Goal: Transaction & Acquisition: Purchase product/service

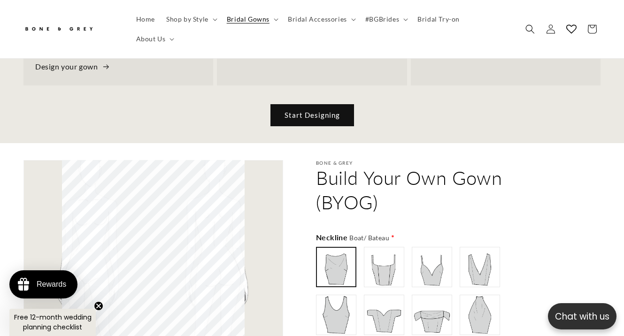
scroll to position [474, 0]
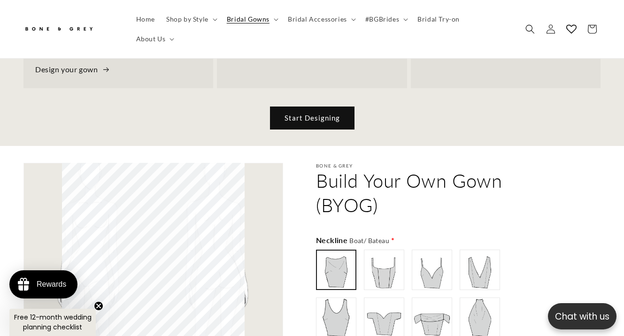
click at [296, 107] on link "Start Designing" at bounding box center [313, 118] width 84 height 22
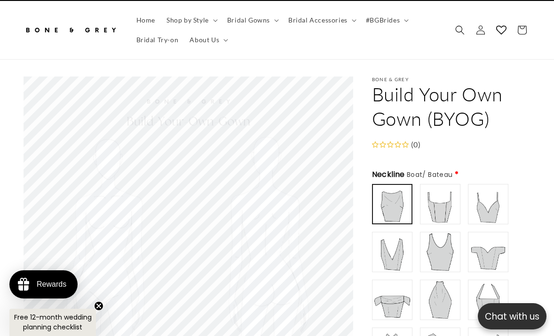
click at [101, 304] on circle "Close teaser" at bounding box center [98, 306] width 9 height 9
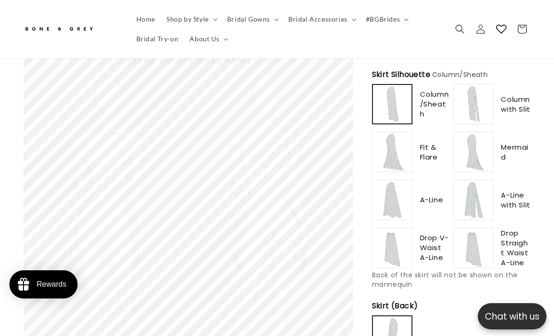
scroll to position [807, 0]
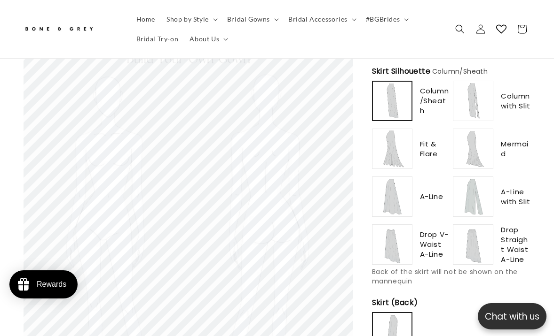
click at [481, 98] on img at bounding box center [473, 101] width 38 height 38
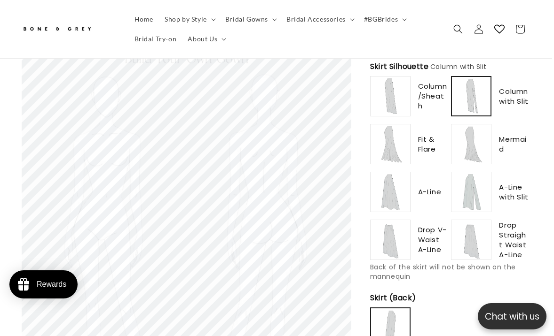
scroll to position [804, 2]
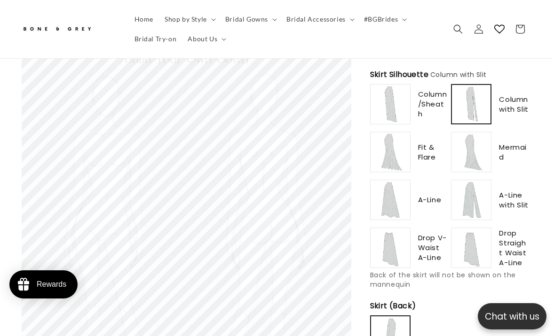
click at [394, 158] on img at bounding box center [390, 152] width 38 height 38
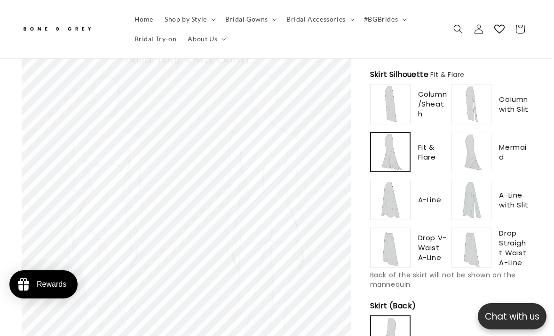
scroll to position [0, 179]
click at [390, 189] on img at bounding box center [390, 200] width 38 height 38
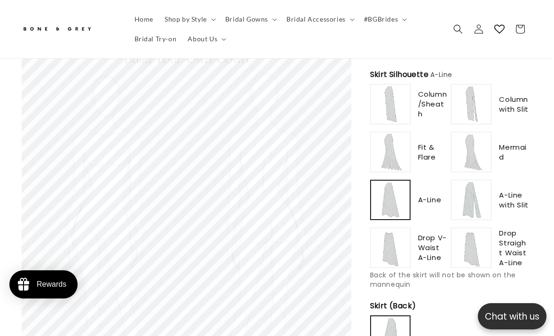
click at [391, 236] on img at bounding box center [390, 248] width 38 height 38
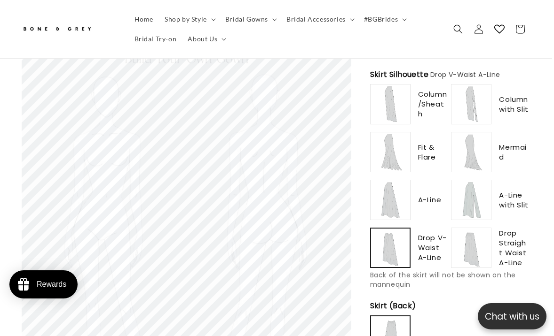
scroll to position [0, 358]
click at [465, 251] on img at bounding box center [471, 248] width 38 height 38
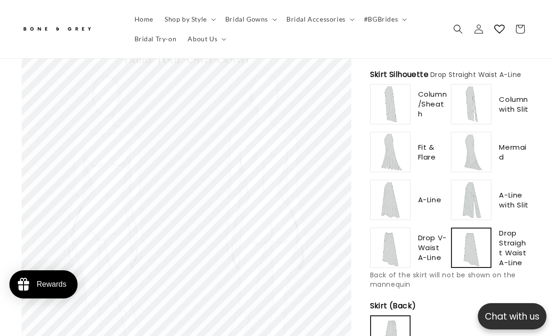
click at [468, 194] on img at bounding box center [471, 200] width 38 height 38
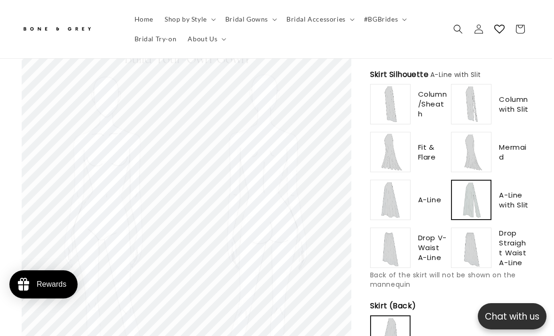
click at [467, 148] on img at bounding box center [471, 152] width 38 height 38
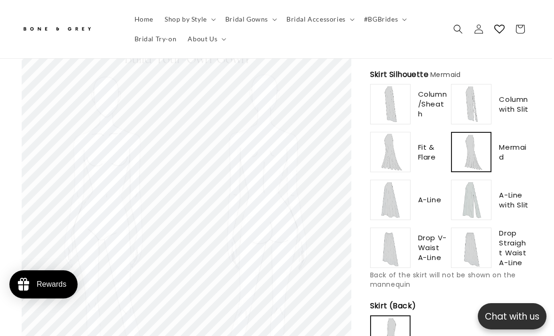
scroll to position [0, 0]
click at [405, 145] on img at bounding box center [390, 152] width 38 height 38
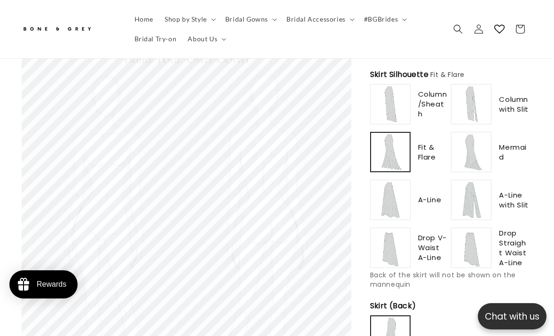
click at [382, 187] on img at bounding box center [390, 200] width 38 height 38
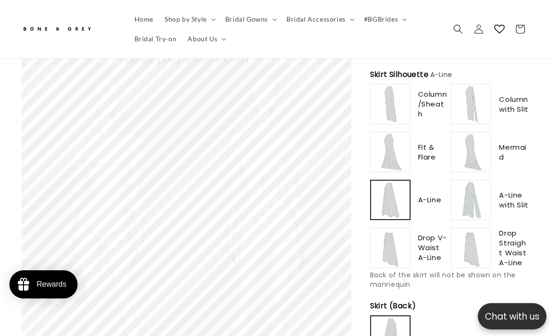
click at [397, 148] on img at bounding box center [390, 152] width 38 height 38
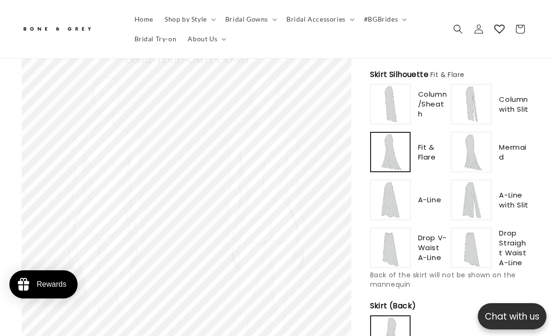
scroll to position [0, 179]
click at [392, 187] on img at bounding box center [390, 200] width 38 height 38
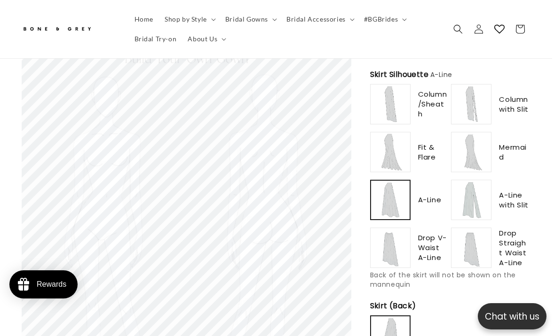
click at [468, 194] on img at bounding box center [471, 200] width 38 height 38
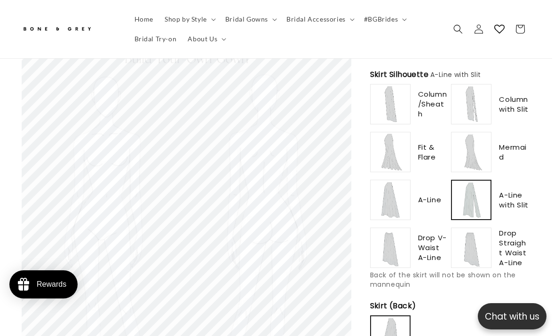
type input "******"
click at [388, 196] on img at bounding box center [390, 200] width 38 height 38
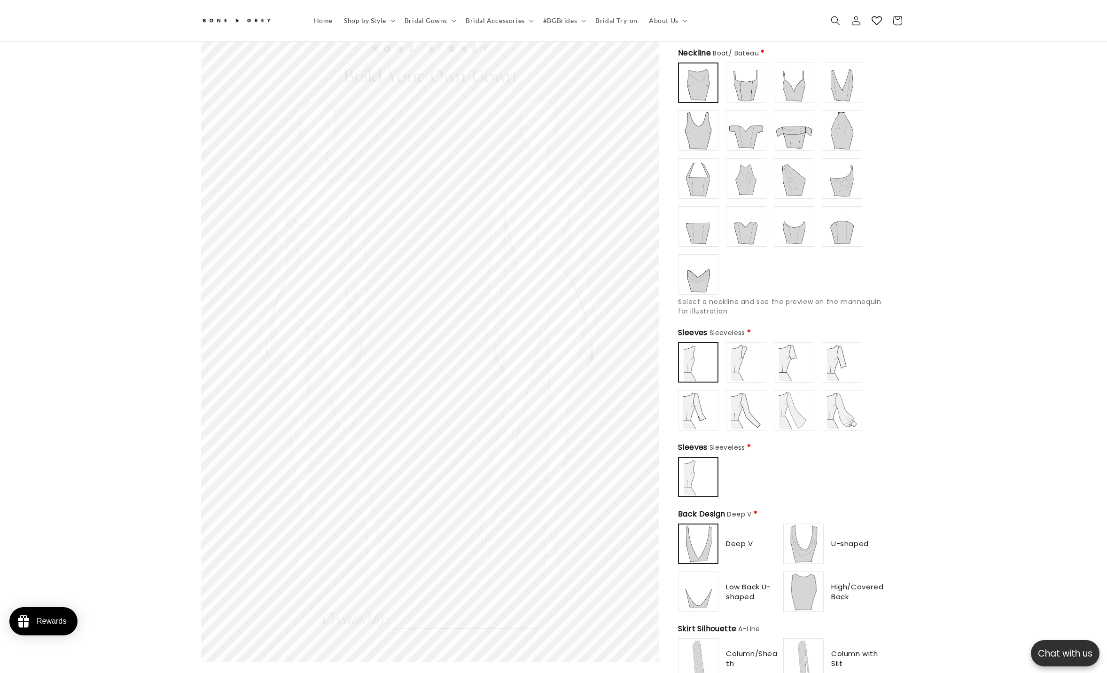
scroll to position [0, 517]
click at [624, 87] on img at bounding box center [746, 83] width 38 height 38
click at [624, 258] on img at bounding box center [698, 275] width 38 height 38
click at [624, 220] on img at bounding box center [842, 227] width 38 height 38
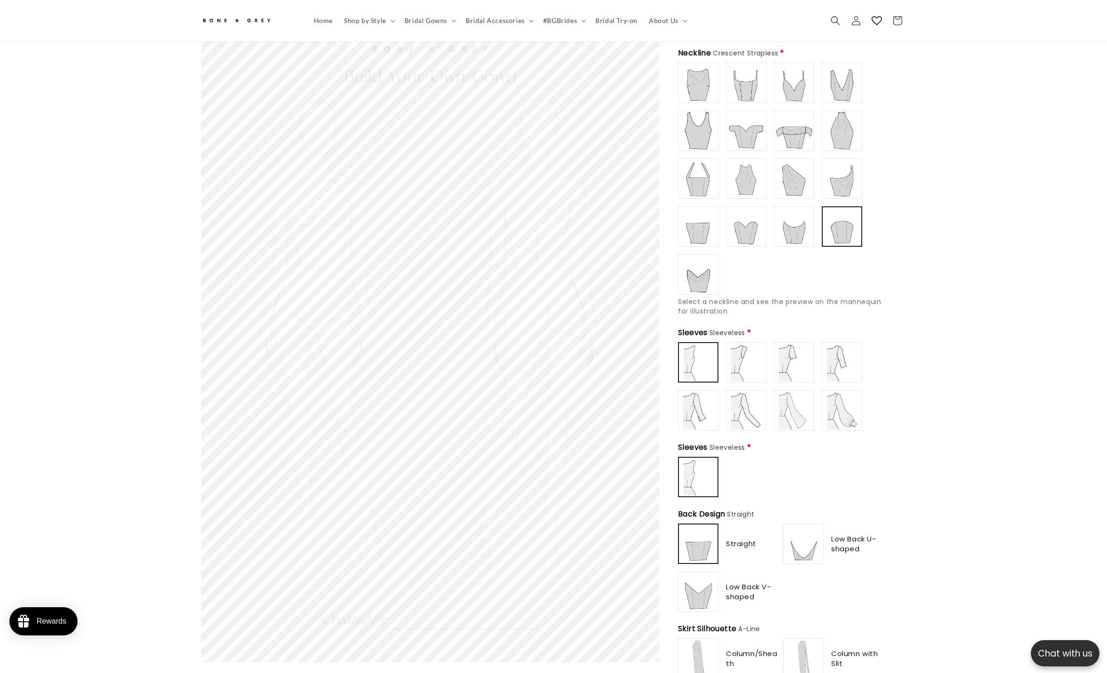
click at [624, 171] on img at bounding box center [842, 179] width 38 height 38
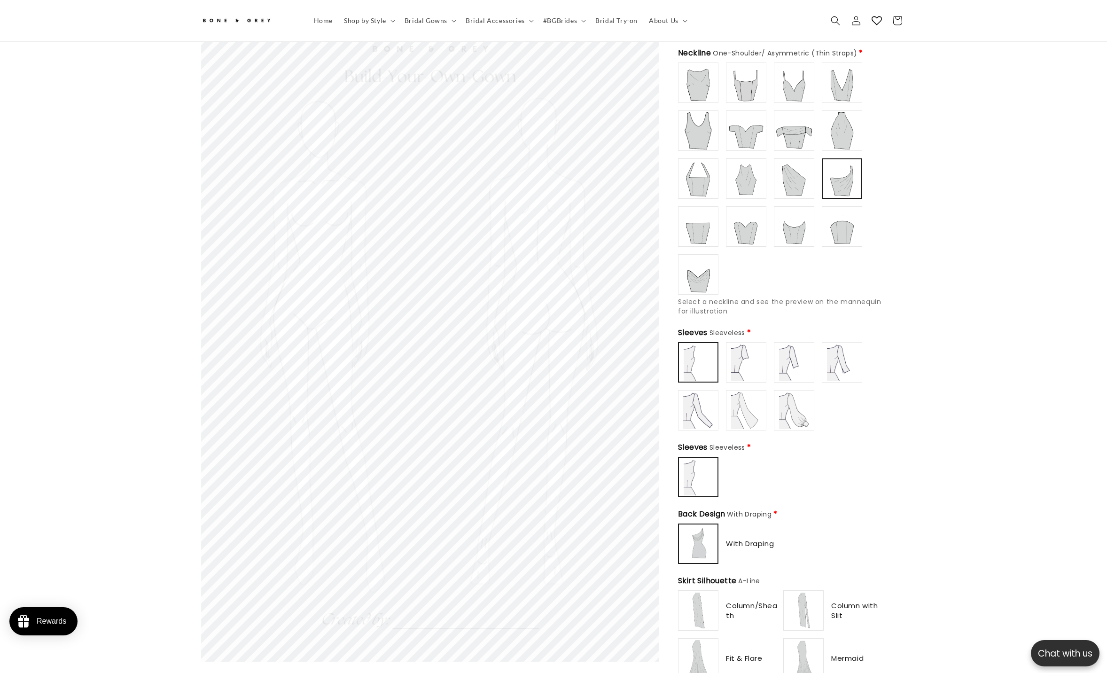
scroll to position [0, 258]
click at [624, 219] on img at bounding box center [794, 227] width 38 height 38
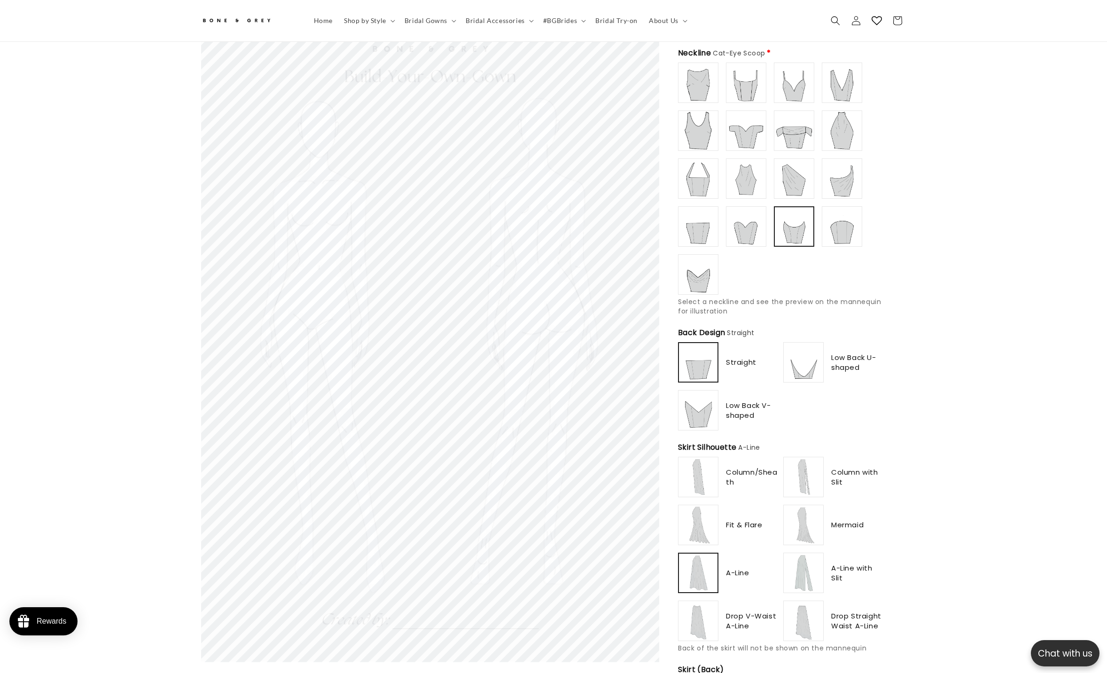
click at [624, 178] on img at bounding box center [842, 179] width 38 height 38
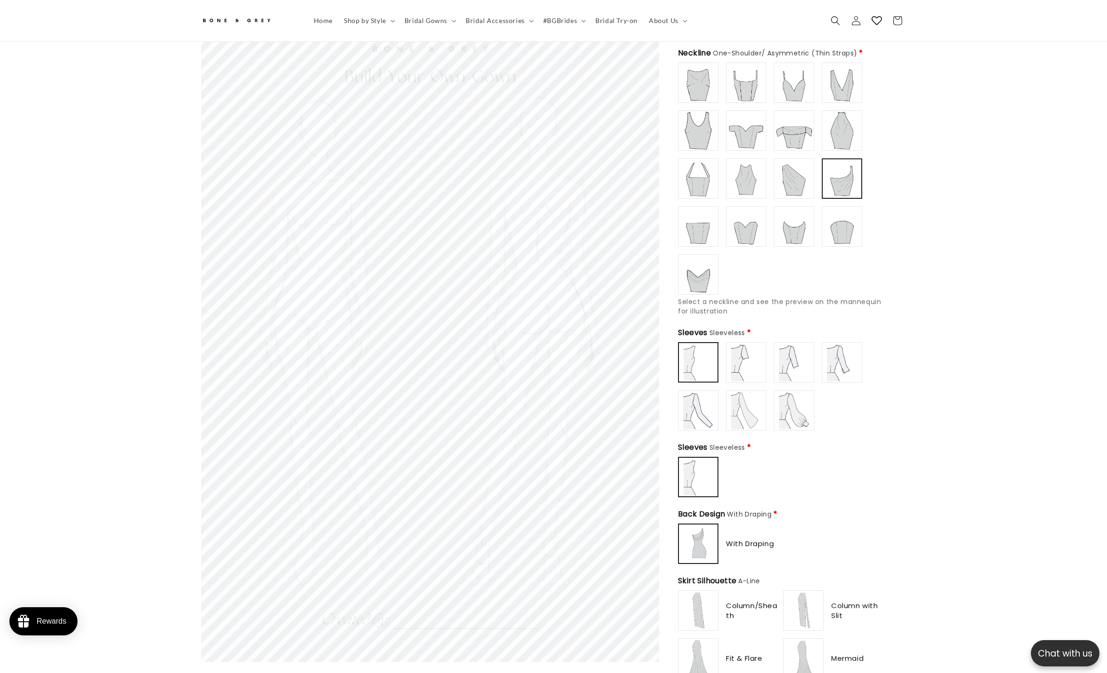
type input "**********"
click at [624, 216] on img at bounding box center [842, 227] width 38 height 38
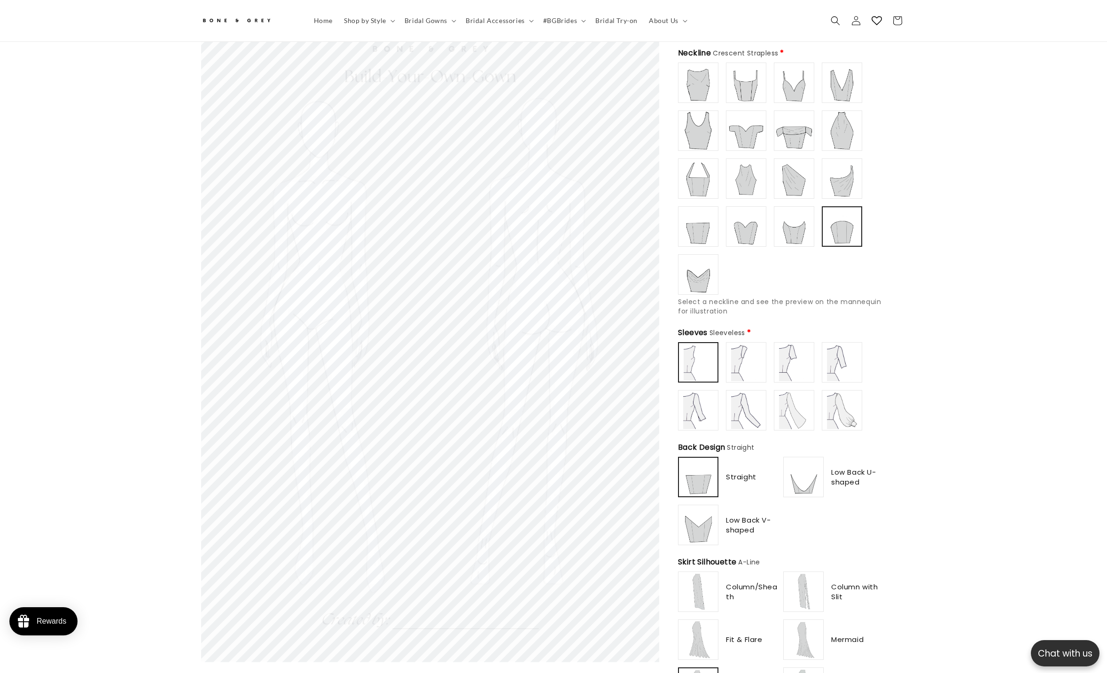
click at [624, 336] on img at bounding box center [794, 362] width 38 height 38
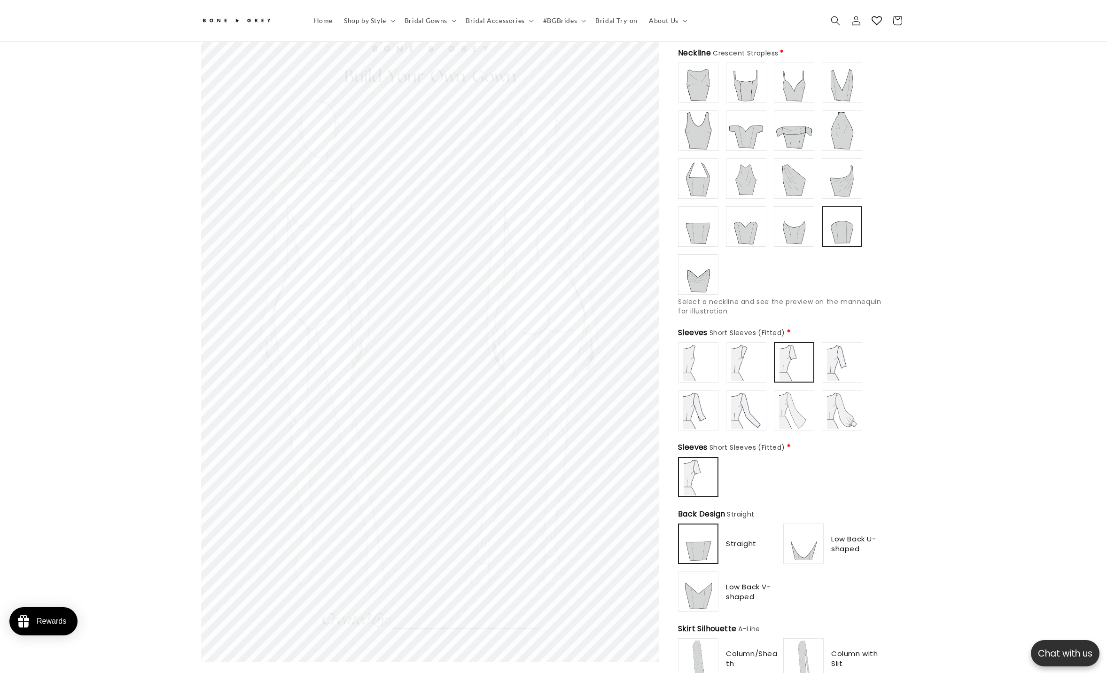
type input "**********"
click at [624, 336] on img at bounding box center [746, 362] width 38 height 38
click at [624, 336] on img at bounding box center [746, 362] width 37 height 37
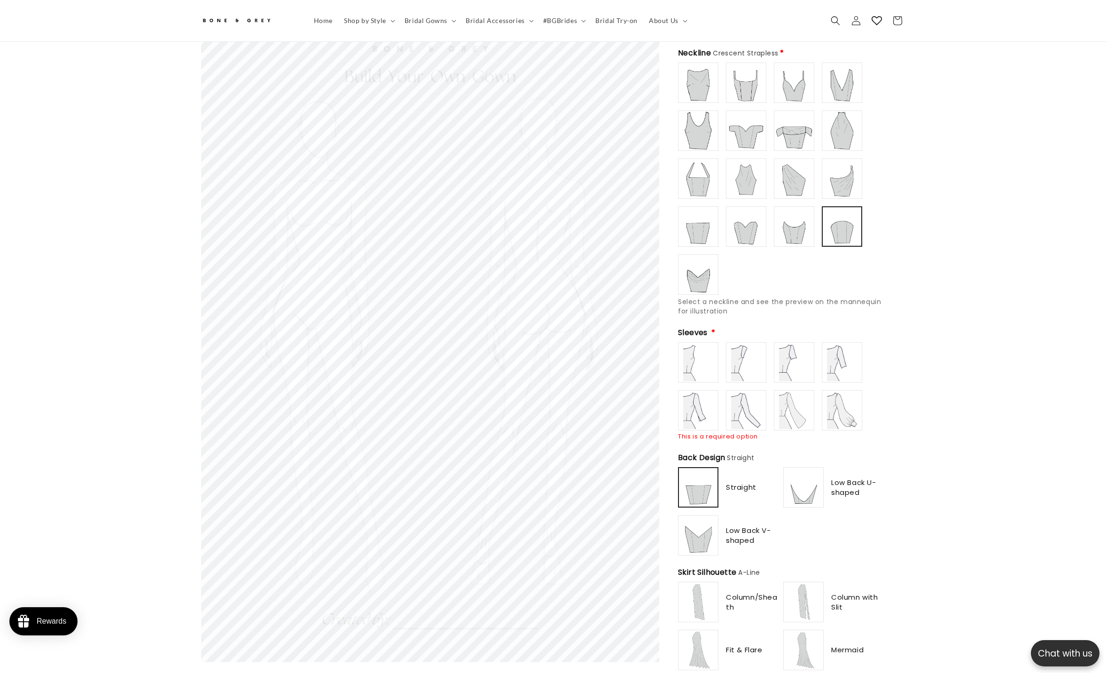
click at [624, 165] on img at bounding box center [746, 179] width 38 height 38
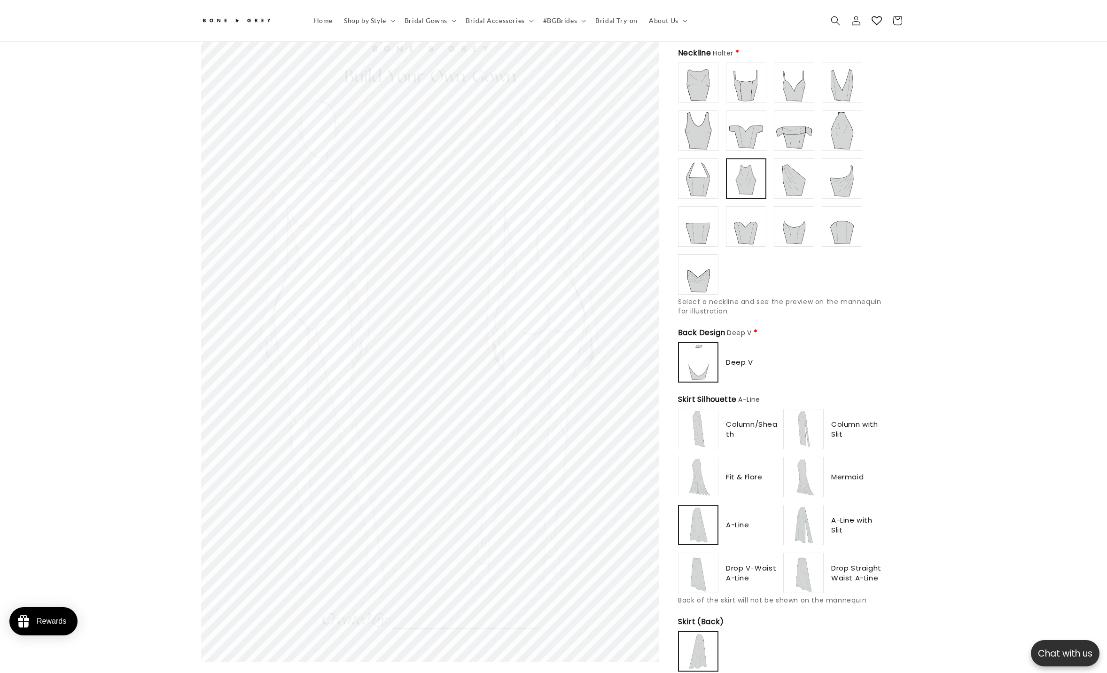
click at [624, 165] on img at bounding box center [794, 179] width 38 height 38
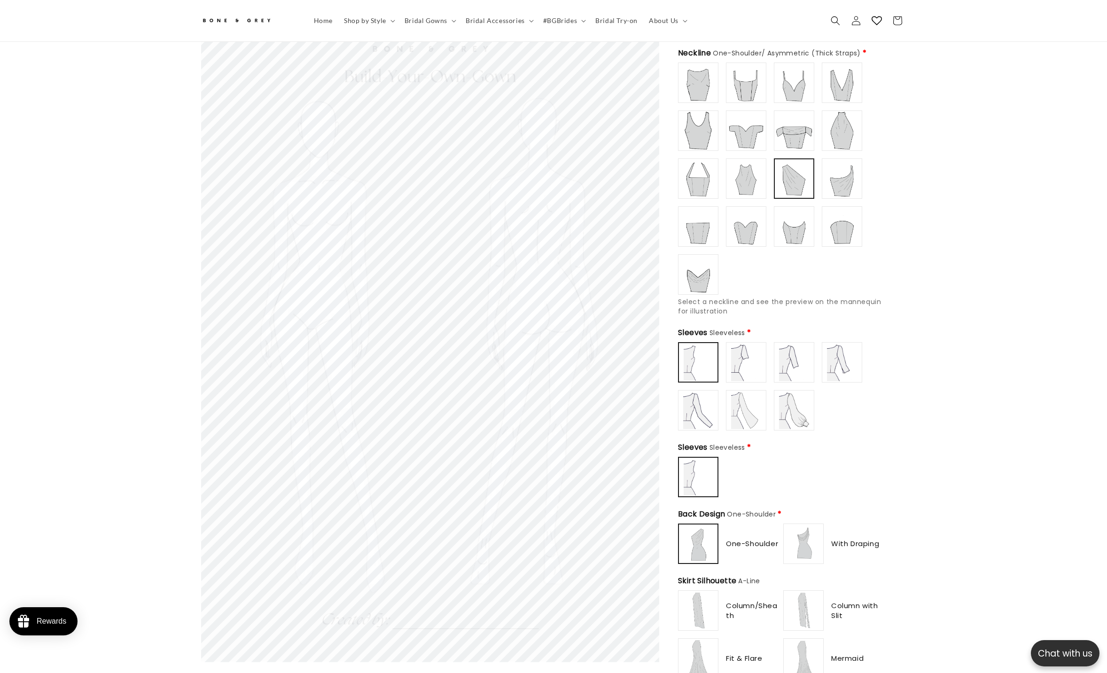
click at [624, 173] on img at bounding box center [842, 179] width 38 height 38
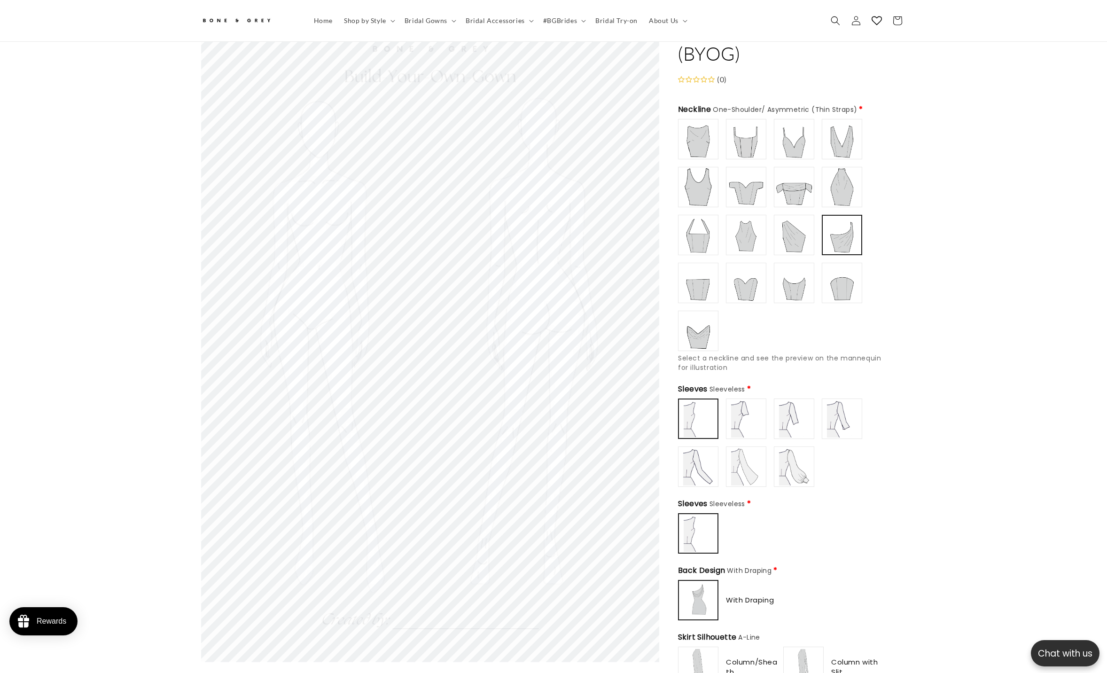
scroll to position [71, 0]
click at [624, 173] on img at bounding box center [794, 189] width 38 height 38
click at [624, 177] on div "Boat/ Bateau" at bounding box center [781, 237] width 207 height 232
click at [624, 174] on img at bounding box center [842, 189] width 38 height 38
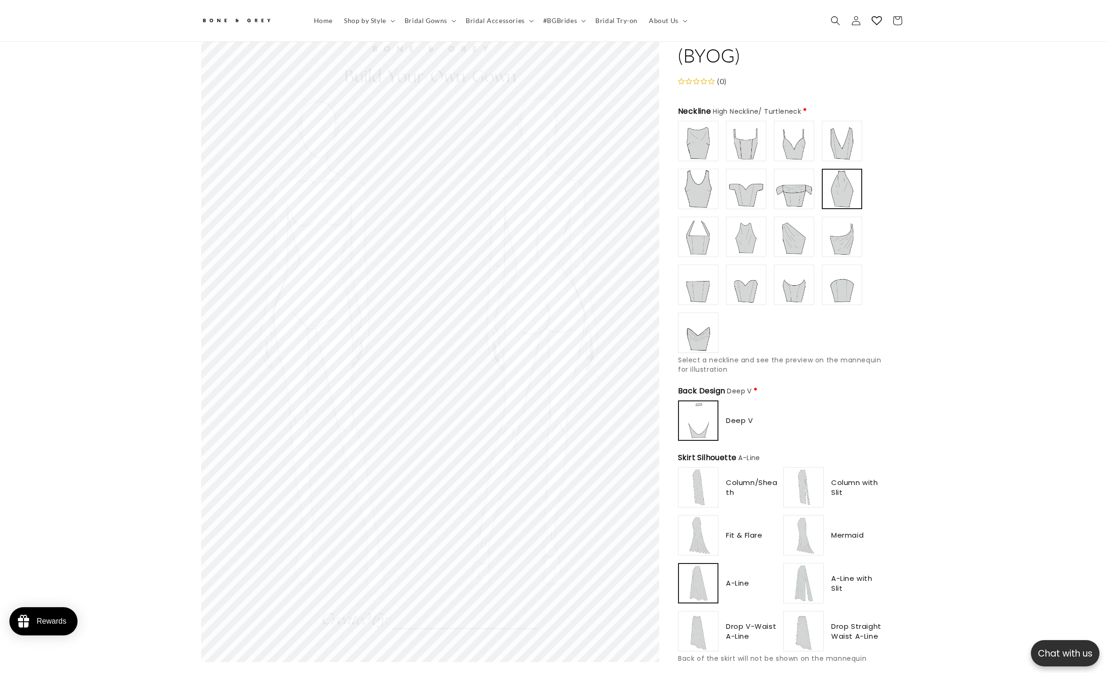
scroll to position [0, 517]
click at [624, 141] on img at bounding box center [842, 141] width 38 height 38
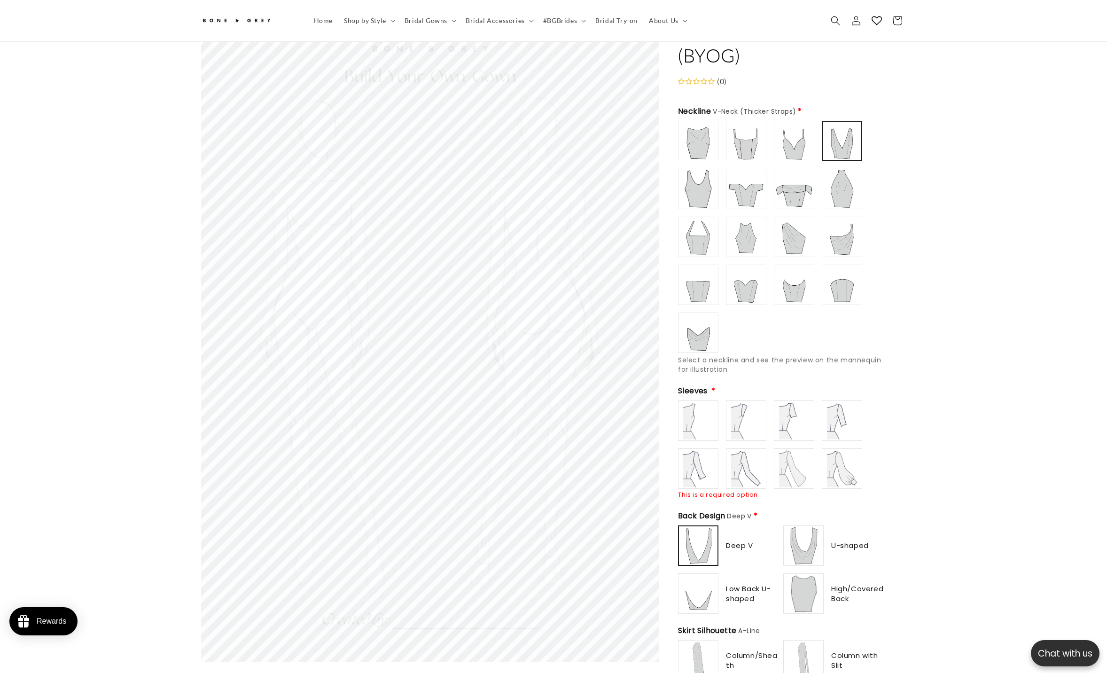
click at [624, 140] on img at bounding box center [794, 141] width 38 height 38
click at [624, 140] on img at bounding box center [746, 141] width 38 height 38
click at [624, 190] on img at bounding box center [698, 189] width 38 height 38
click at [624, 226] on img at bounding box center [698, 237] width 38 height 38
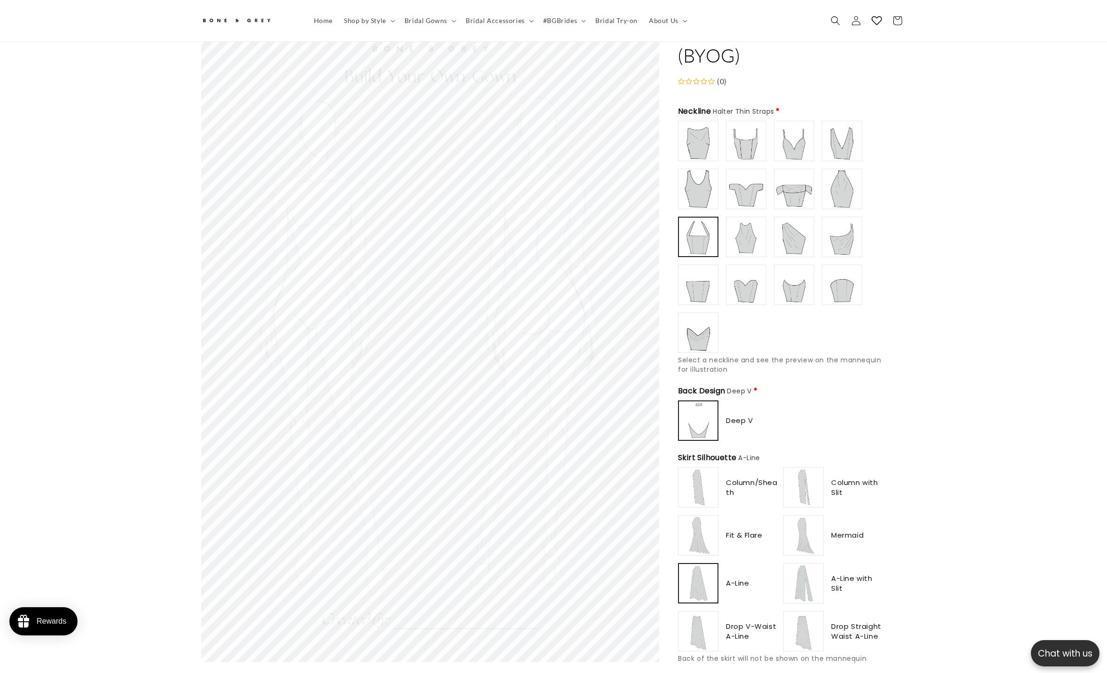
click at [624, 185] on img at bounding box center [698, 189] width 38 height 38
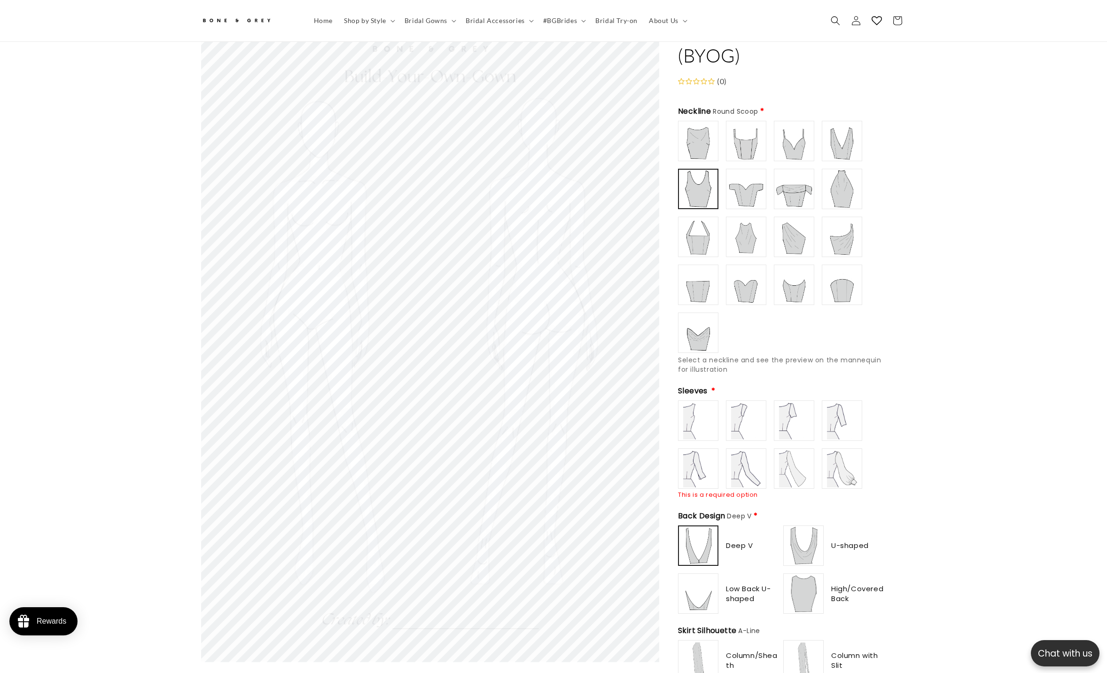
scroll to position [0, 258]
click at [624, 276] on img at bounding box center [698, 285] width 38 height 38
click at [624, 234] on img at bounding box center [698, 237] width 38 height 38
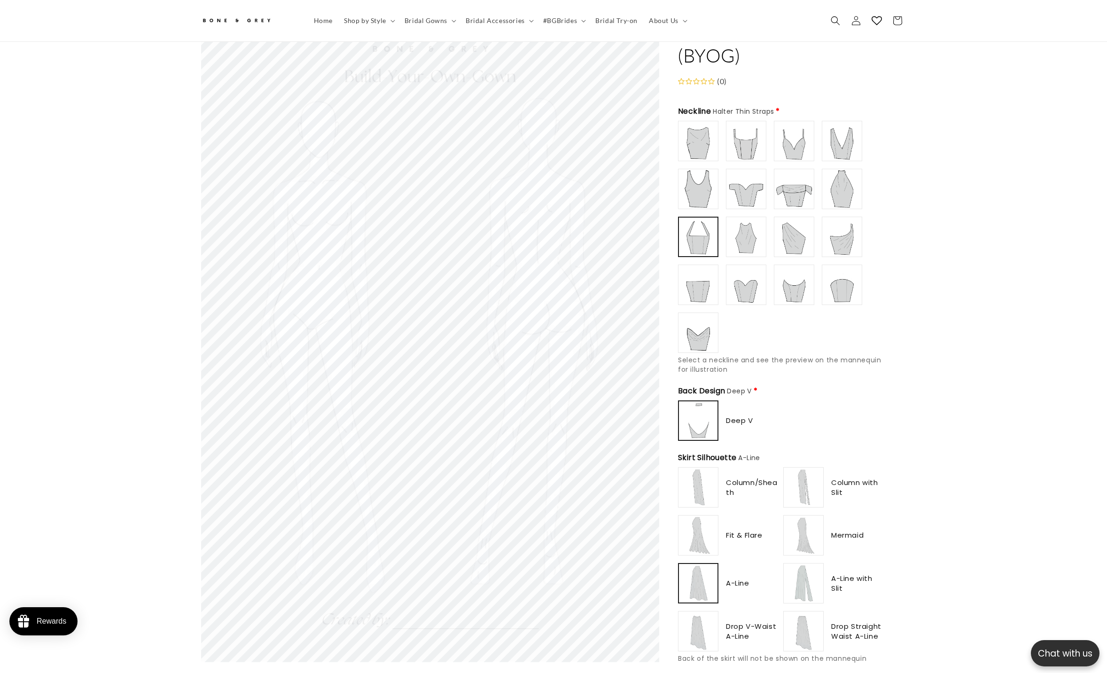
click at [624, 235] on img at bounding box center [746, 237] width 38 height 38
click at [624, 193] on div "Boat/ Bateau" at bounding box center [781, 237] width 207 height 232
click at [624, 187] on img at bounding box center [842, 189] width 38 height 38
click at [624, 234] on img at bounding box center [698, 237] width 38 height 38
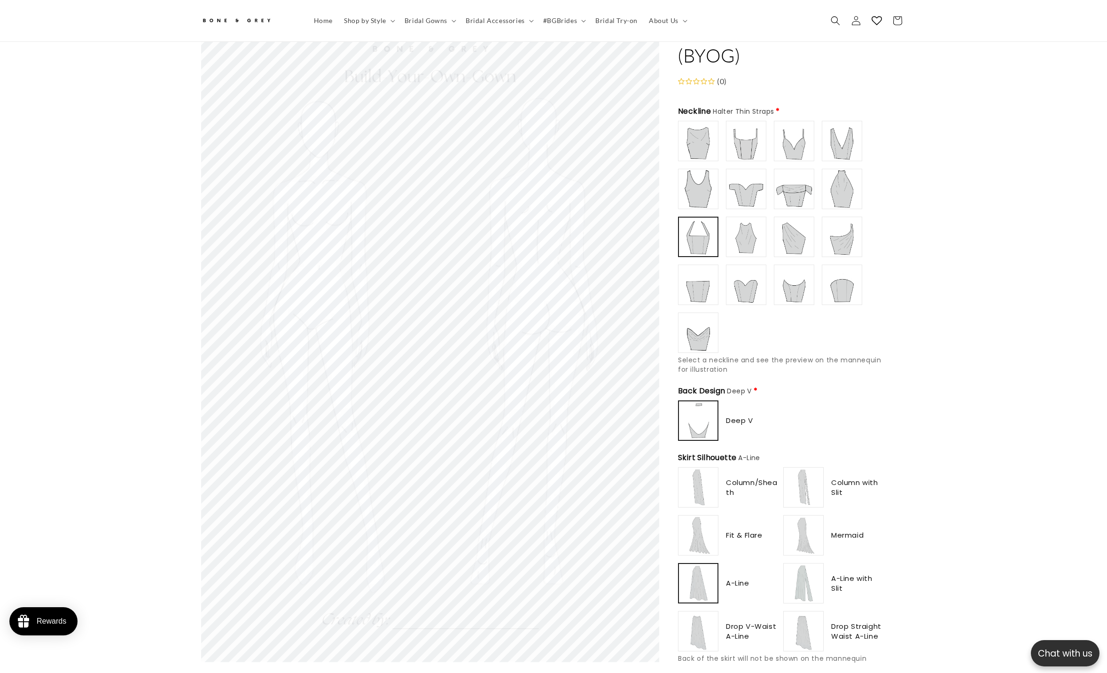
scroll to position [0, 0]
click at [624, 143] on img at bounding box center [698, 141] width 38 height 38
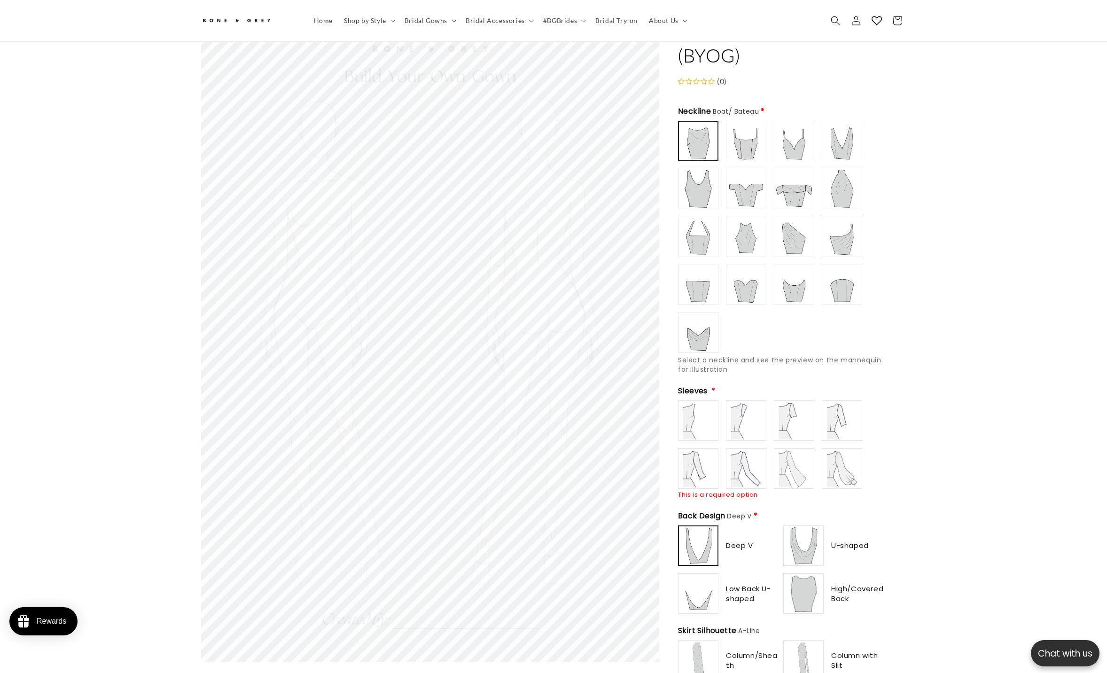
scroll to position [0, 517]
click at [624, 137] on img at bounding box center [746, 141] width 38 height 38
click at [624, 198] on img at bounding box center [746, 189] width 38 height 38
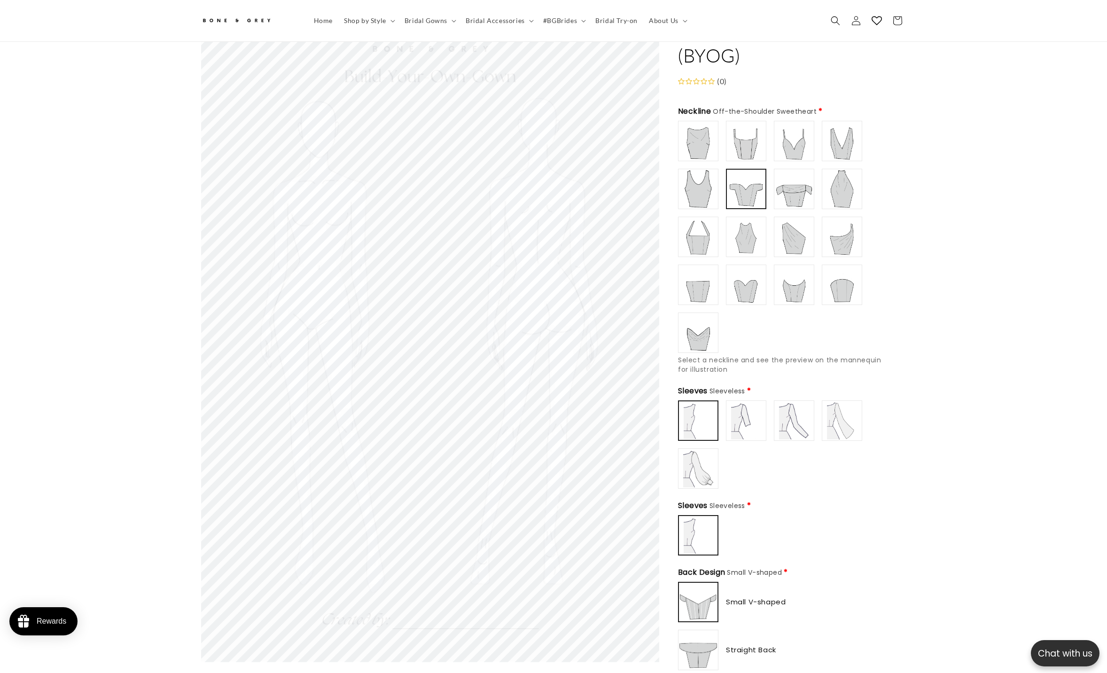
click at [624, 140] on img at bounding box center [794, 141] width 38 height 38
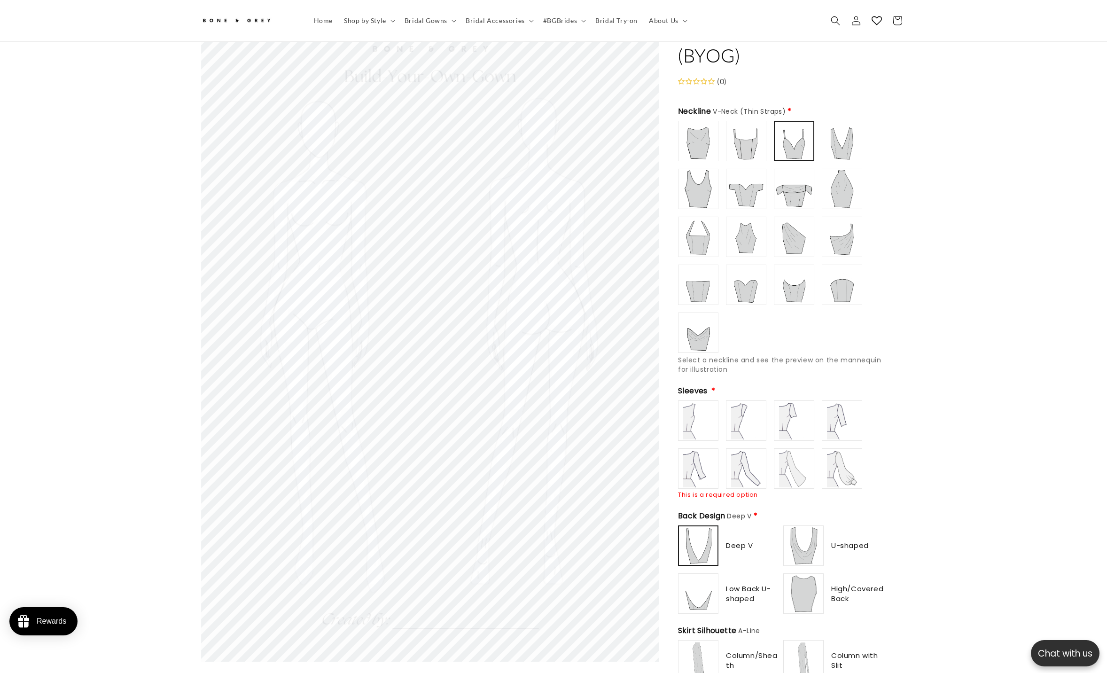
scroll to position [0, 258]
type input "**********"
click at [624, 280] on img at bounding box center [794, 285] width 38 height 38
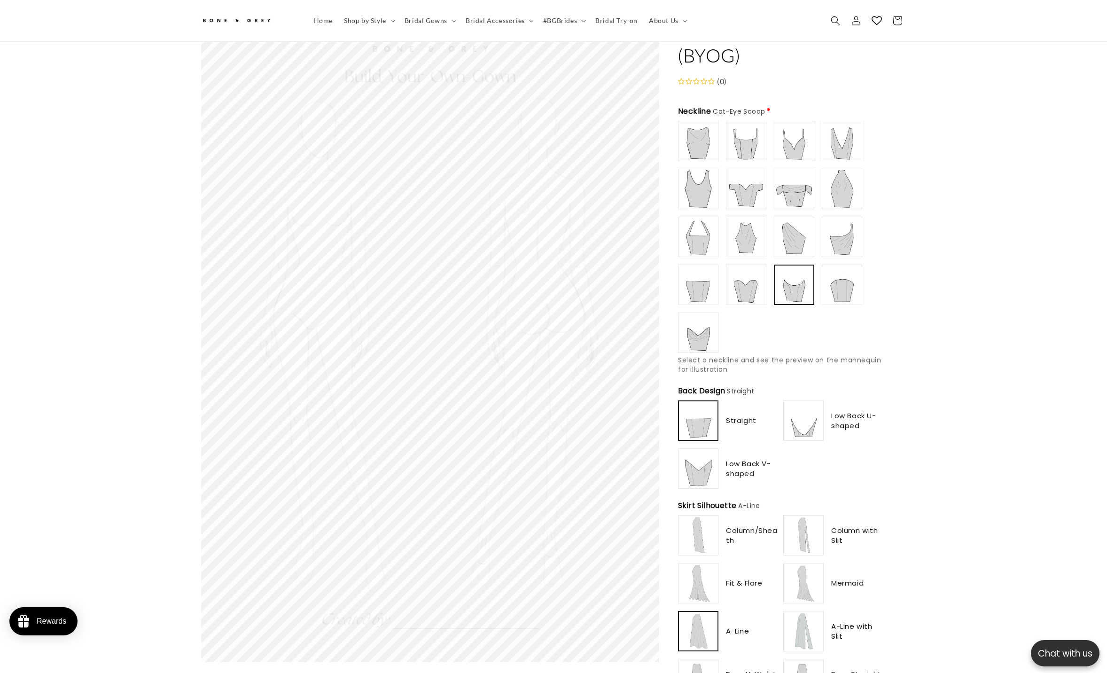
type input "**********"
click at [624, 336] on img at bounding box center [804, 421] width 38 height 38
click at [624, 234] on img at bounding box center [794, 237] width 38 height 38
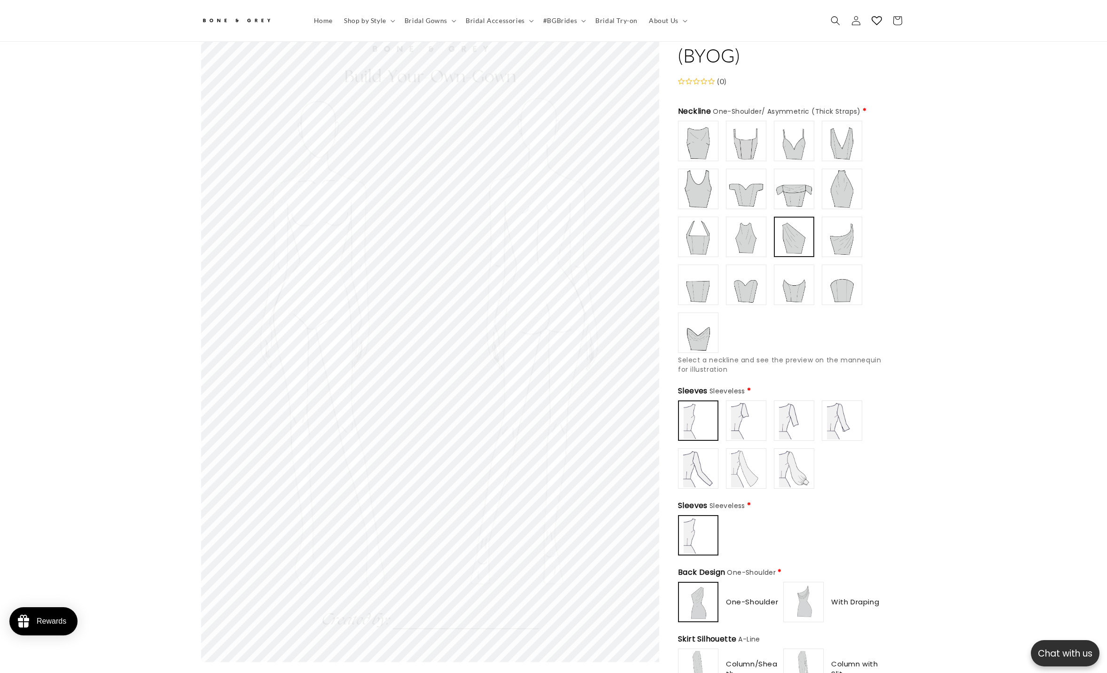
click at [624, 226] on img at bounding box center [842, 237] width 38 height 38
click at [624, 175] on img at bounding box center [842, 189] width 38 height 38
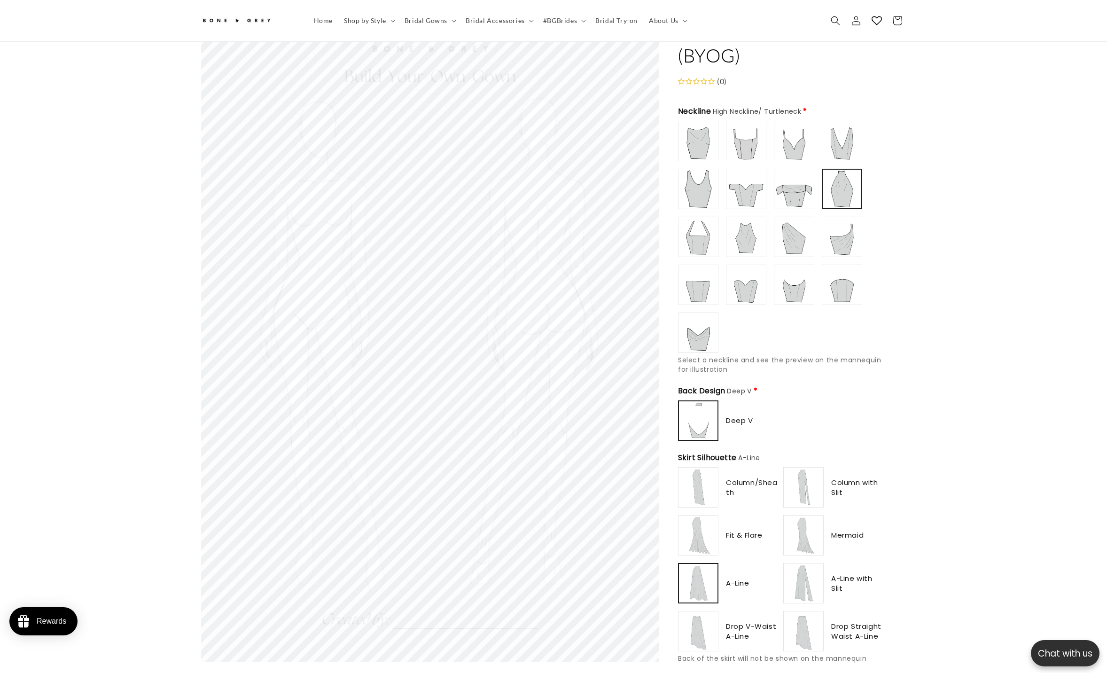
scroll to position [0, 517]
click at [624, 140] on img at bounding box center [794, 141] width 38 height 38
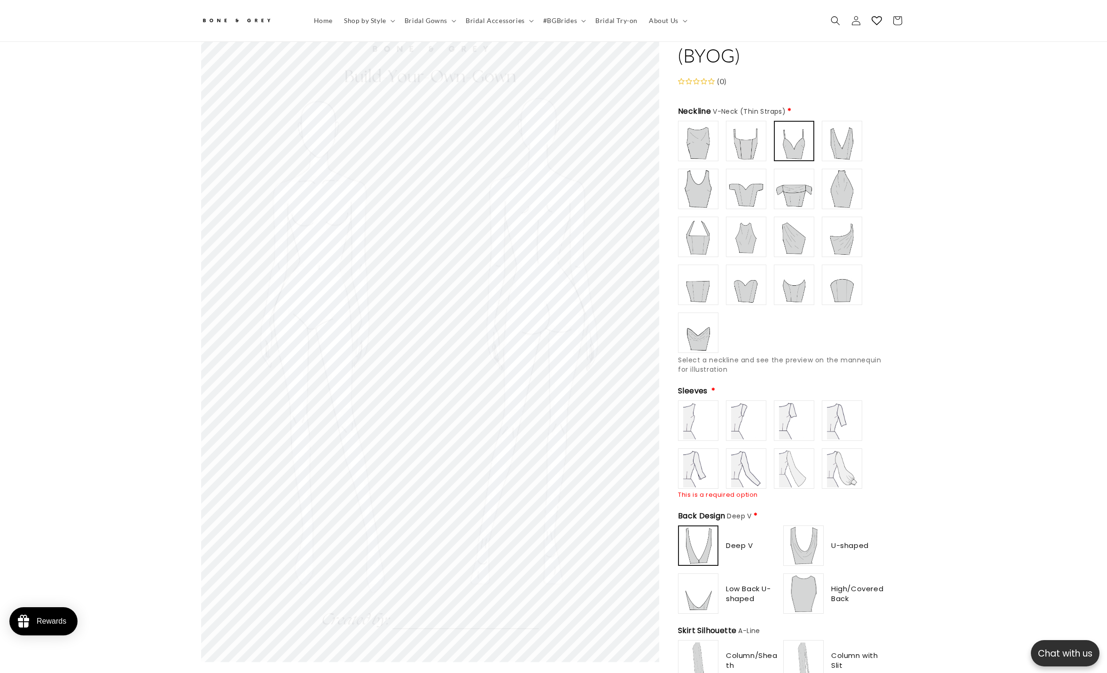
click at [624, 135] on img at bounding box center [746, 141] width 38 height 38
click at [624, 180] on img at bounding box center [842, 189] width 38 height 38
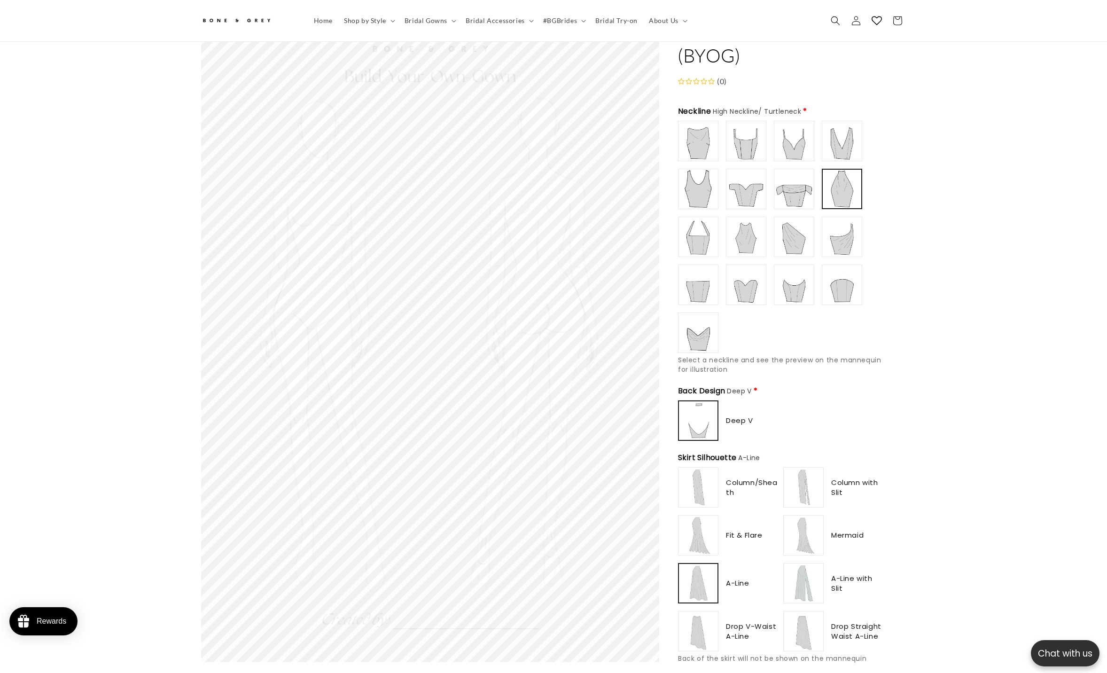
scroll to position [0, 517]
click at [624, 229] on img at bounding box center [746, 237] width 38 height 38
click at [624, 183] on img at bounding box center [842, 189] width 38 height 38
click at [624, 237] on img at bounding box center [746, 237] width 38 height 38
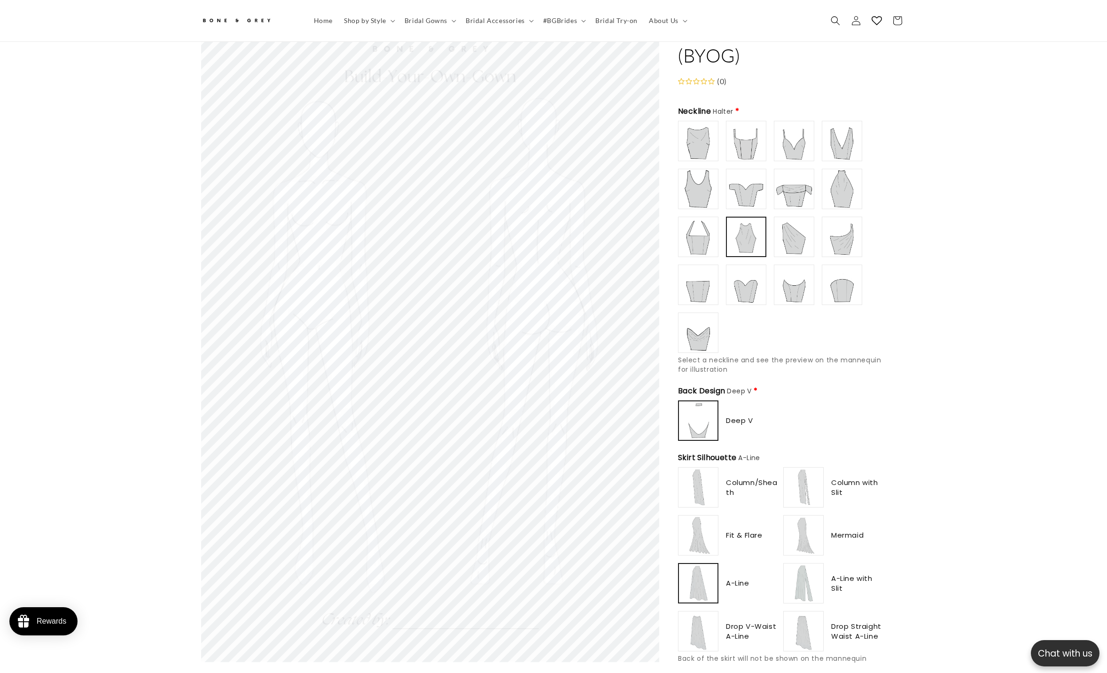
type input "**********"
click at [624, 278] on img at bounding box center [746, 285] width 38 height 38
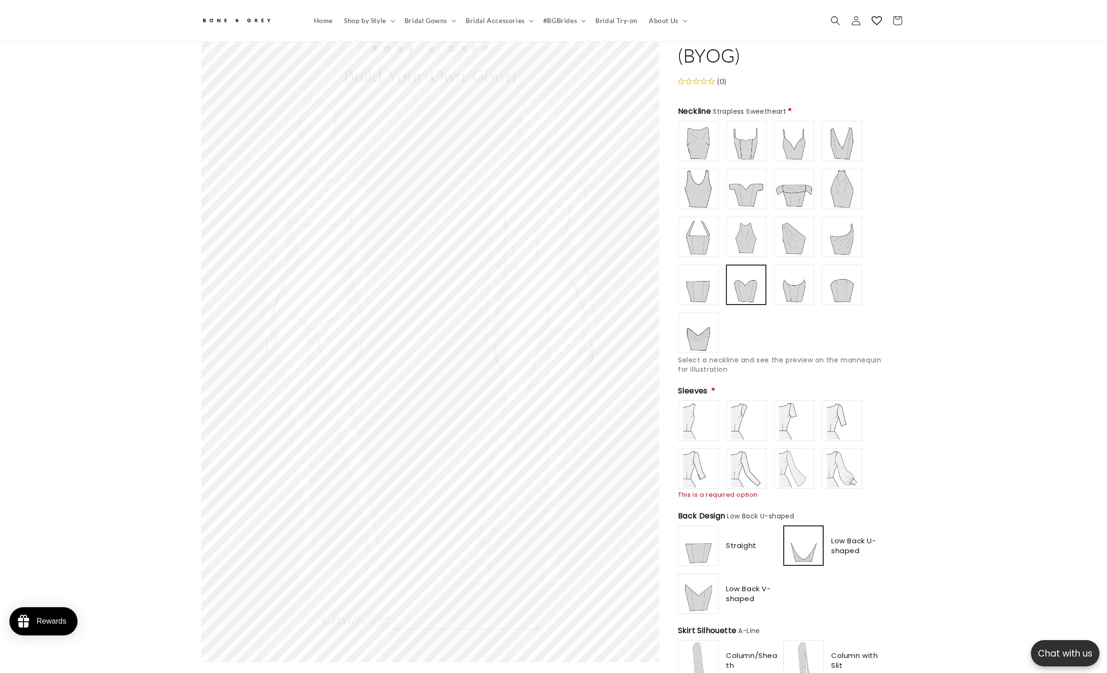
scroll to position [0, 258]
type input "**********"
click at [624, 336] on img at bounding box center [746, 421] width 38 height 38
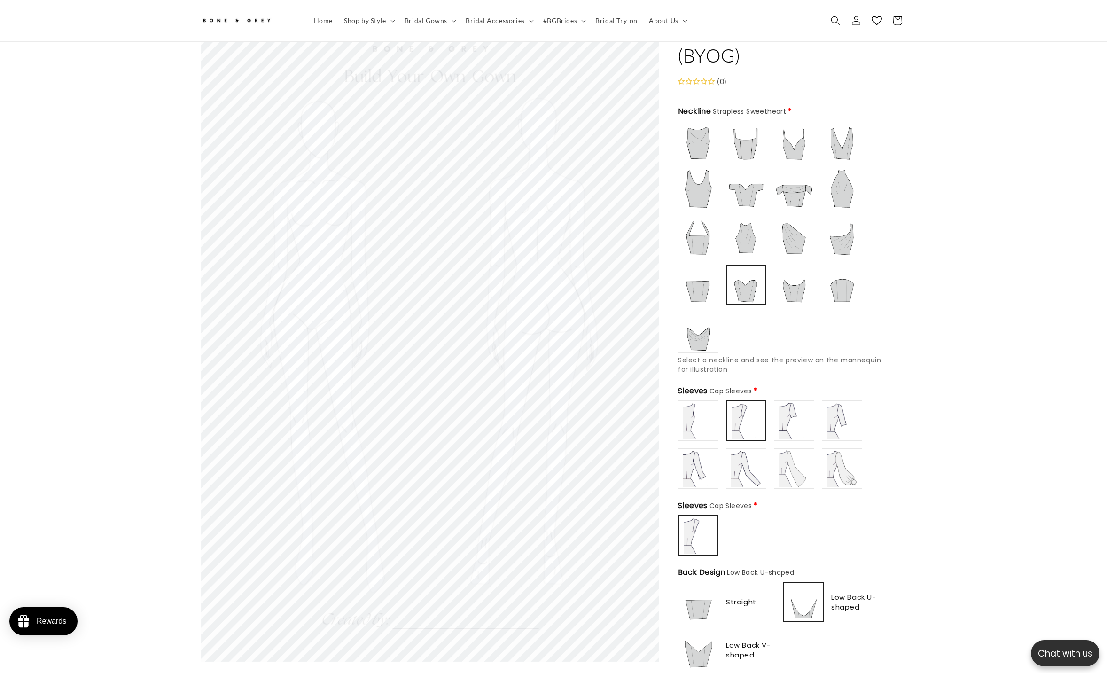
click at [624, 336] on img at bounding box center [746, 420] width 37 height 37
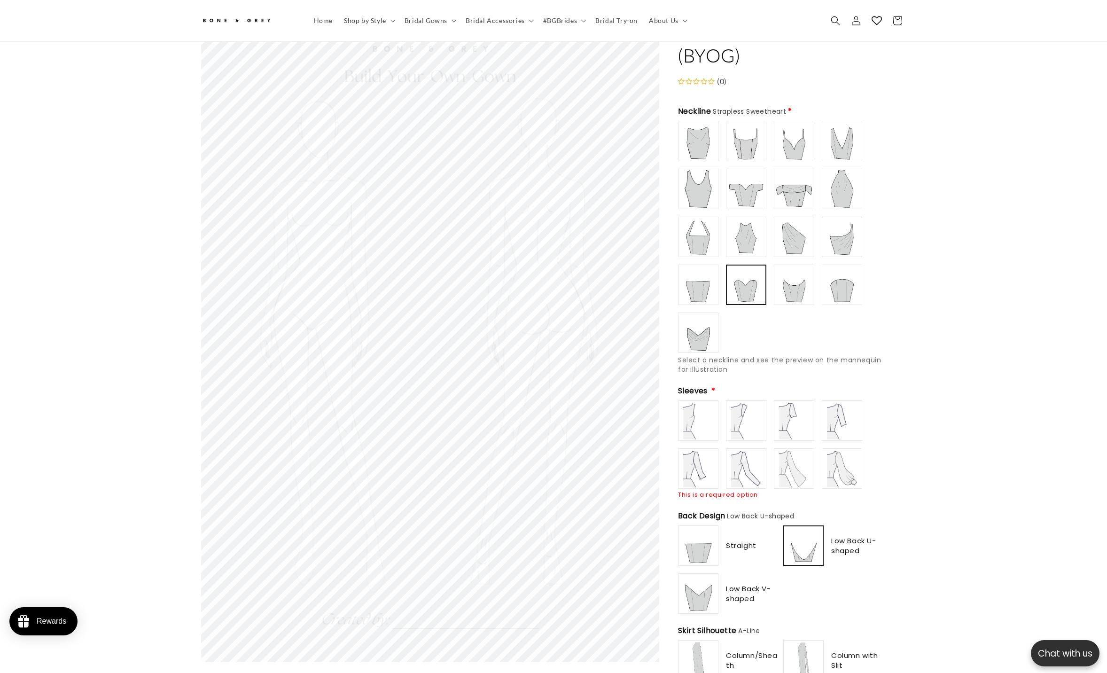
type input "**********"
click at [624, 336] on img at bounding box center [746, 421] width 38 height 38
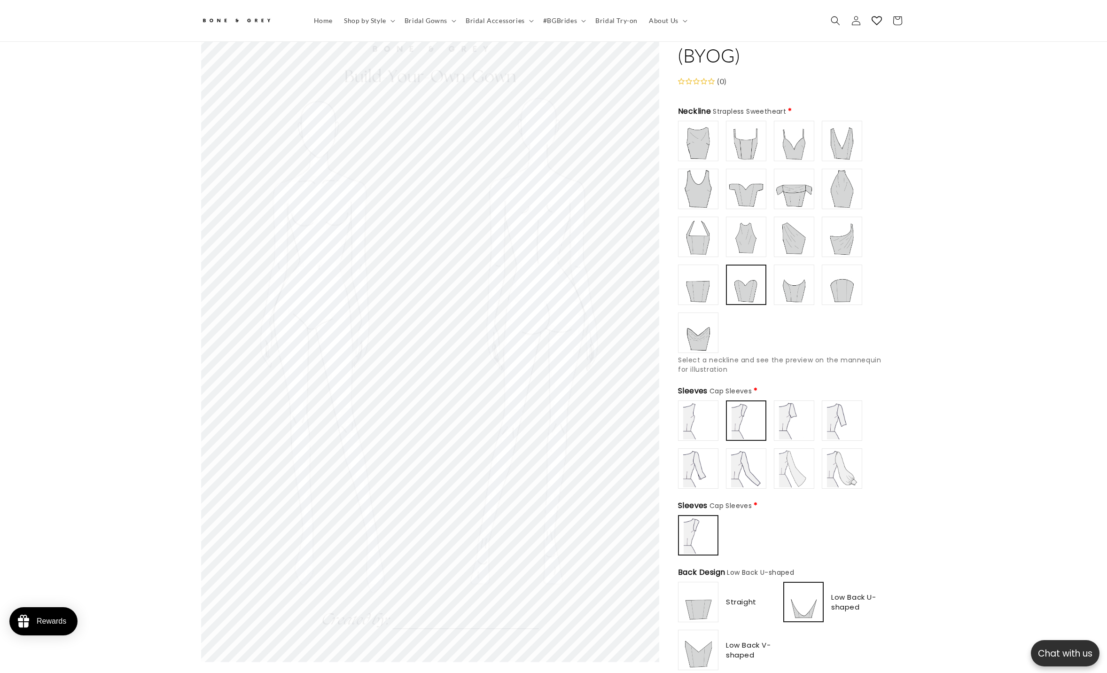
scroll to position [0, 0]
click at [624, 336] on img at bounding box center [746, 420] width 37 height 37
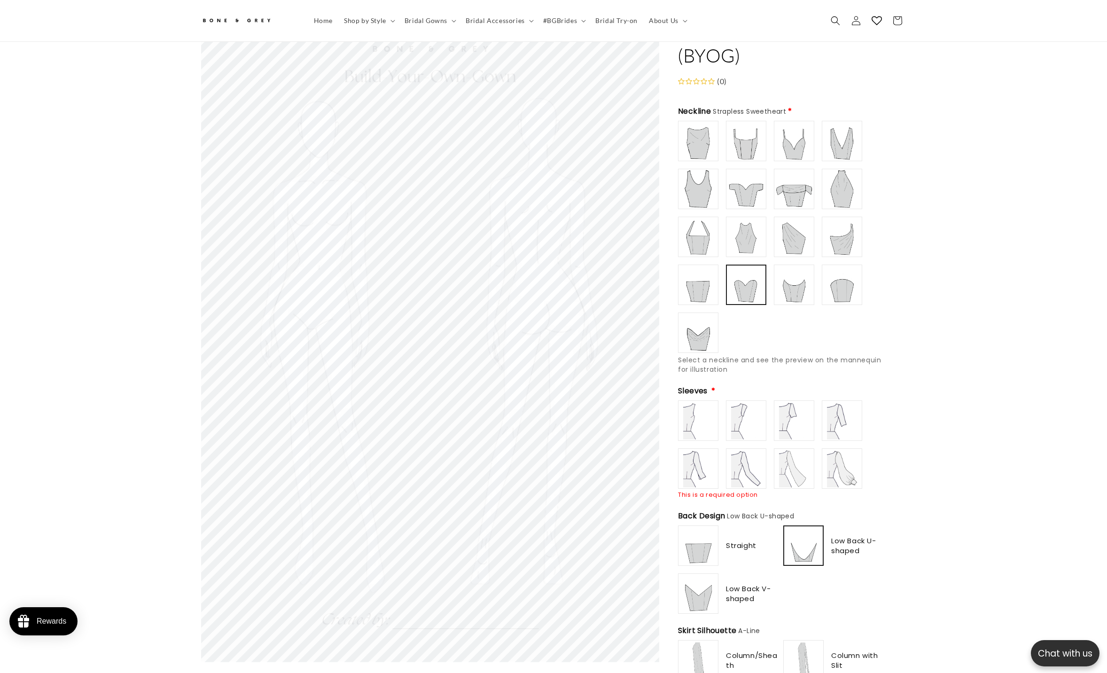
click at [624, 281] on img at bounding box center [698, 285] width 38 height 38
click at [624, 315] on img at bounding box center [698, 333] width 38 height 38
click at [624, 282] on img at bounding box center [794, 285] width 38 height 38
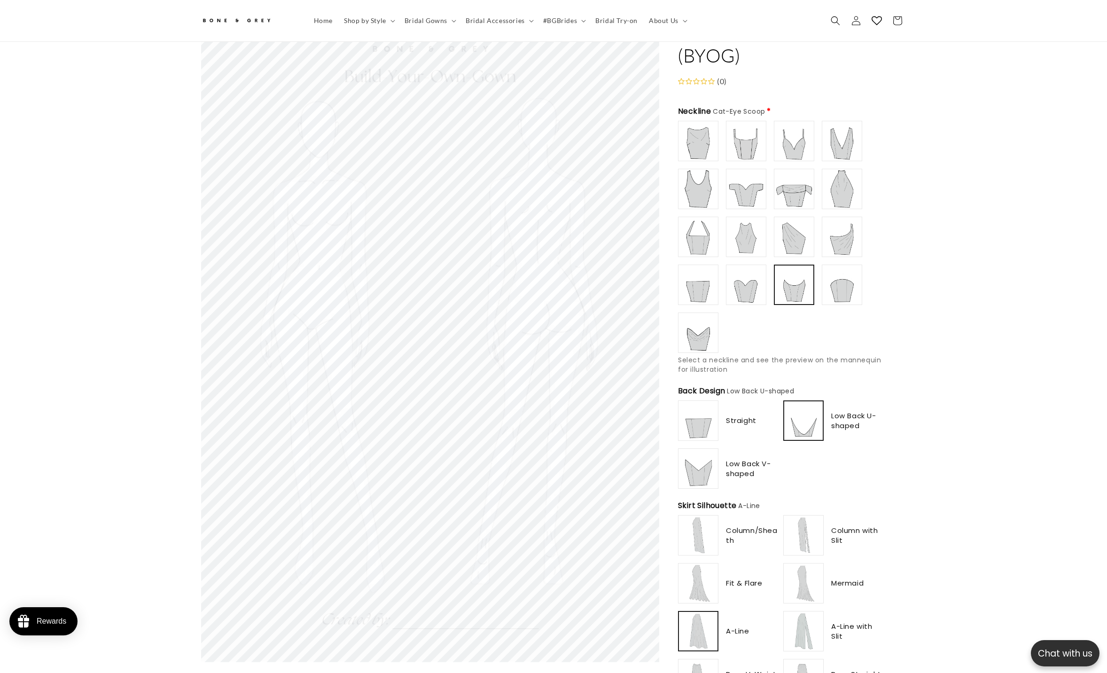
type input "**********"
click at [624, 275] on img at bounding box center [842, 285] width 38 height 38
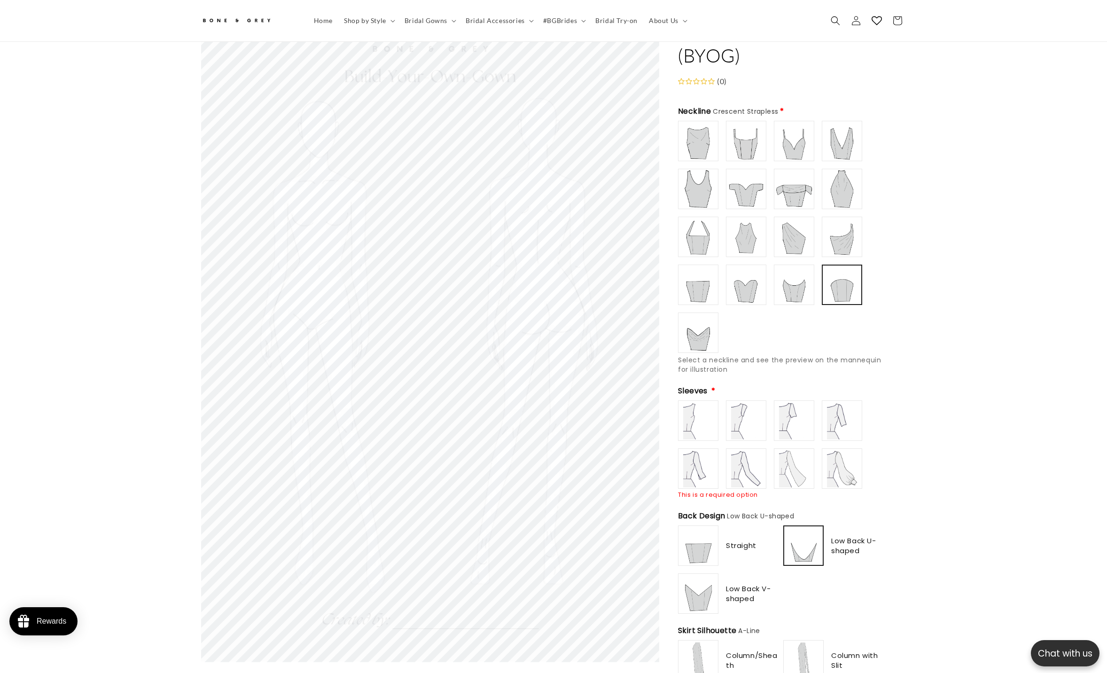
scroll to position [0, 517]
click at [624, 336] on img at bounding box center [794, 421] width 38 height 38
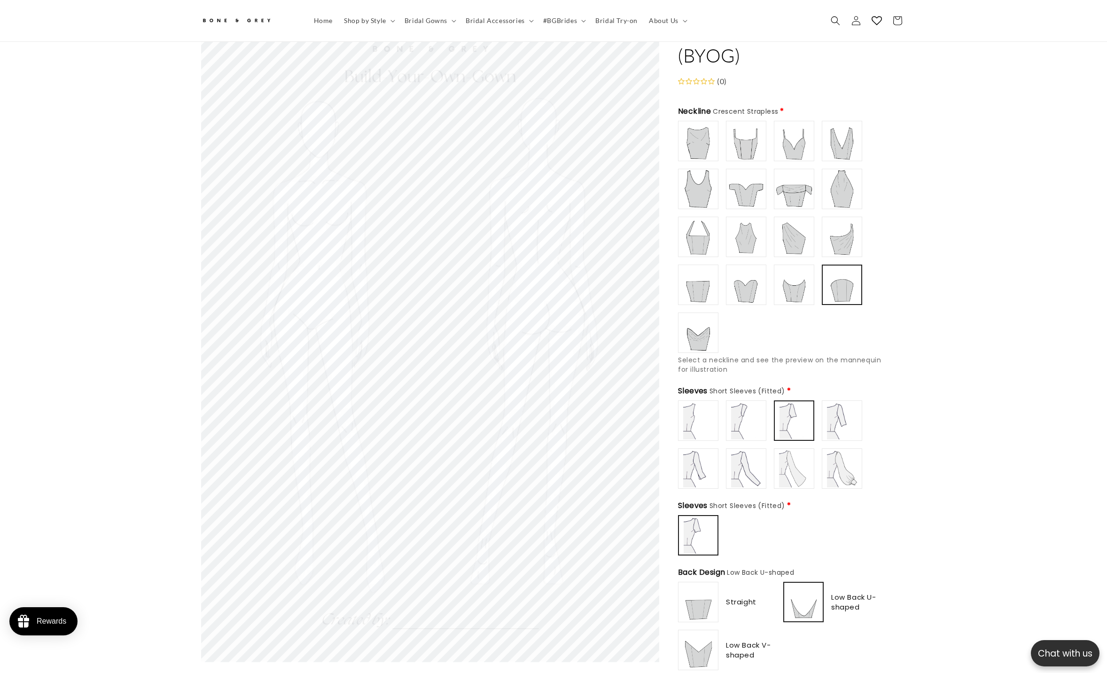
click at [624, 336] on img at bounding box center [794, 469] width 38 height 38
click at [624, 336] on img at bounding box center [842, 469] width 38 height 38
click at [624, 336] on img at bounding box center [746, 469] width 38 height 38
click at [624, 336] on img at bounding box center [794, 469] width 38 height 38
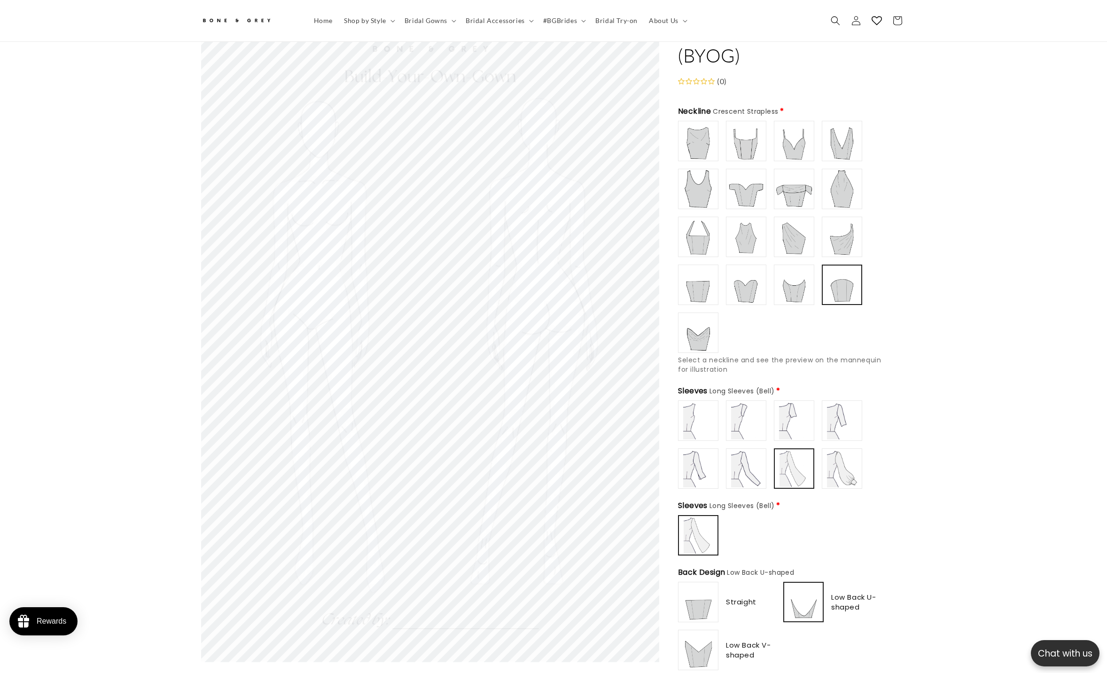
scroll to position [0, 258]
click at [624, 336] on img at bounding box center [842, 421] width 38 height 38
click at [624, 336] on img at bounding box center [794, 421] width 38 height 38
click at [624, 336] on img at bounding box center [746, 421] width 38 height 38
click at [624, 336] on img at bounding box center [698, 421] width 38 height 38
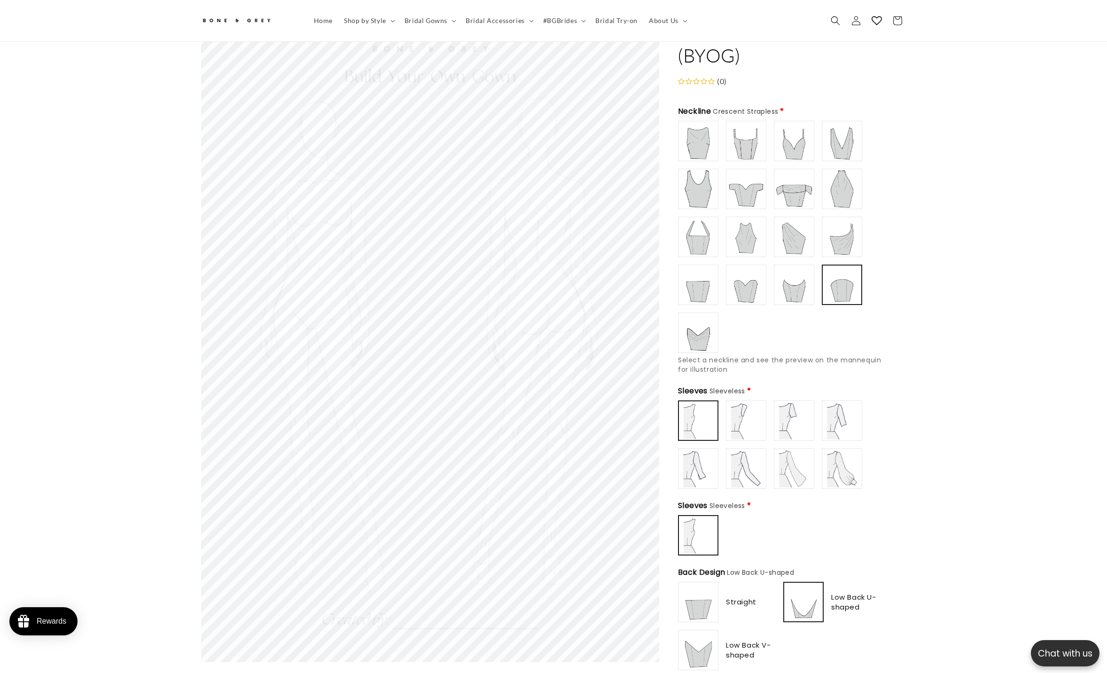
scroll to position [0, 517]
type input "**********"
click at [624, 336] on div at bounding box center [698, 468] width 39 height 39
type input "**********"
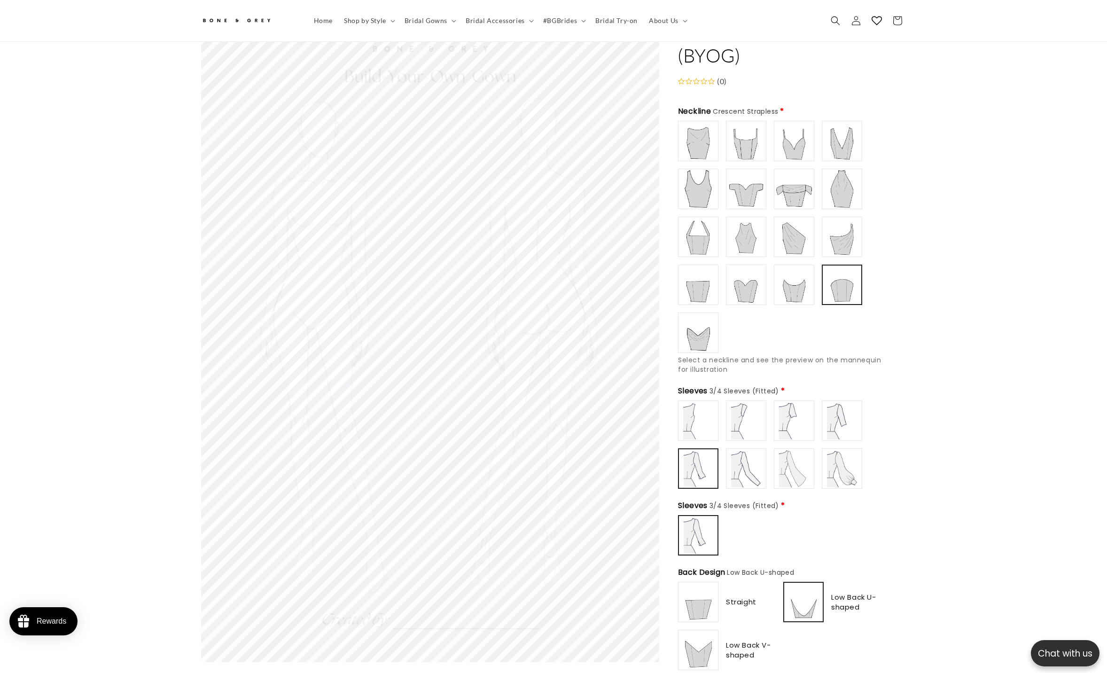
click at [624, 283] on img at bounding box center [746, 285] width 38 height 38
type input "**********"
click at [624, 336] on img at bounding box center [698, 421] width 38 height 38
click at [624, 271] on img at bounding box center [794, 285] width 38 height 38
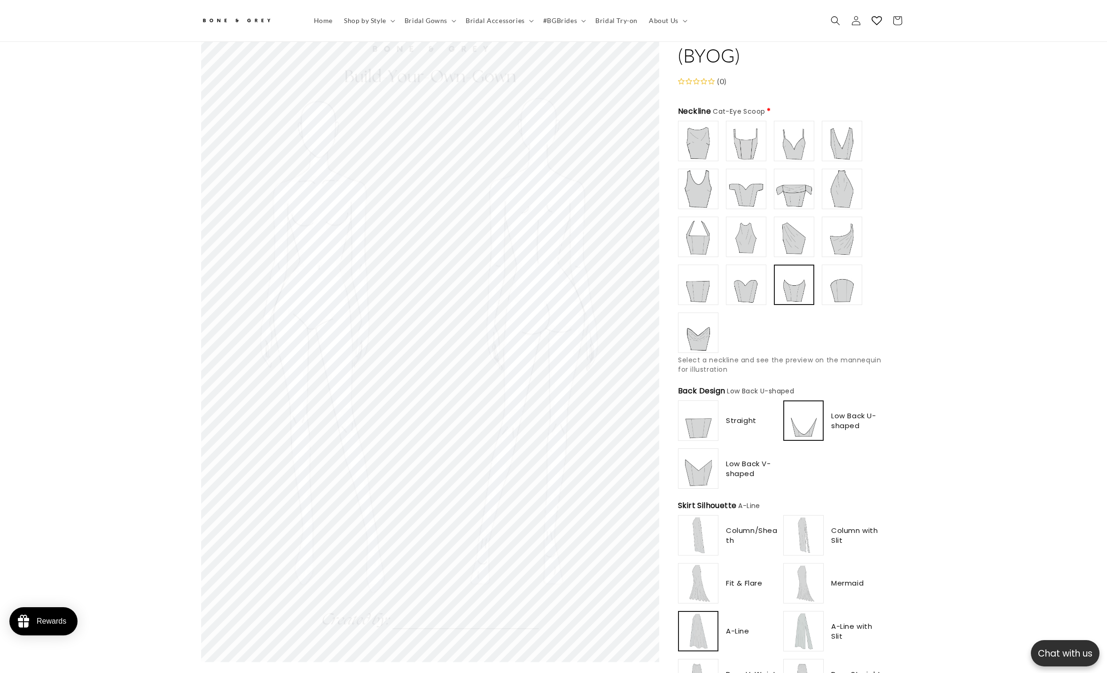
scroll to position [0, 0]
click at [624, 237] on img at bounding box center [746, 237] width 38 height 38
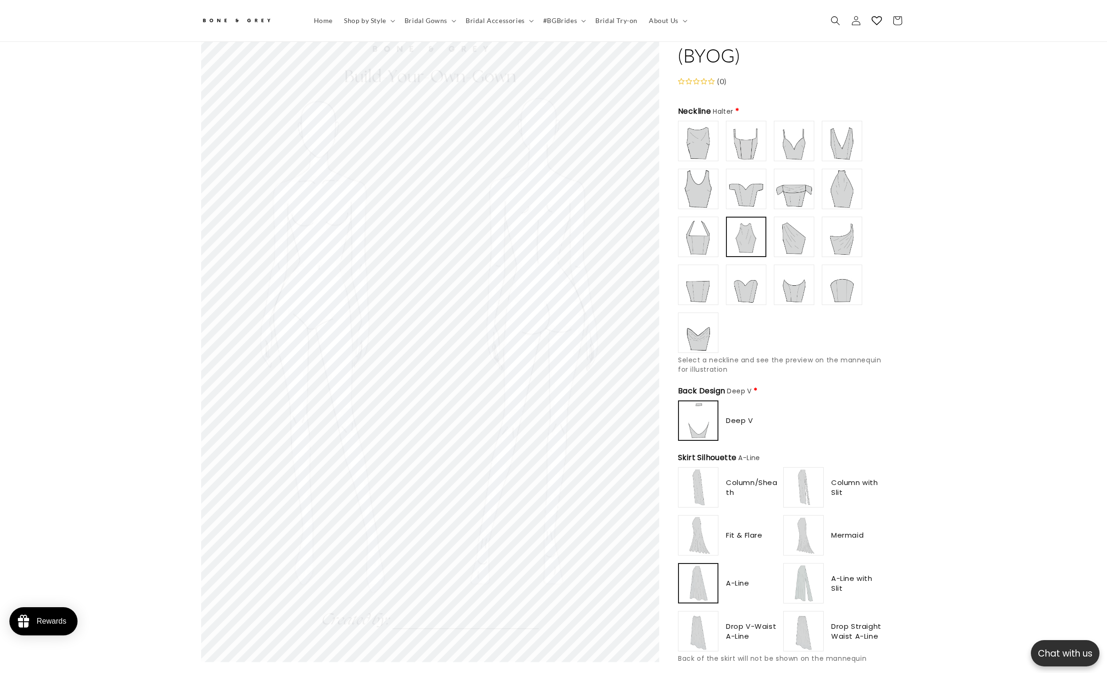
scroll to position [0, 517]
click at [624, 192] on img at bounding box center [698, 189] width 38 height 38
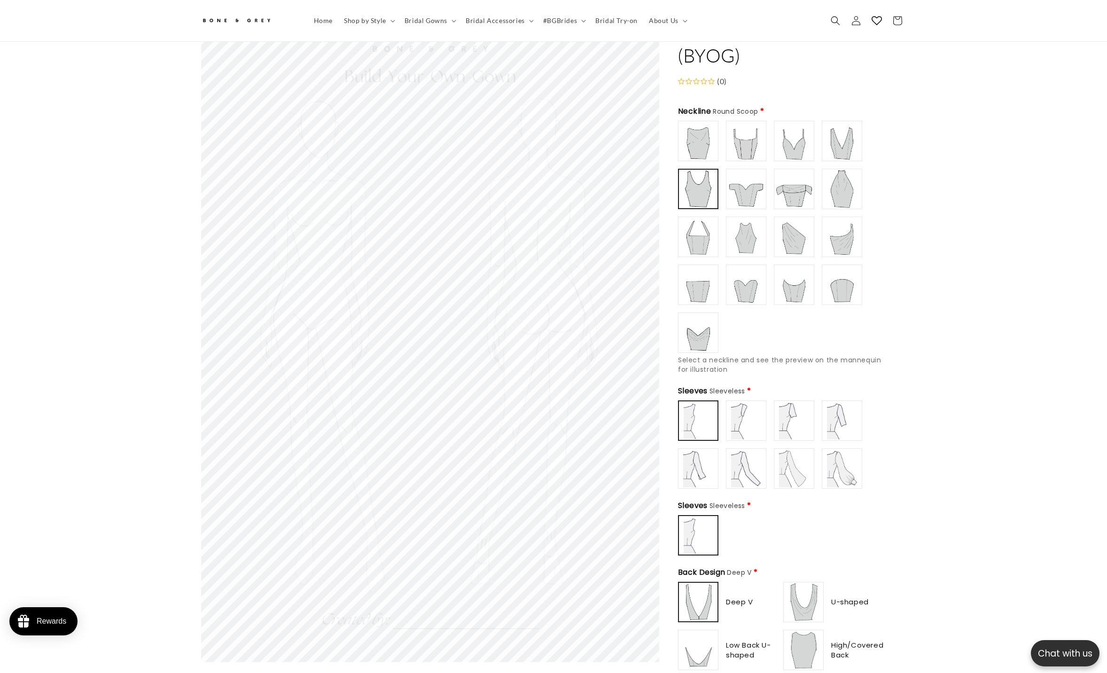
click at [624, 133] on img at bounding box center [842, 141] width 38 height 38
click at [624, 141] on img at bounding box center [794, 141] width 38 height 38
click at [624, 127] on img at bounding box center [842, 141] width 38 height 38
click at [624, 189] on img at bounding box center [794, 189] width 38 height 38
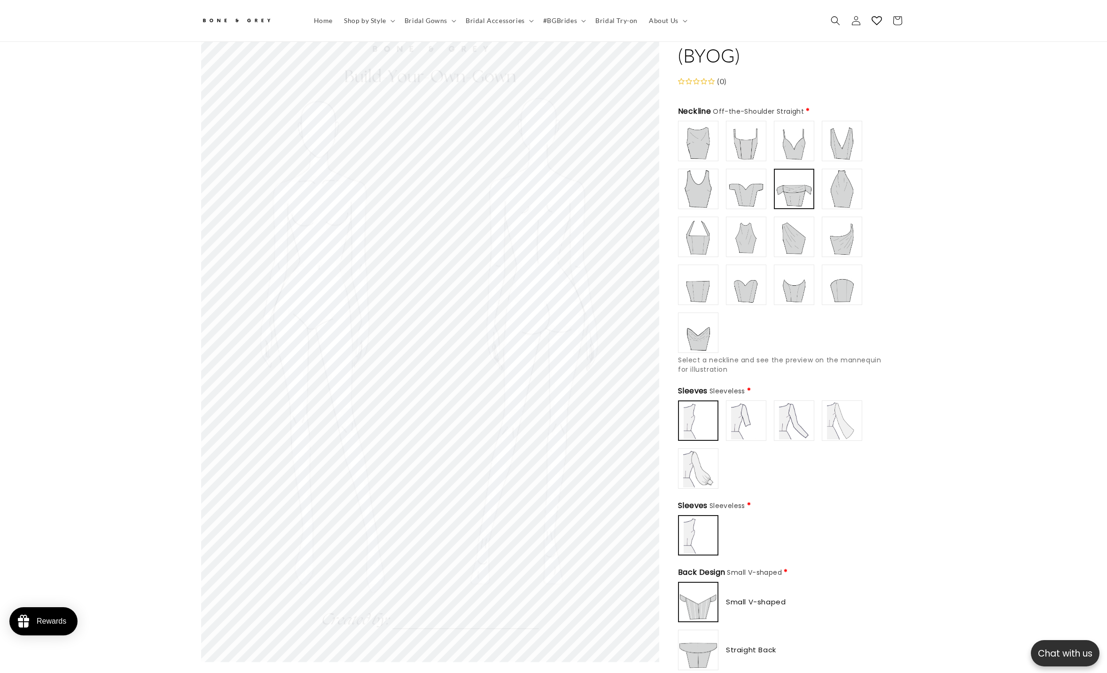
click at [624, 221] on img at bounding box center [746, 237] width 38 height 38
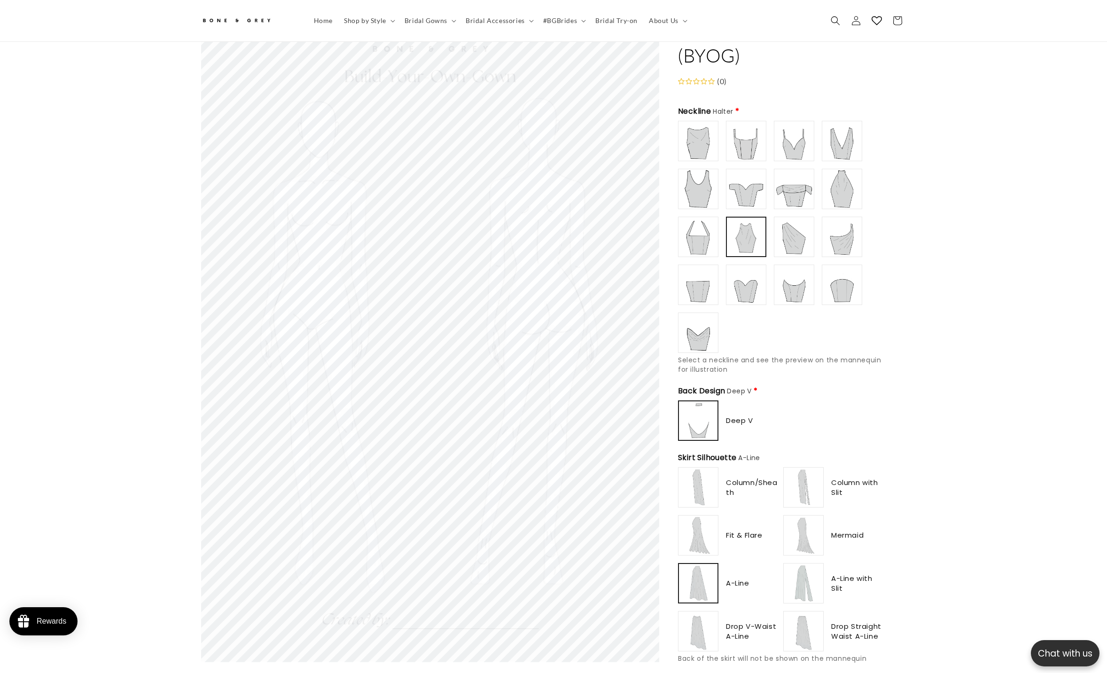
scroll to position [0, 258]
click at [624, 270] on img at bounding box center [746, 285] width 38 height 38
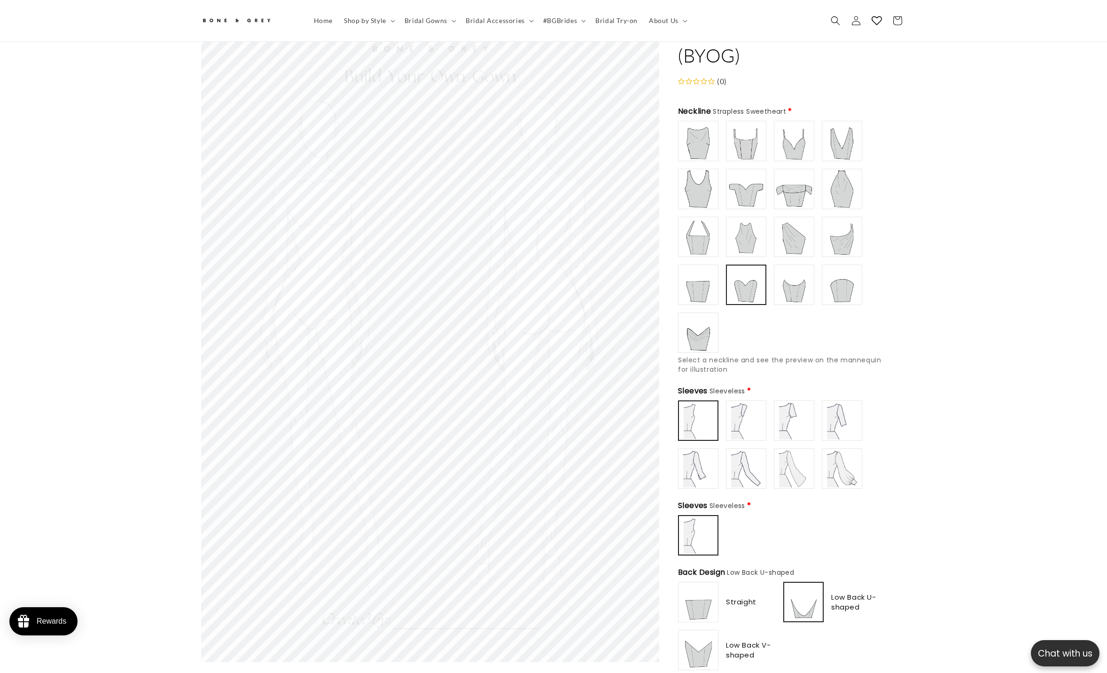
type input "**********"
click at [624, 279] on img at bounding box center [698, 285] width 38 height 38
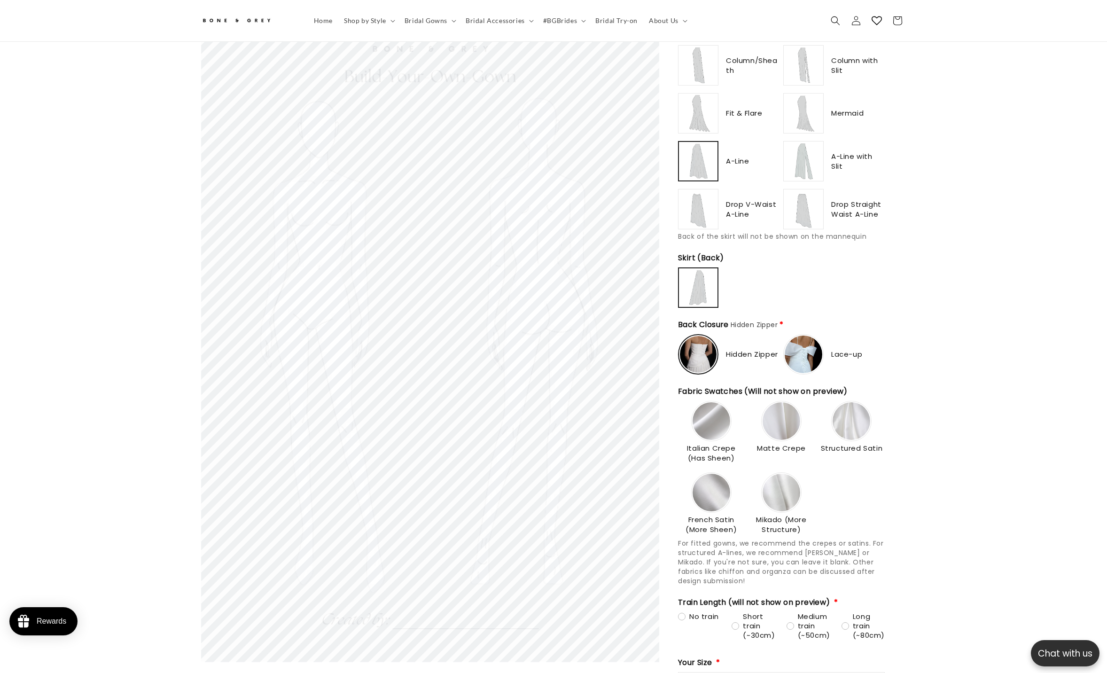
scroll to position [723, 0]
click at [624, 336] on img at bounding box center [698, 353] width 37 height 37
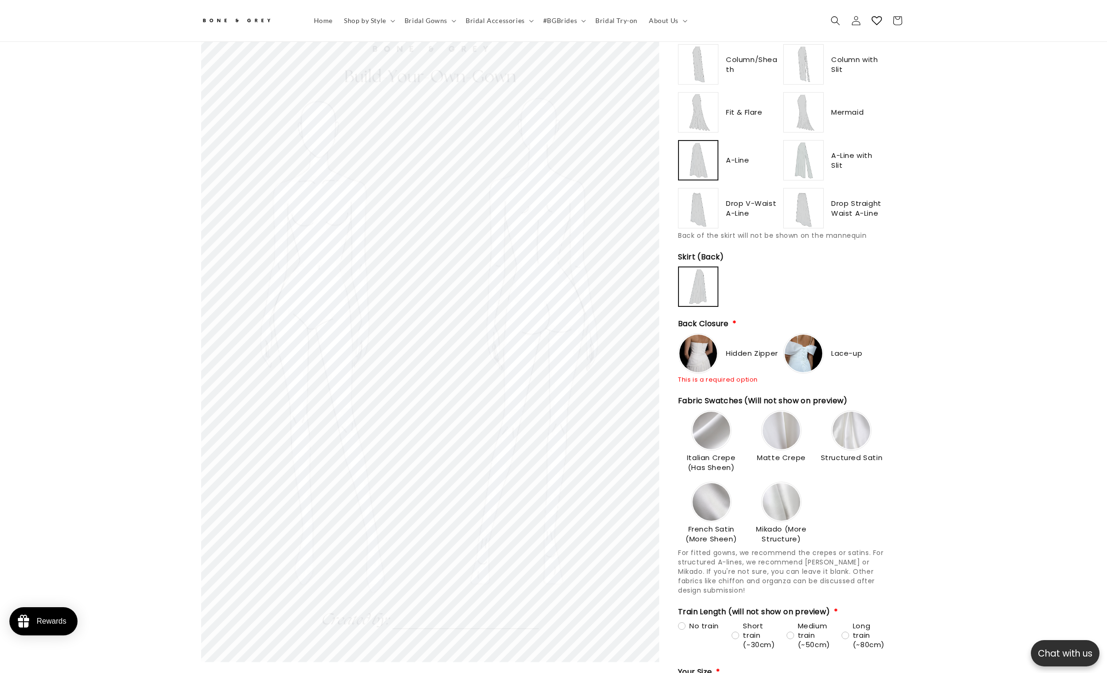
click at [624, 336] on img at bounding box center [804, 354] width 38 height 38
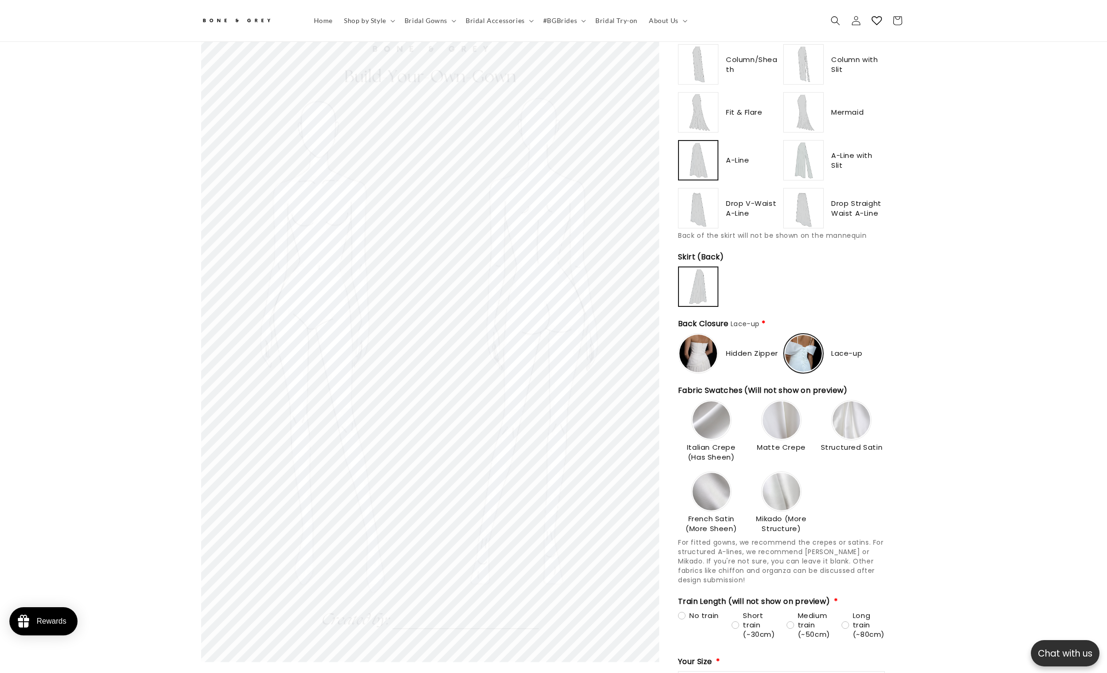
scroll to position [0, 258]
click at [624, 336] on img at bounding box center [698, 354] width 38 height 38
click at [624, 336] on img at bounding box center [804, 354] width 38 height 38
type input "**********"
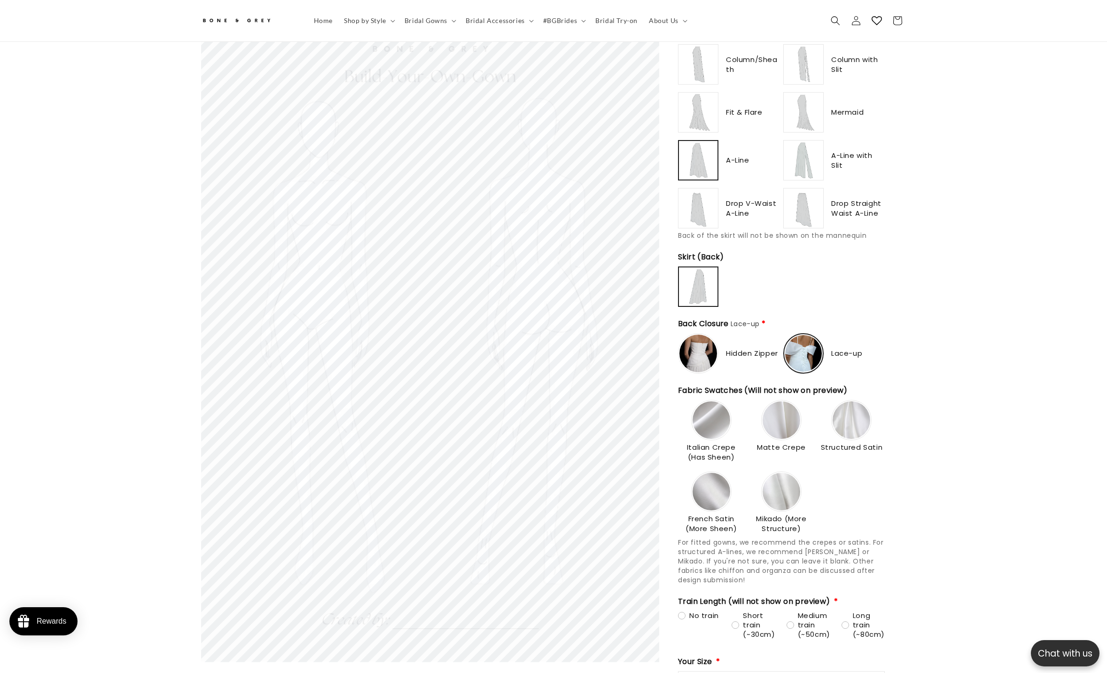
click at [624, 336] on img at bounding box center [698, 354] width 38 height 38
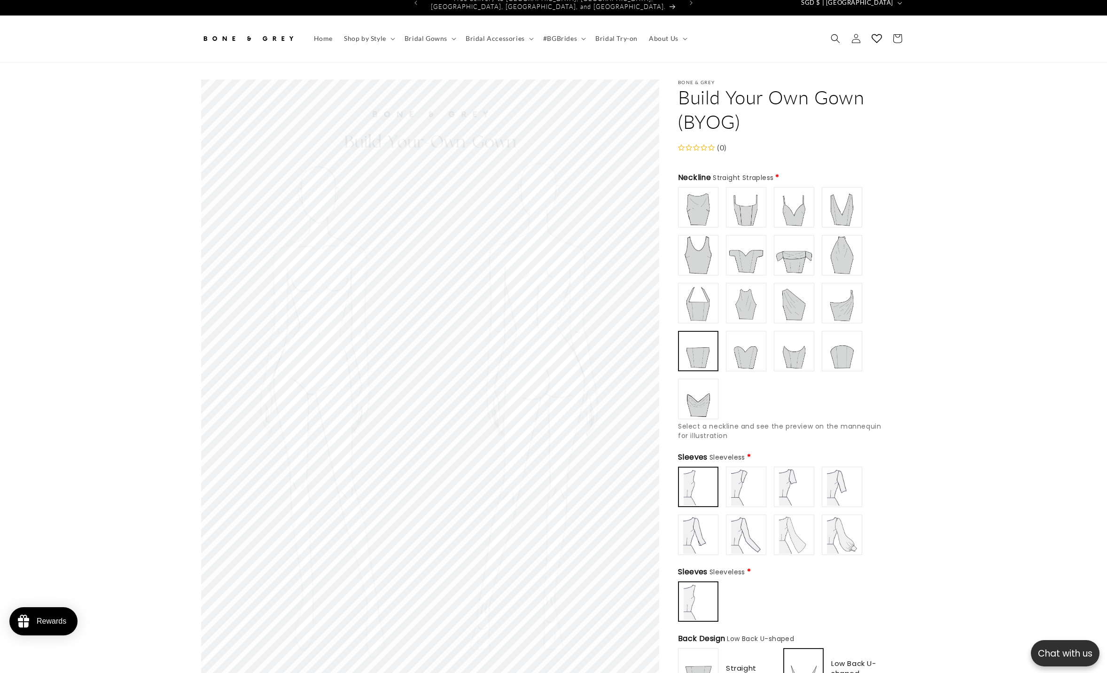
click at [624, 322] on div "Boat/ Bateau" at bounding box center [781, 303] width 207 height 232
click at [624, 307] on img at bounding box center [842, 303] width 38 height 38
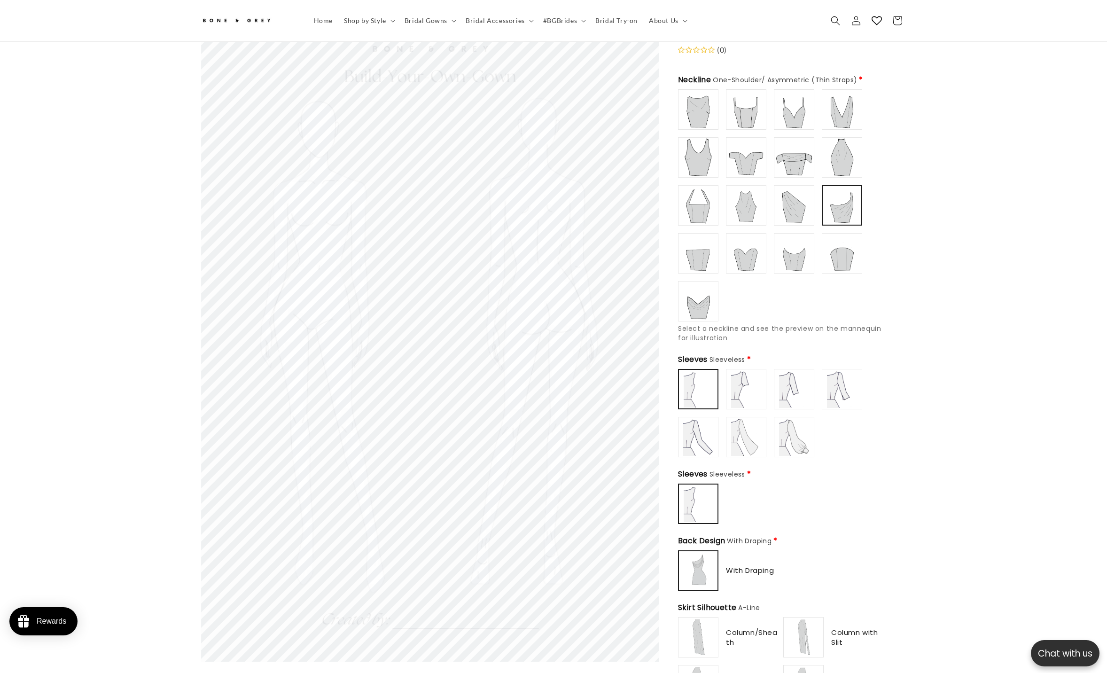
click at [624, 187] on img at bounding box center [794, 206] width 38 height 38
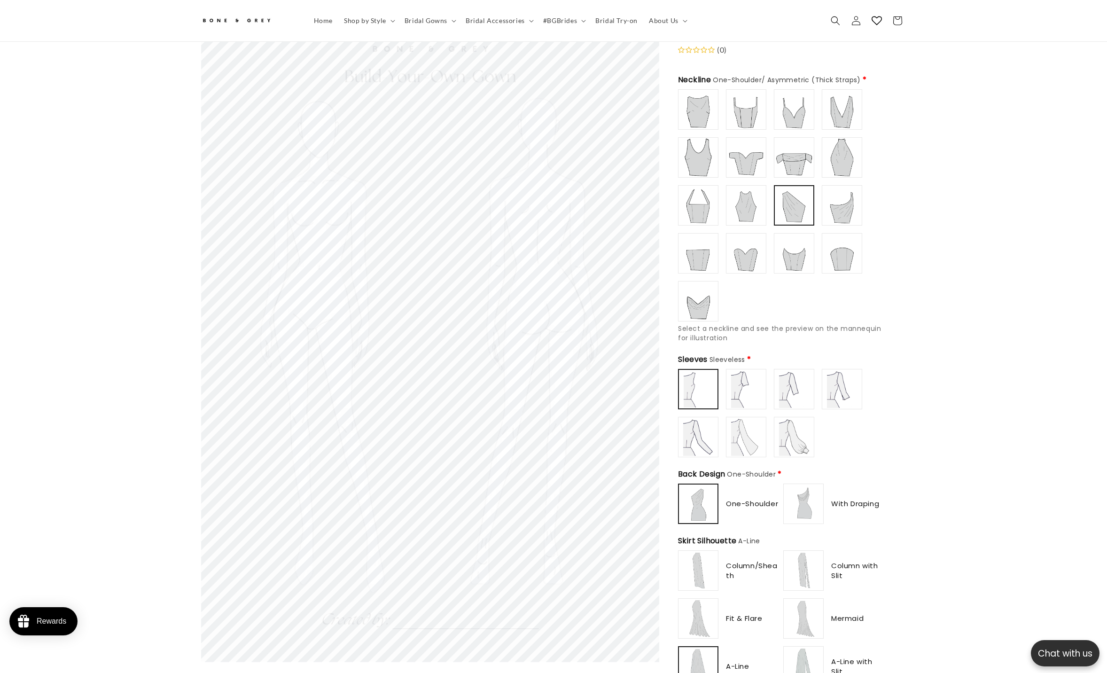
click at [624, 216] on img at bounding box center [746, 206] width 38 height 38
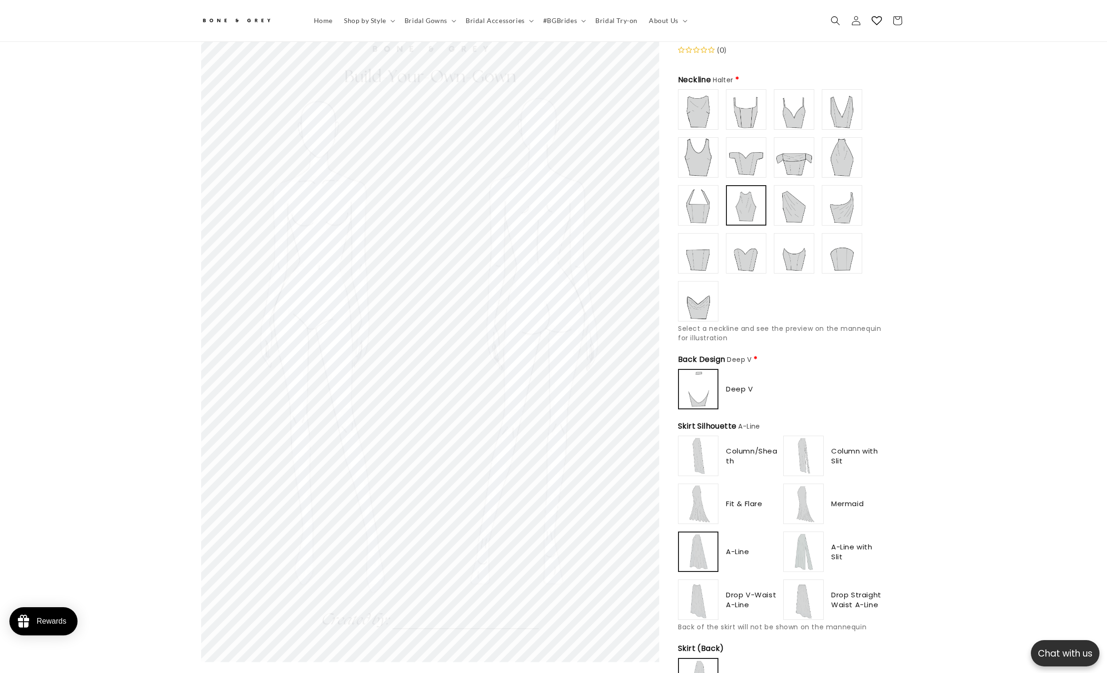
click at [624, 265] on label at bounding box center [746, 253] width 40 height 40
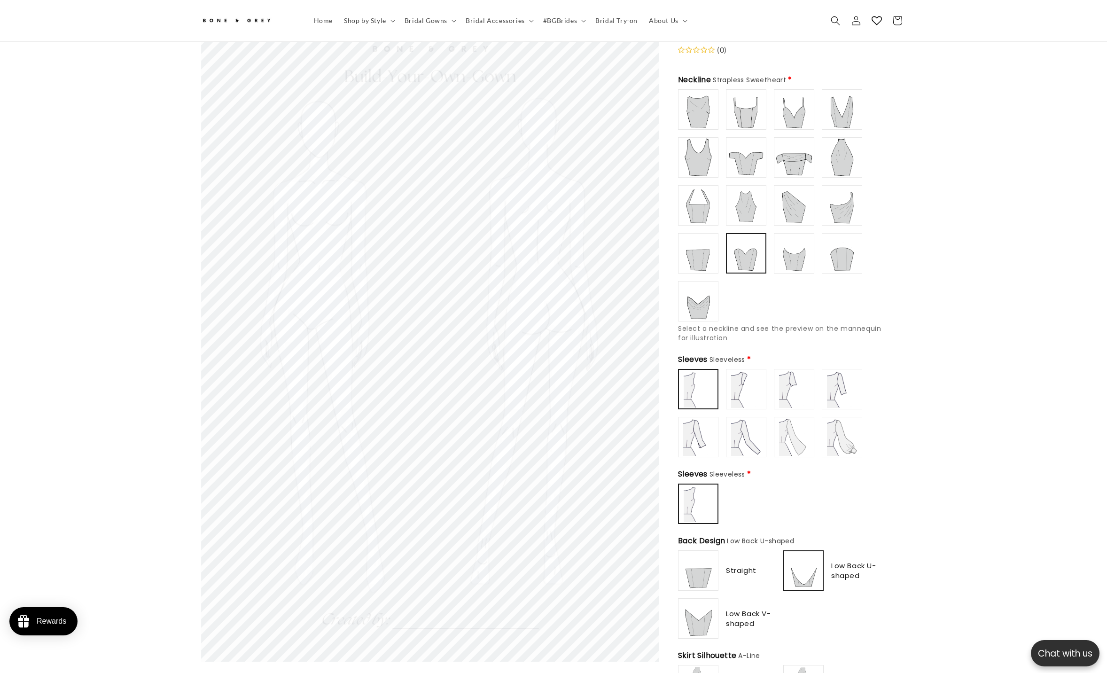
scroll to position [0, 0]
click at [624, 250] on img at bounding box center [698, 253] width 38 height 38
click at [624, 292] on img at bounding box center [698, 301] width 38 height 38
type input "**********"
click at [624, 251] on img at bounding box center [842, 253] width 38 height 38
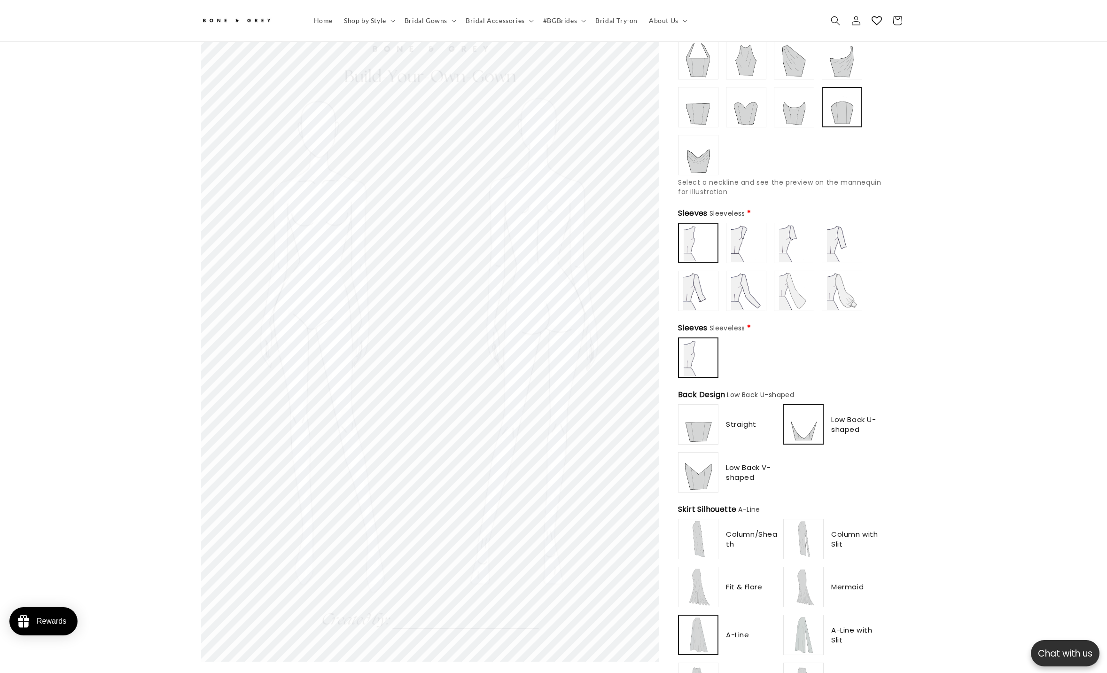
scroll to position [259, 0]
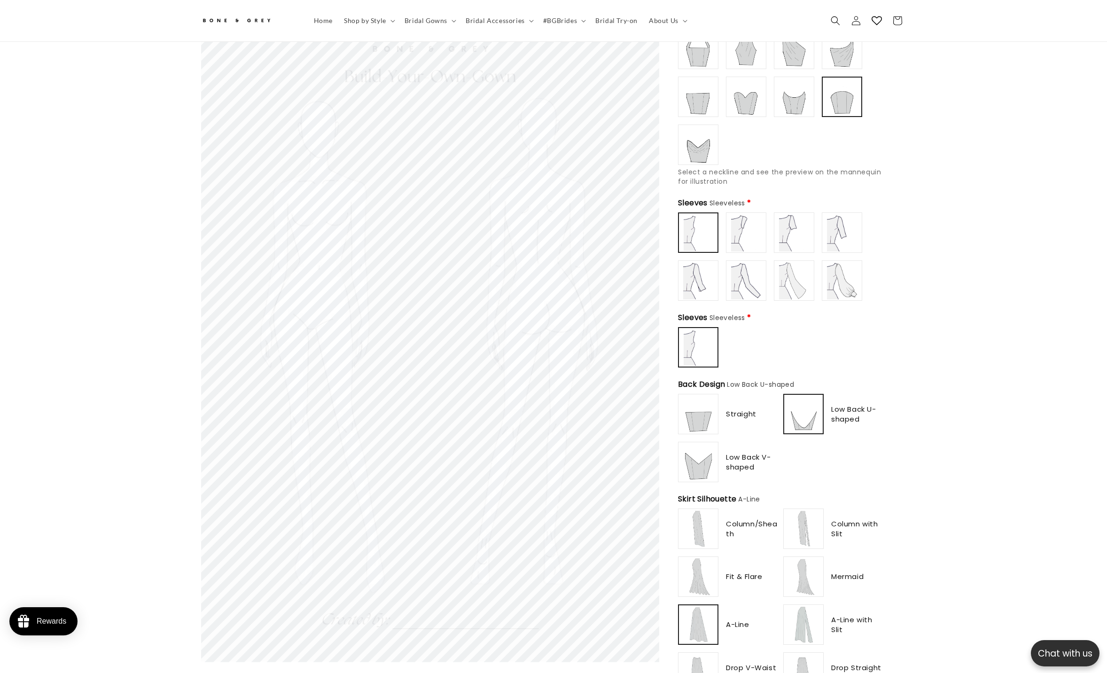
click at [624, 336] on div "Low Back V-shaped" at bounding box center [728, 462] width 101 height 40
click at [624, 336] on span "Low Back V-shaped" at bounding box center [753, 462] width 54 height 20
click at [624, 336] on img at bounding box center [698, 462] width 38 height 38
type input "**********"
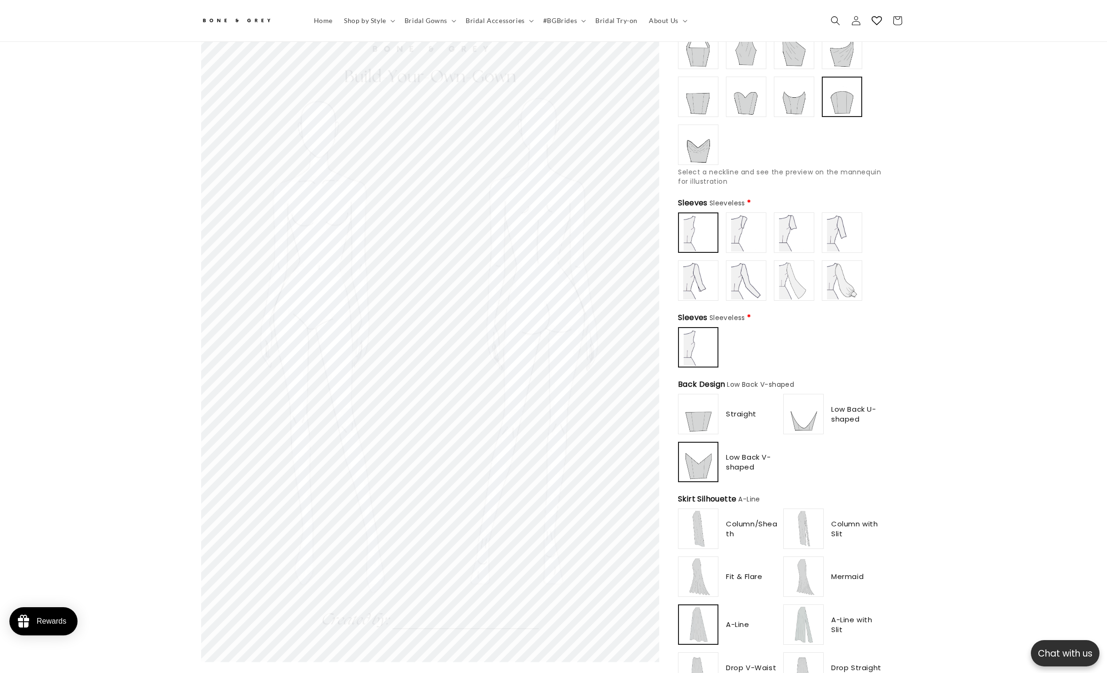
click at [624, 336] on img at bounding box center [804, 414] width 38 height 38
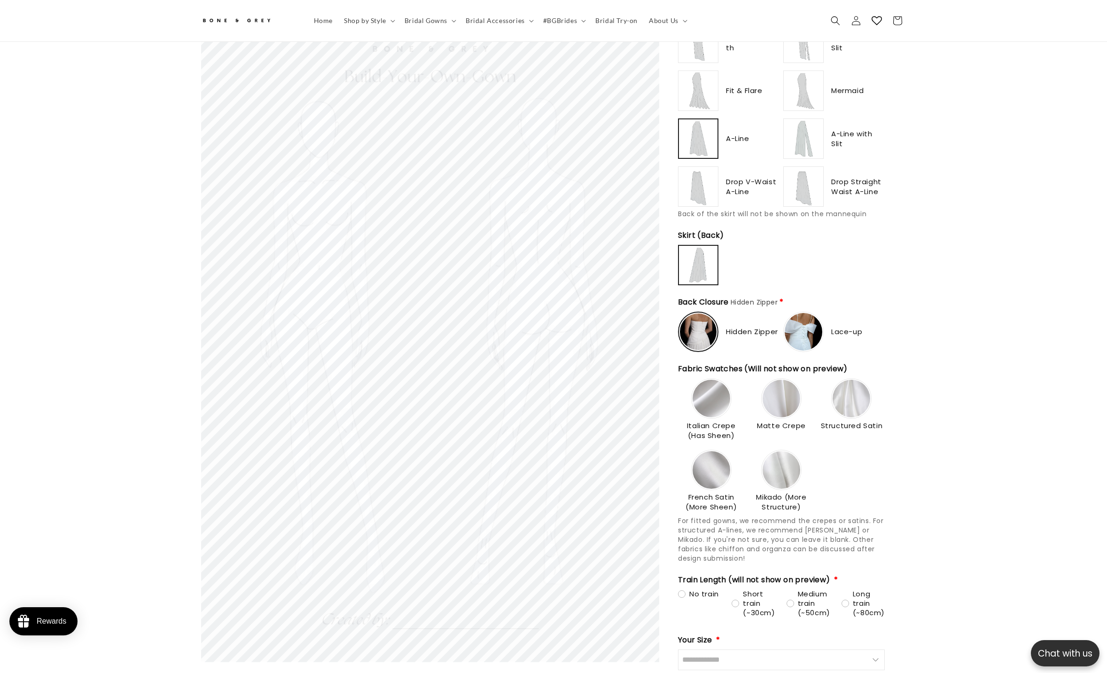
scroll to position [0, 517]
click at [624, 336] on img at bounding box center [852, 399] width 38 height 38
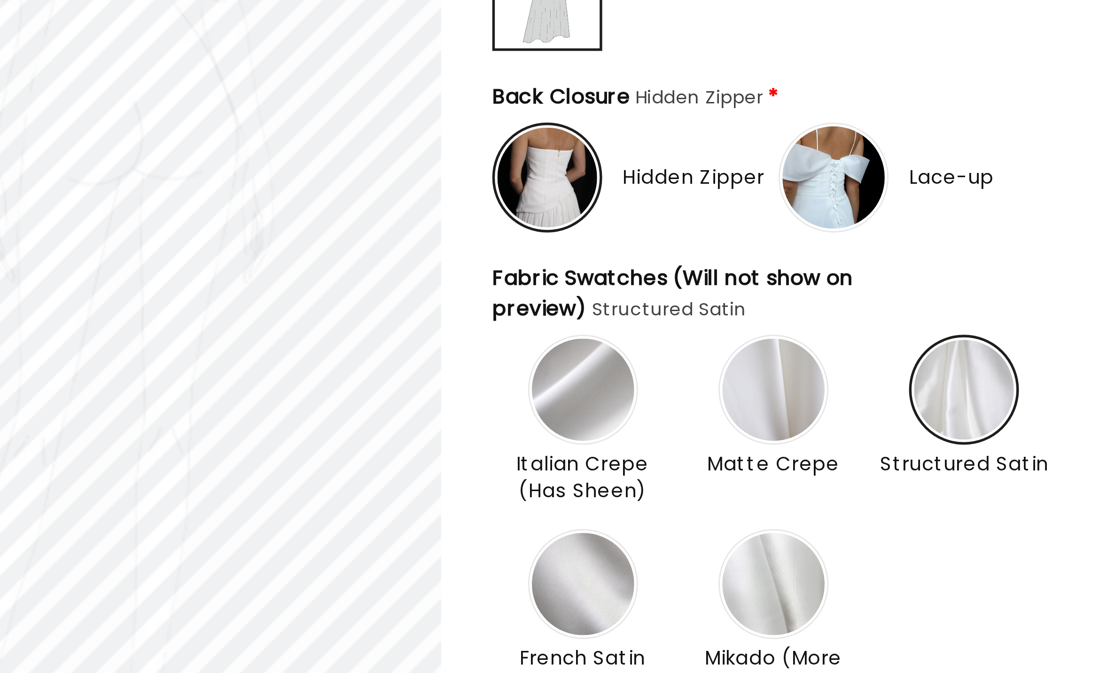
scroll to position [0, 0]
click at [624, 336] on img at bounding box center [712, 481] width 38 height 38
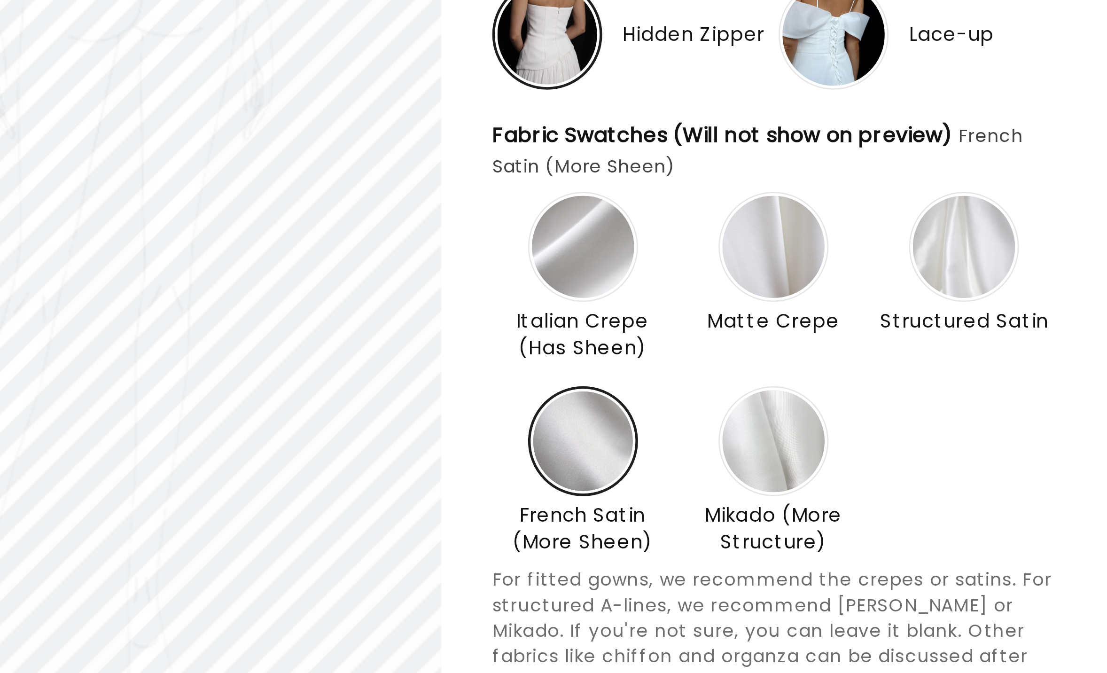
click at [624, 336] on img at bounding box center [782, 481] width 38 height 38
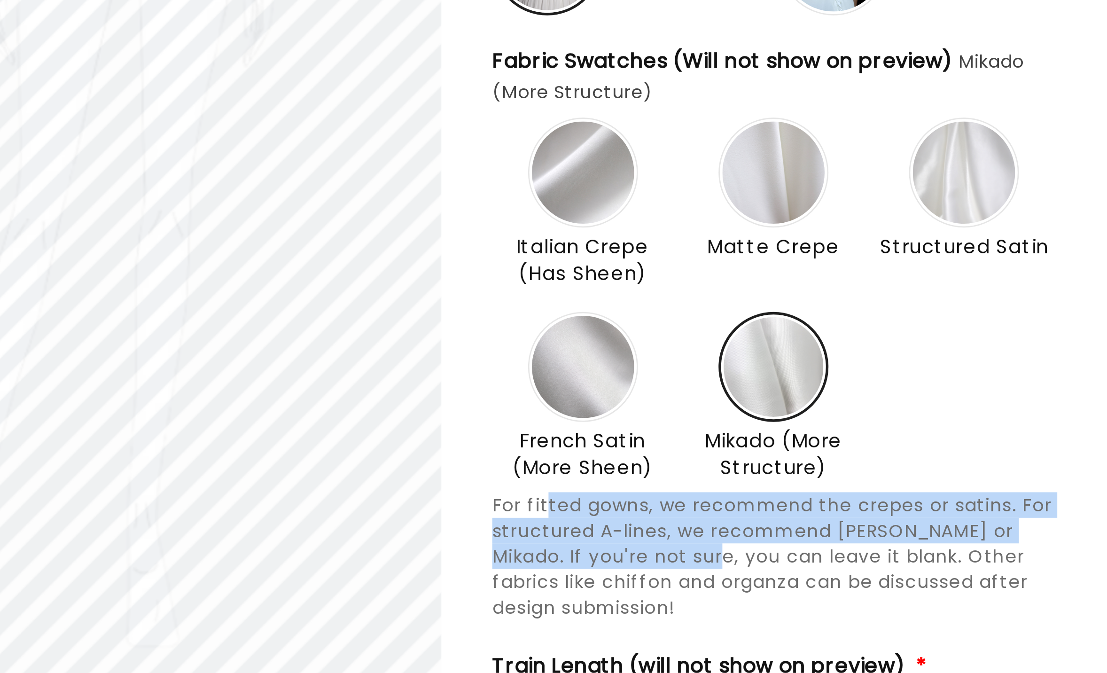
drag, startPoint x: 699, startPoint y: 527, endPoint x: 753, endPoint y: 546, distance: 57.8
click at [624, 336] on span "For fitted gowns, we recommend the crepes or satins. For structured A-lines, we…" at bounding box center [781, 550] width 206 height 47
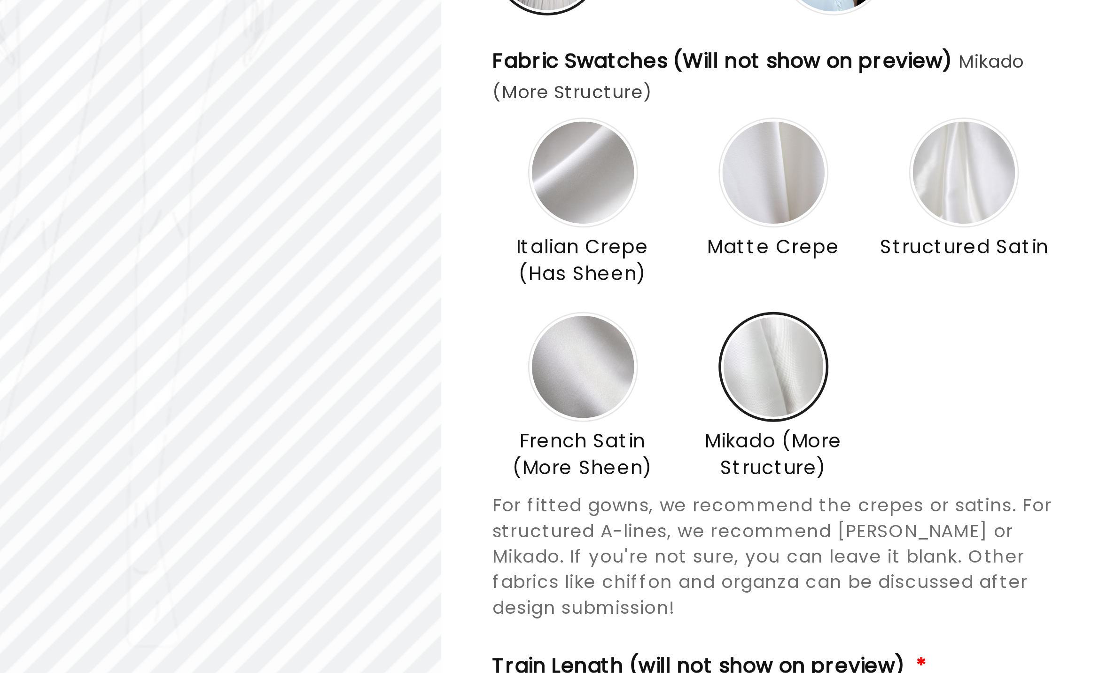
type input "**********"
click at [624, 336] on img at bounding box center [852, 410] width 38 height 38
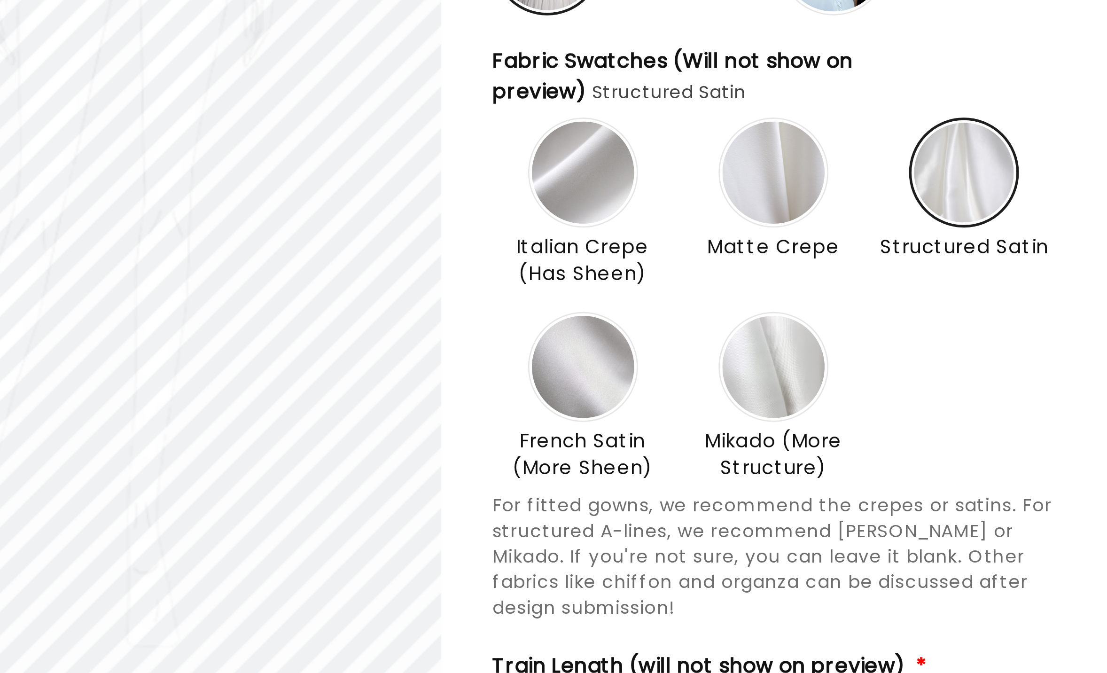
scroll to position [0, 258]
click at [624, 336] on div "Structured Satin" at bounding box center [852, 417] width 66 height 54
click at [624, 336] on img at bounding box center [851, 409] width 37 height 37
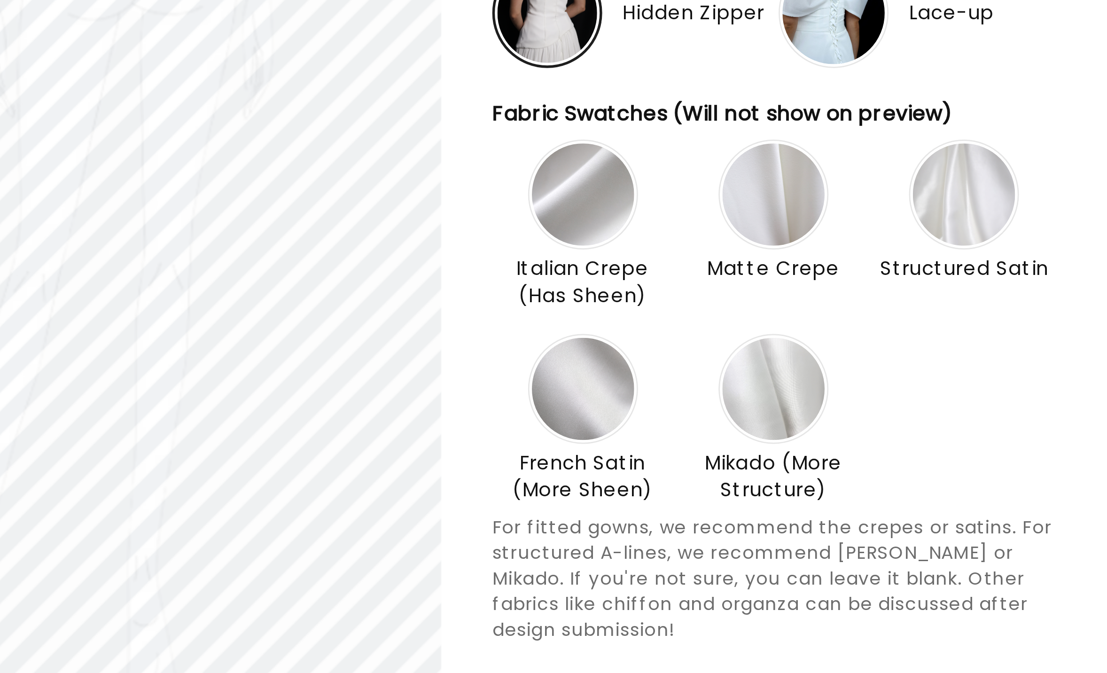
type input "**********"
click at [624, 336] on img at bounding box center [782, 470] width 38 height 38
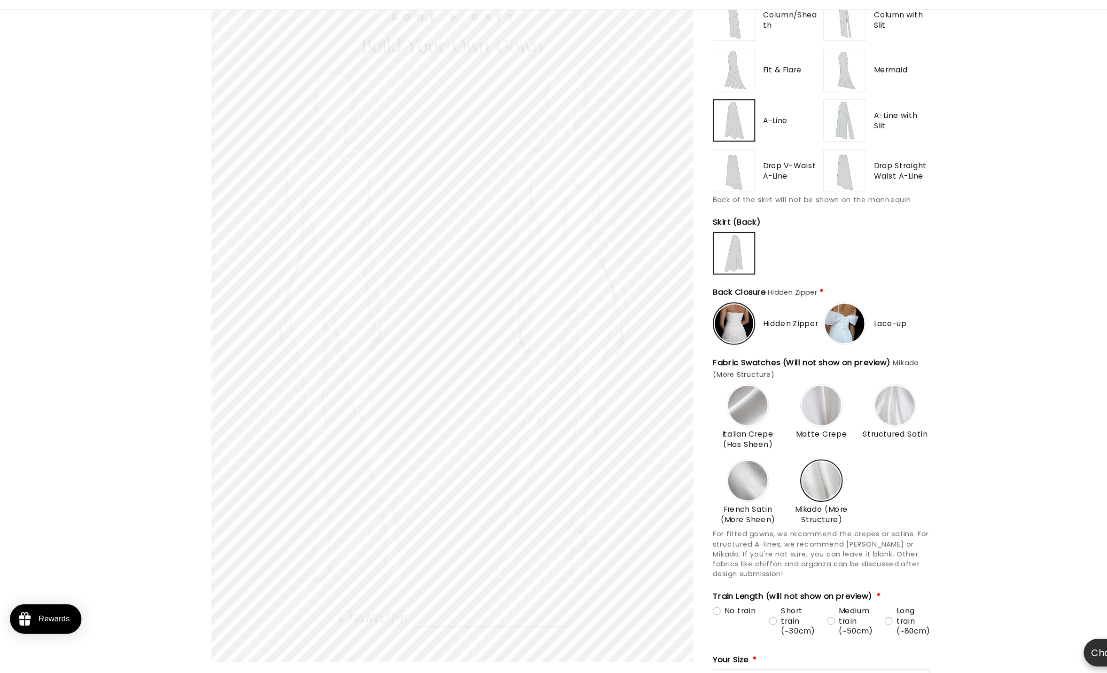
scroll to position [0, 0]
click at [624, 132] on img at bounding box center [698, 147] width 37 height 37
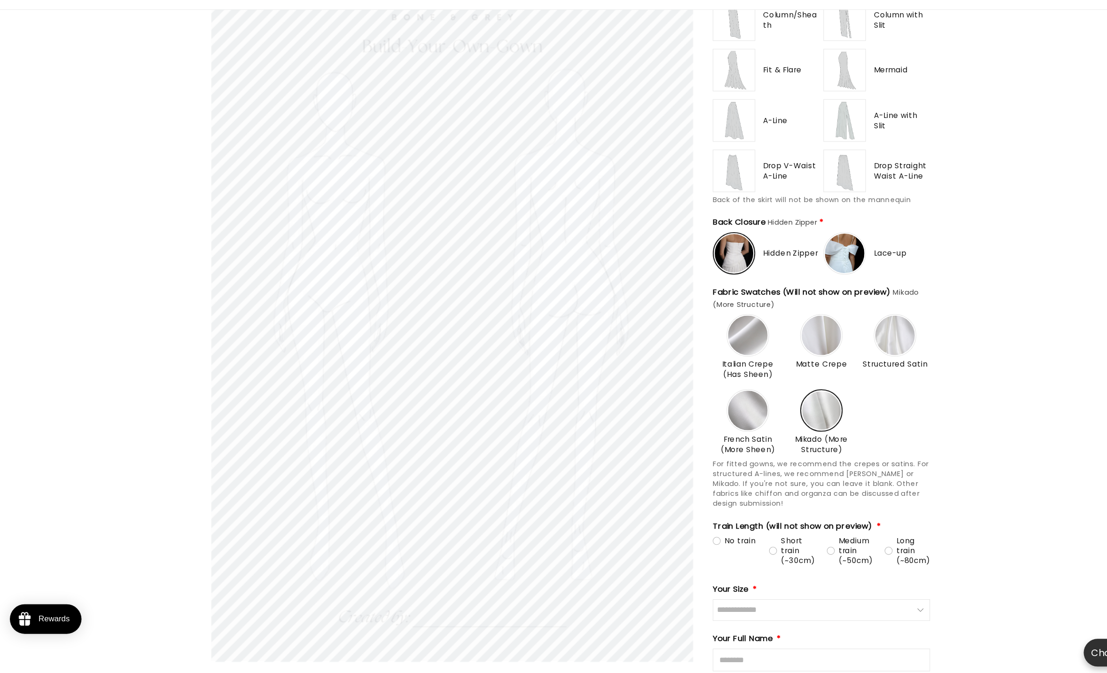
type input "******"
click at [624, 132] on img at bounding box center [698, 147] width 38 height 38
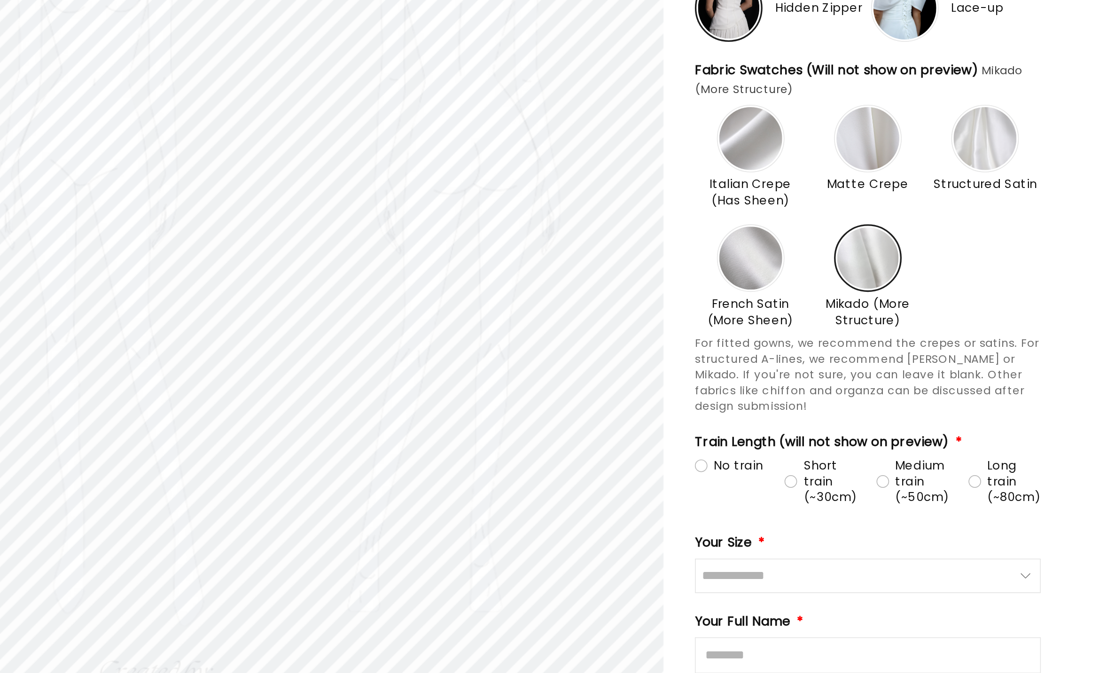
type input "**********"
click at [624, 311] on img at bounding box center [852, 301] width 38 height 38
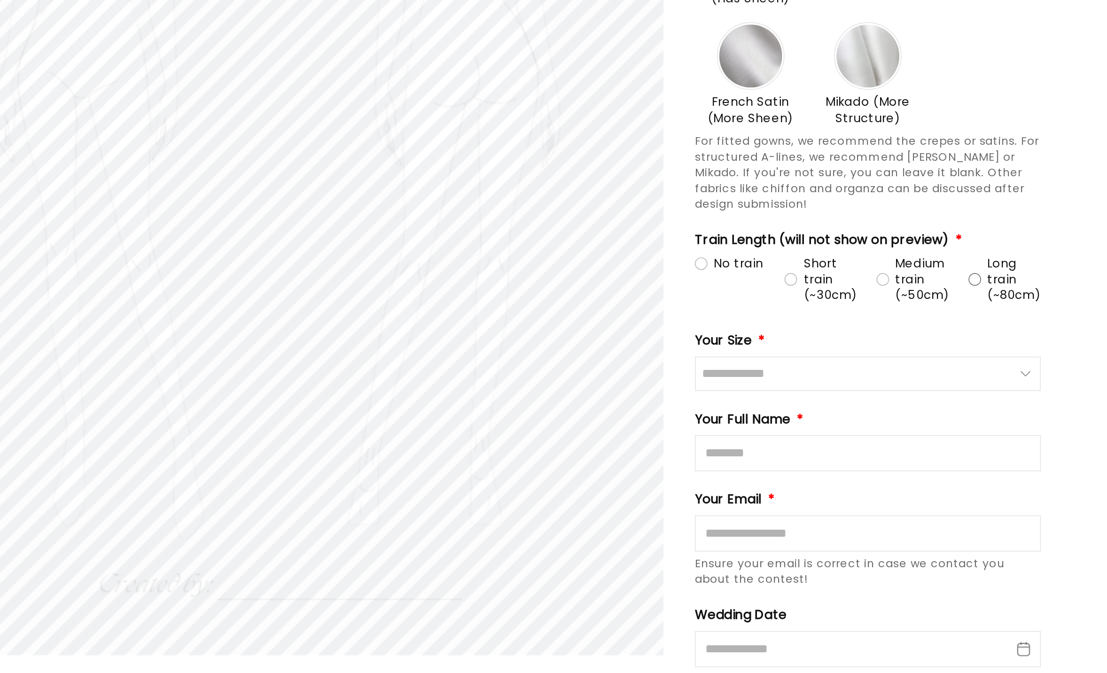
scroll to position [0, 517]
click at [624, 336] on div "Medium train (~50cm)" at bounding box center [809, 437] width 44 height 28
type input "********"
click at [624, 336] on div "No train" at bounding box center [698, 427] width 41 height 9
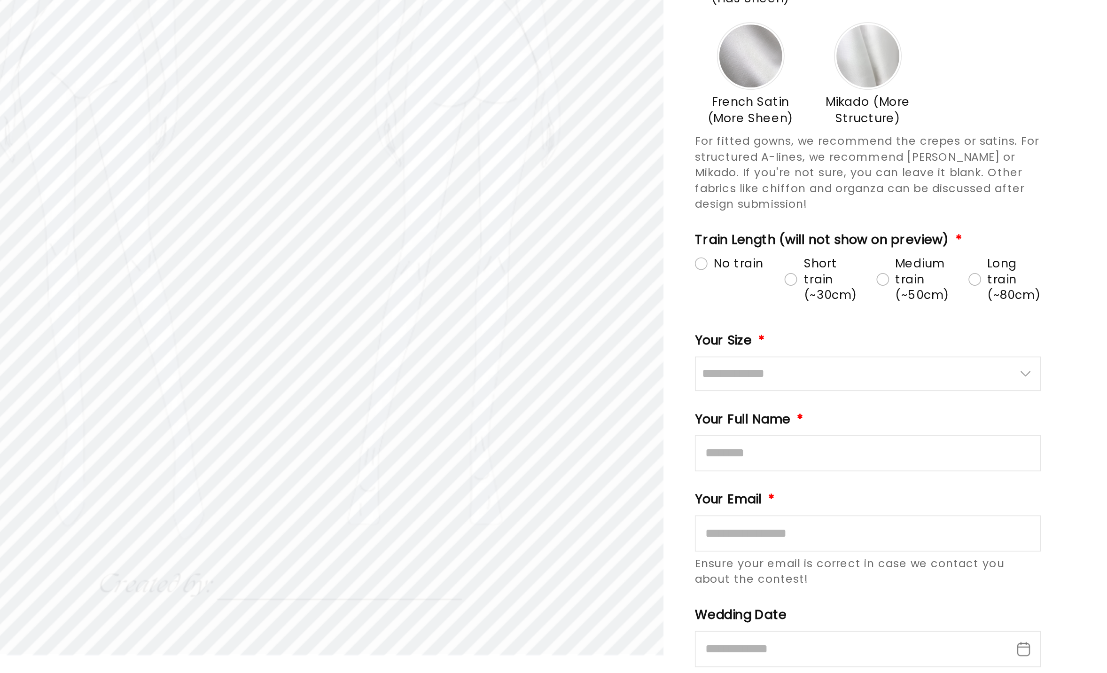
scroll to position [0, 0]
click at [624, 336] on input "Size" at bounding box center [781, 494] width 207 height 21
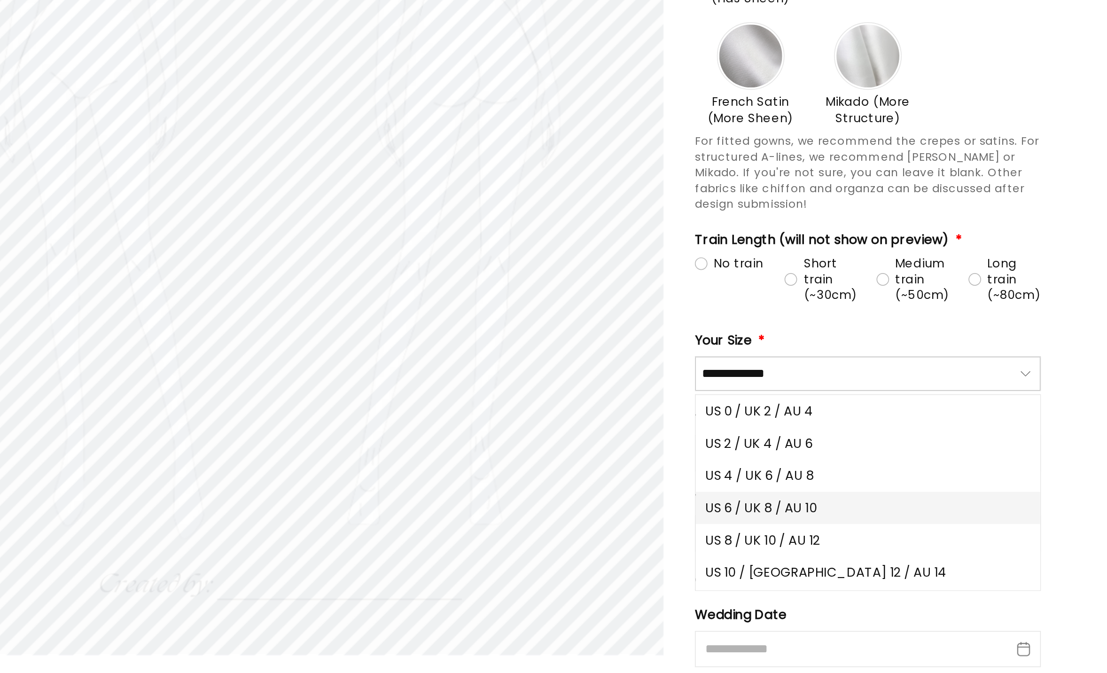
click at [624, 336] on button "US 6 / UK 8 / AU 10" at bounding box center [782, 573] width 206 height 19
type input "**********"
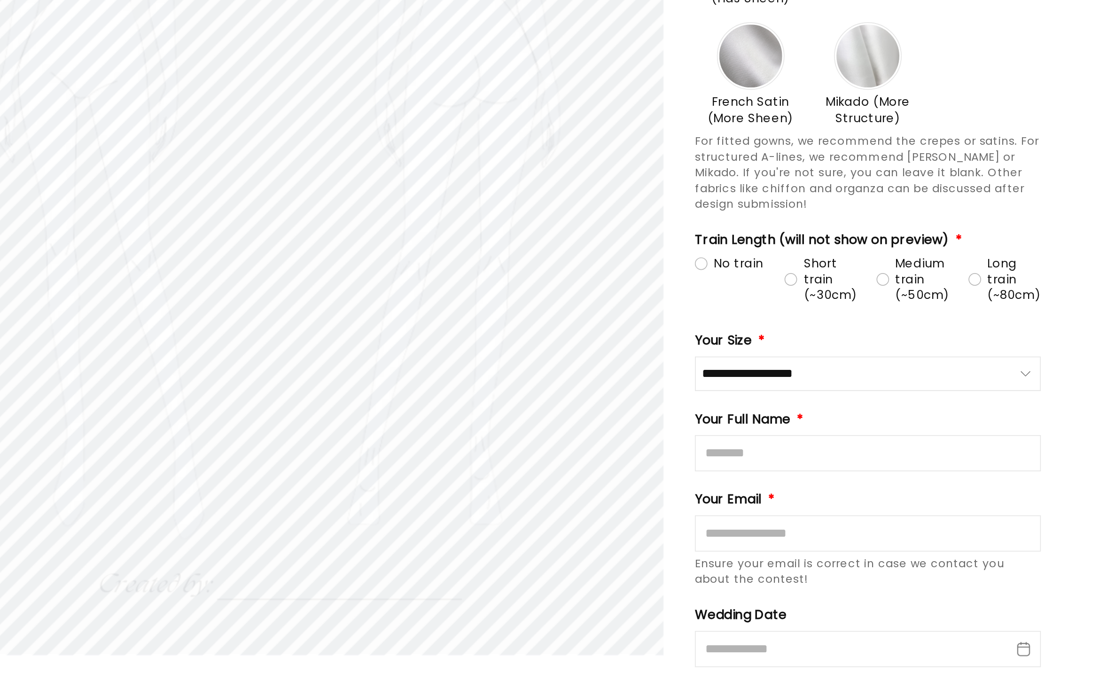
scroll to position [0, 258]
click at [624, 336] on input "Full Name" at bounding box center [781, 542] width 207 height 22
type input "**********"
click at [624, 336] on input "Email" at bounding box center [781, 589] width 207 height 22
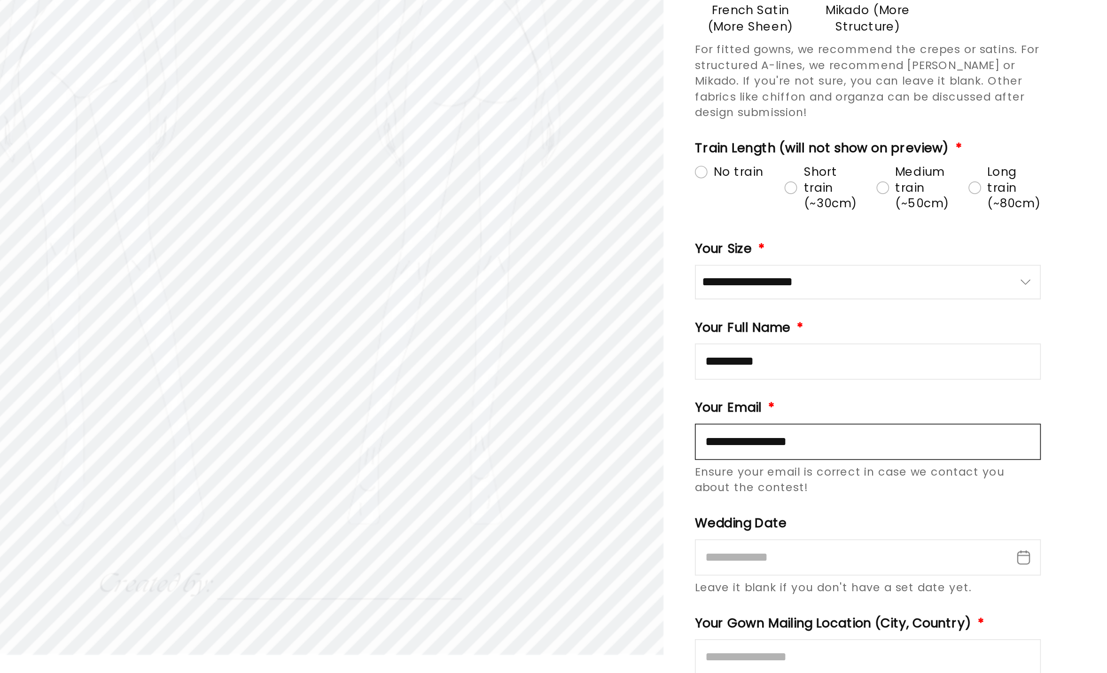
scroll to position [983, 0]
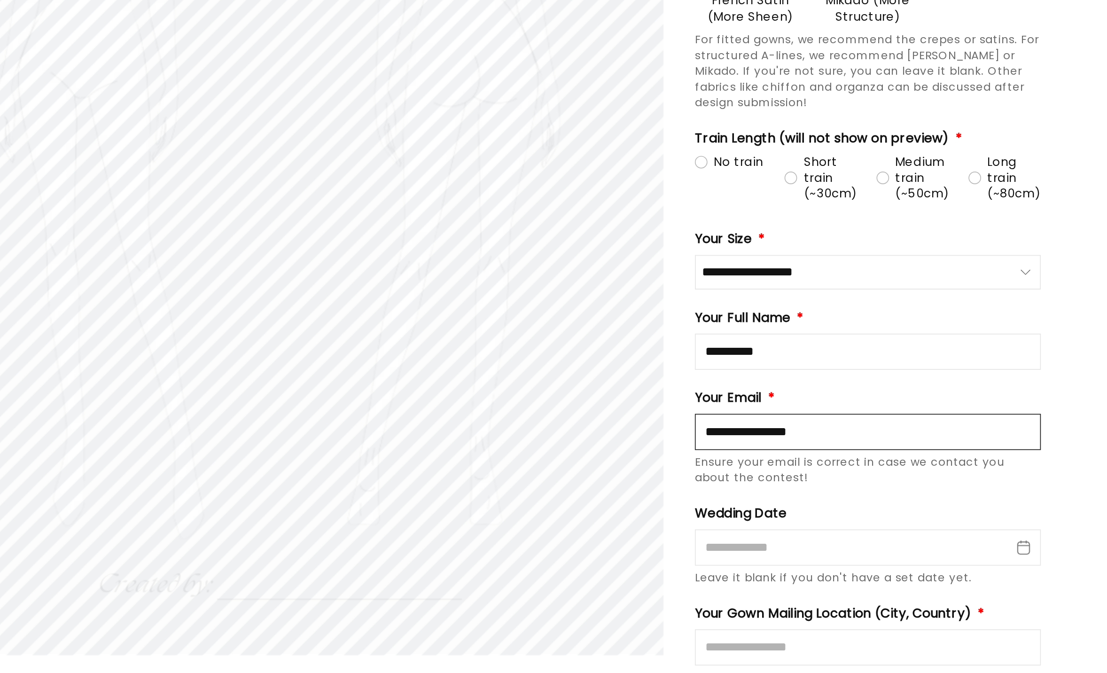
type input "**********"
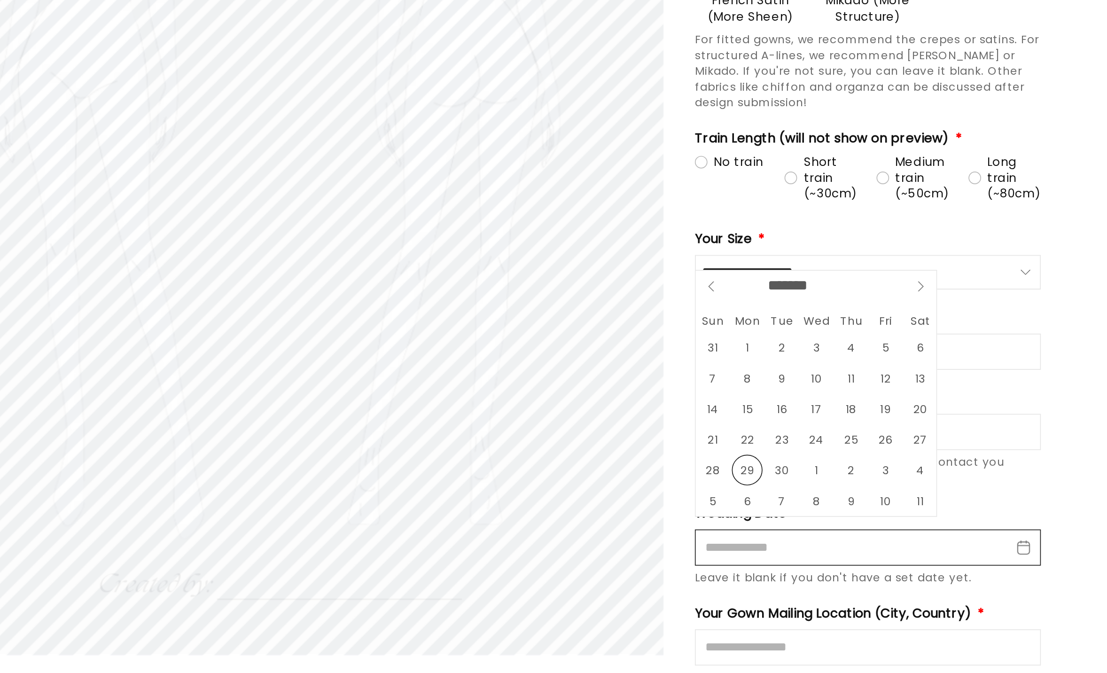
click at [624, 336] on input "Wedding Date" at bounding box center [781, 598] width 207 height 22
click at [624, 336] on icon at bounding box center [813, 441] width 7 height 7
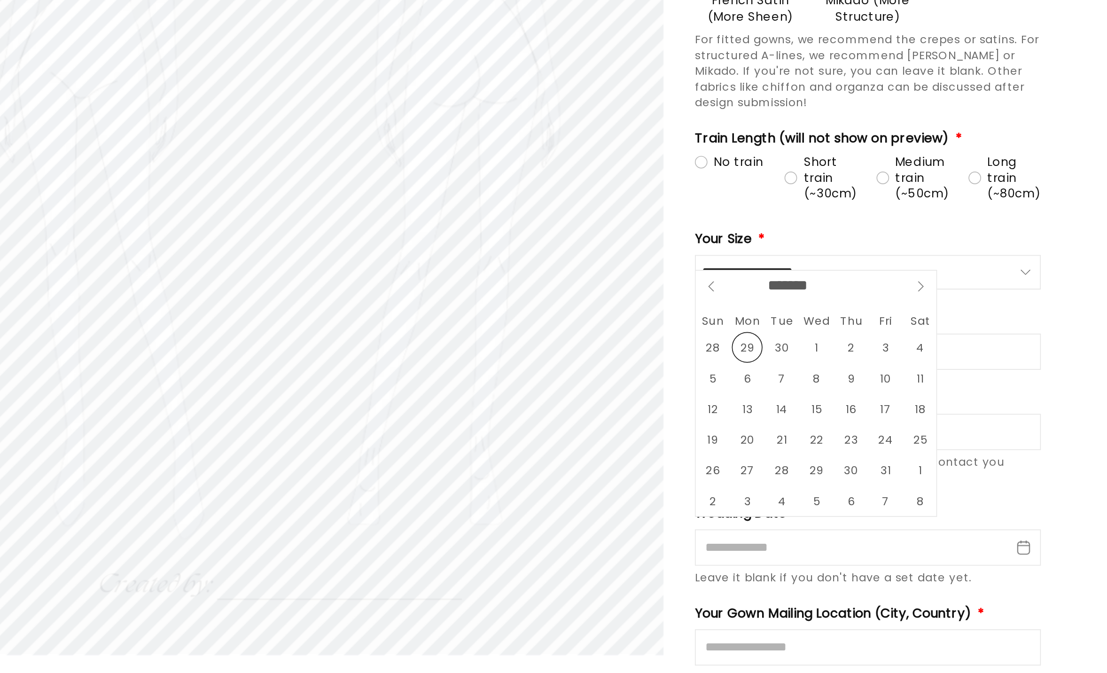
click at [624, 336] on icon at bounding box center [813, 441] width 7 height 7
select select "**"
click at [624, 336] on icon at bounding box center [813, 441] width 7 height 7
type input "****"
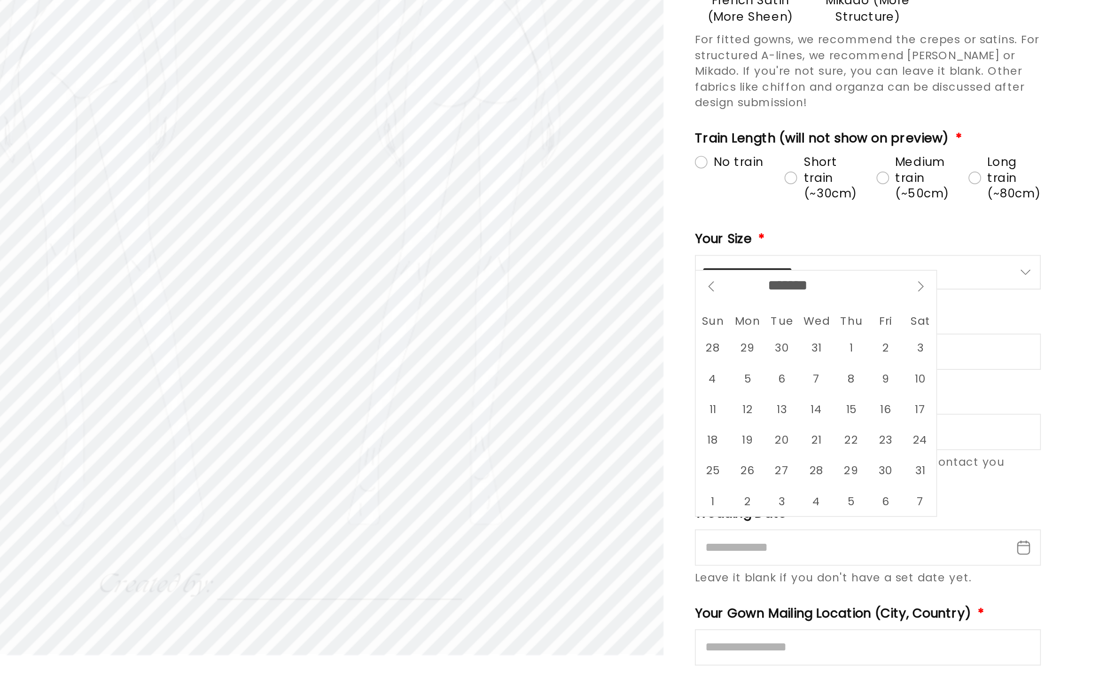
click at [624, 336] on icon at bounding box center [813, 441] width 7 height 7
select select "*"
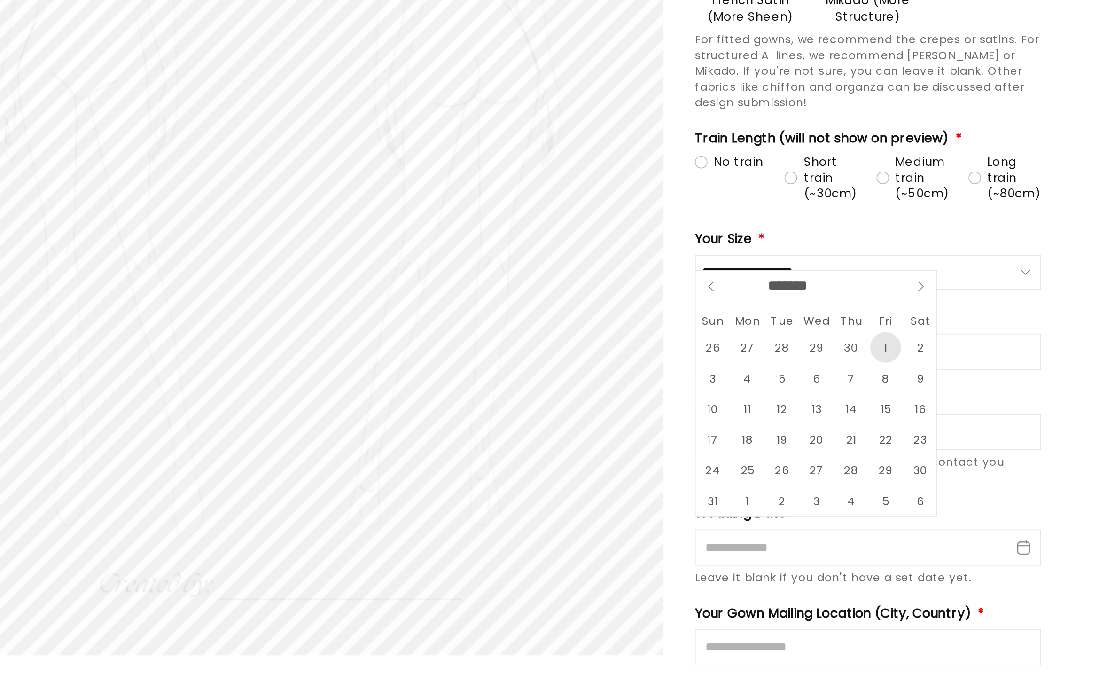
click at [624, 336] on span "1" at bounding box center [792, 478] width 18 height 18
type input "**********"
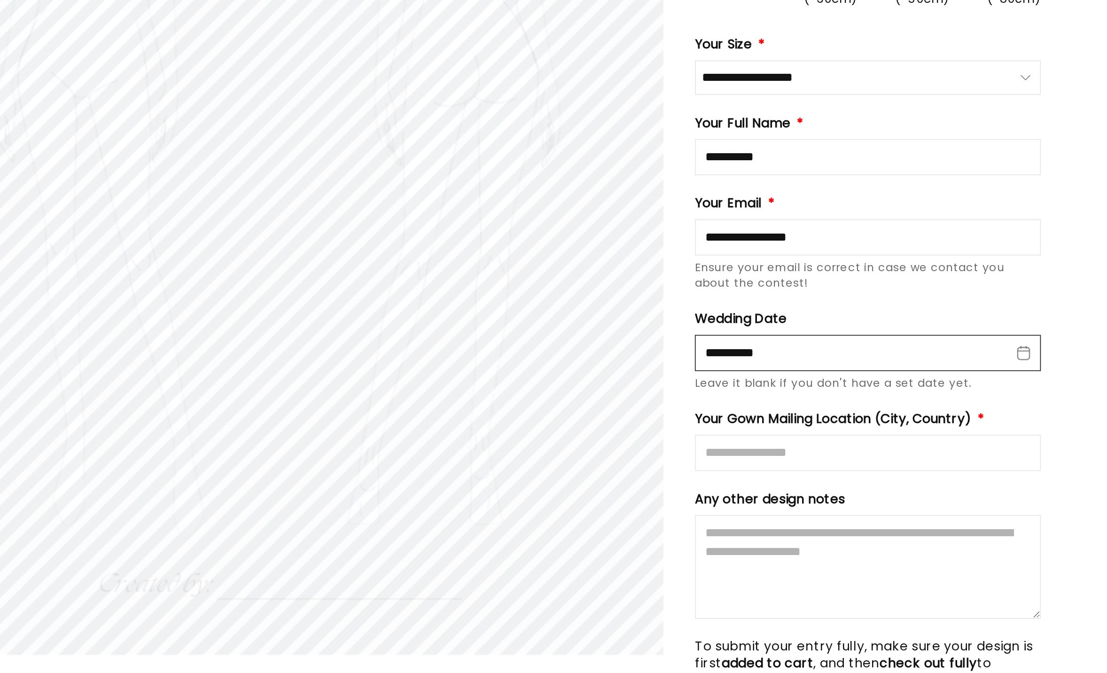
scroll to position [1107, 0]
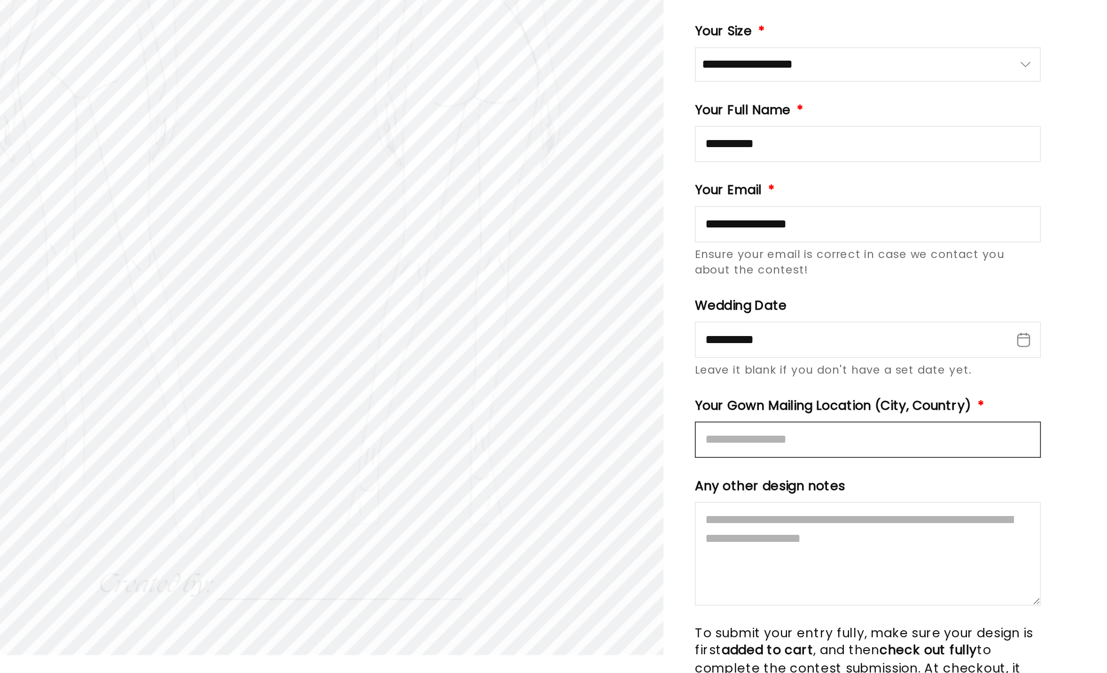
click at [624, 336] on input "Mailing Location" at bounding box center [781, 534] width 207 height 22
type input "**********"
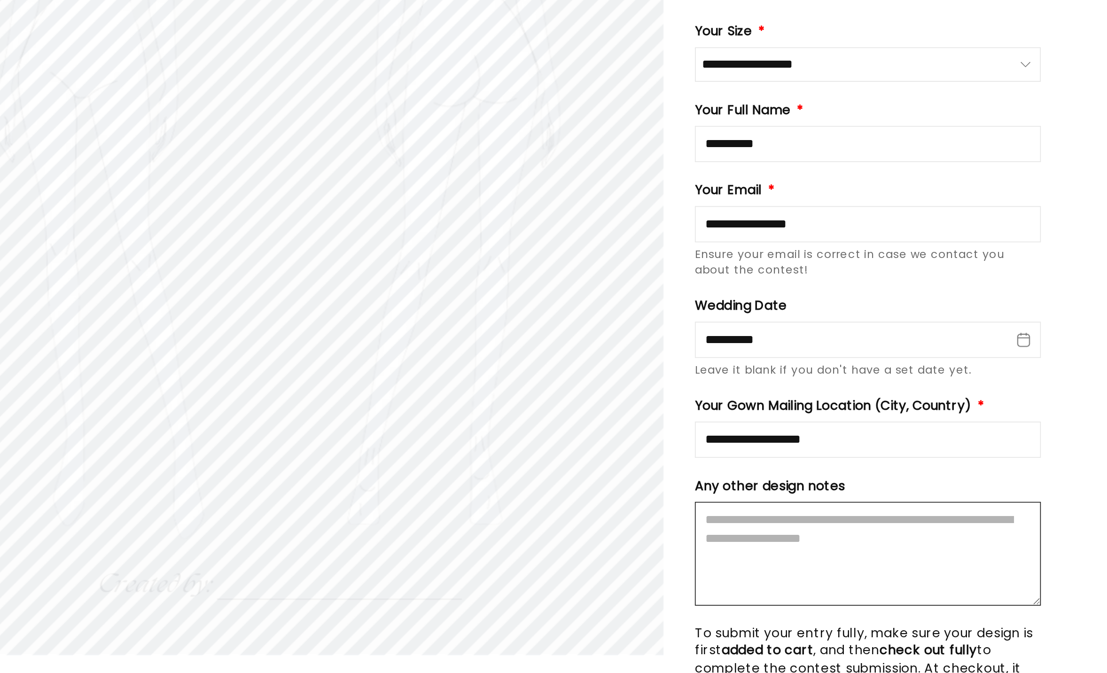
click at [624, 336] on textarea "Design Notes" at bounding box center [781, 601] width 207 height 62
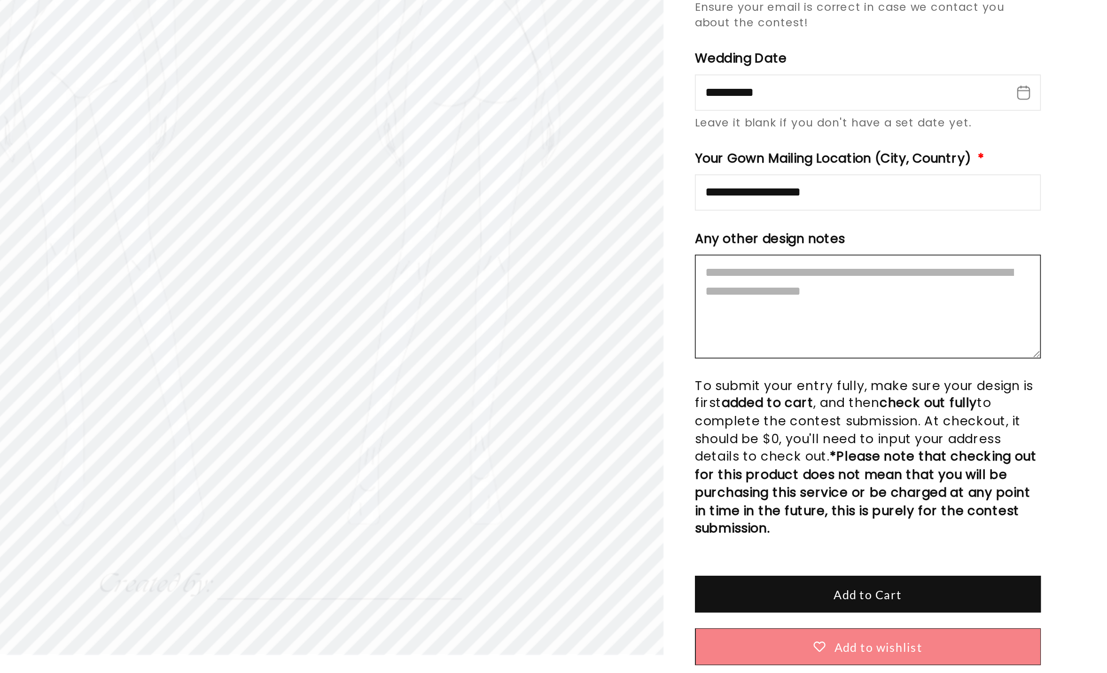
scroll to position [1259, 0]
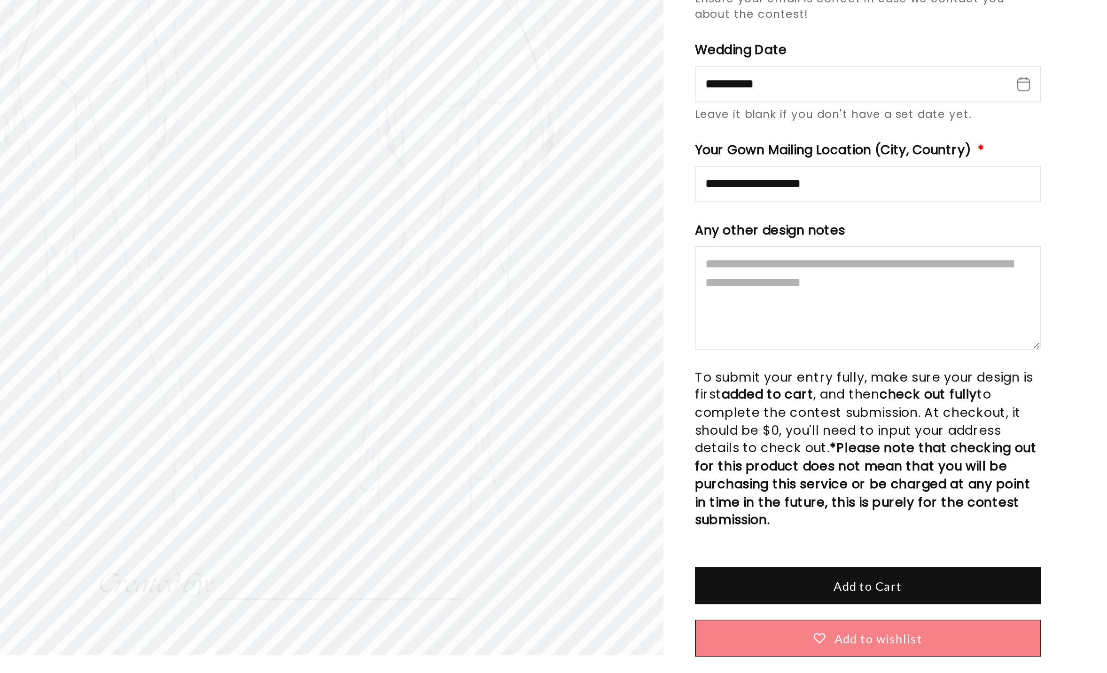
click at [624, 336] on strong "*Please note that checking out for this product does not mean that you will be …" at bounding box center [781, 560] width 206 height 54
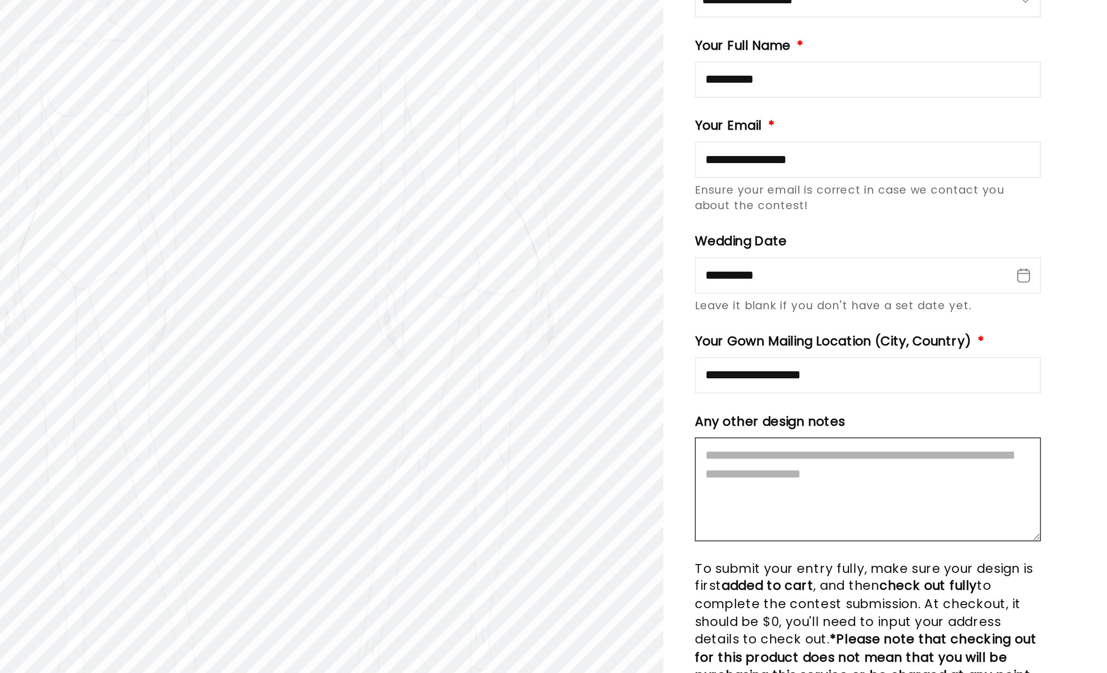
scroll to position [0, 258]
click at [624, 336] on textarea "Design Notes" at bounding box center [781, 449] width 207 height 62
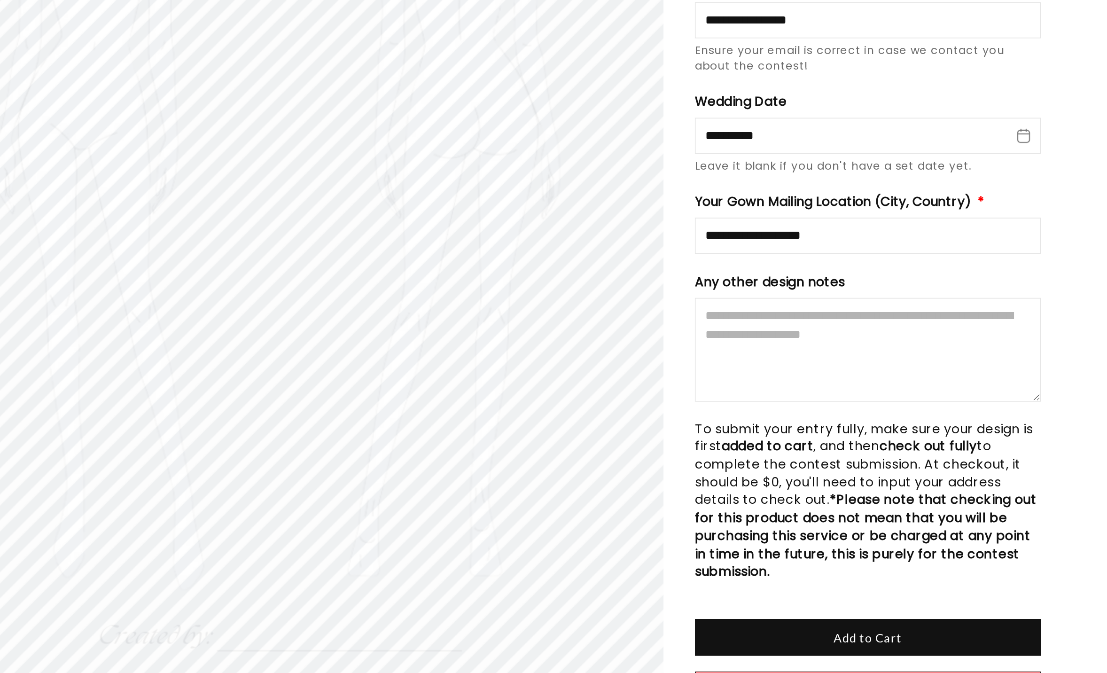
click at [624, 336] on strong "*Please note that checking out for this product does not mean that you will be …" at bounding box center [781, 560] width 206 height 54
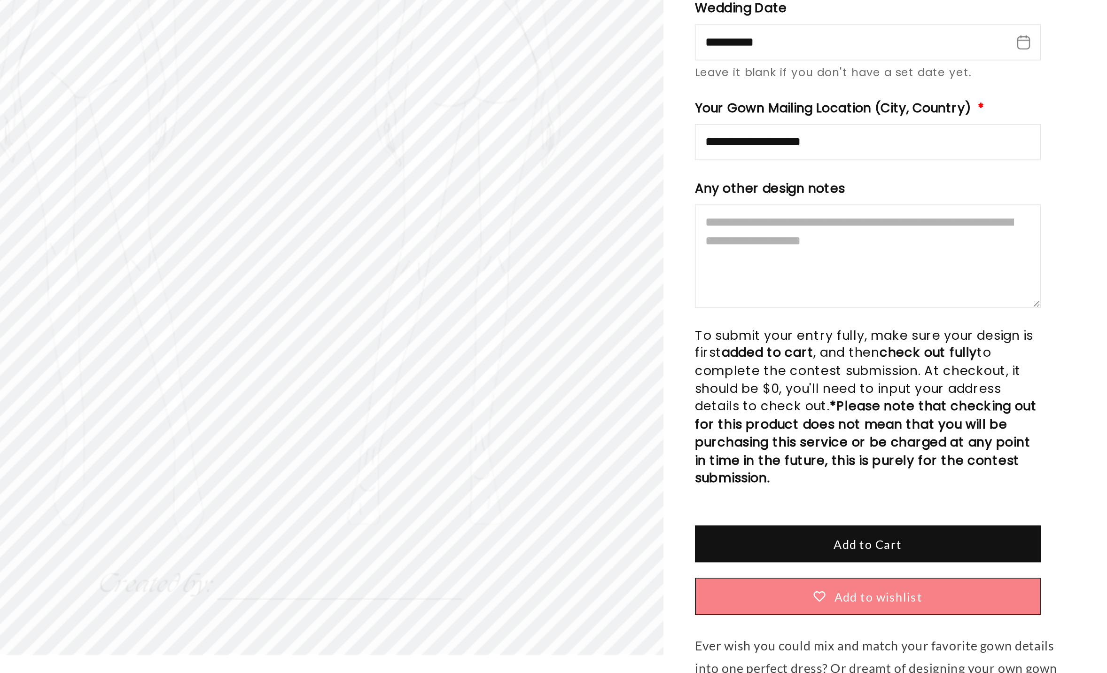
scroll to position [1323, 0]
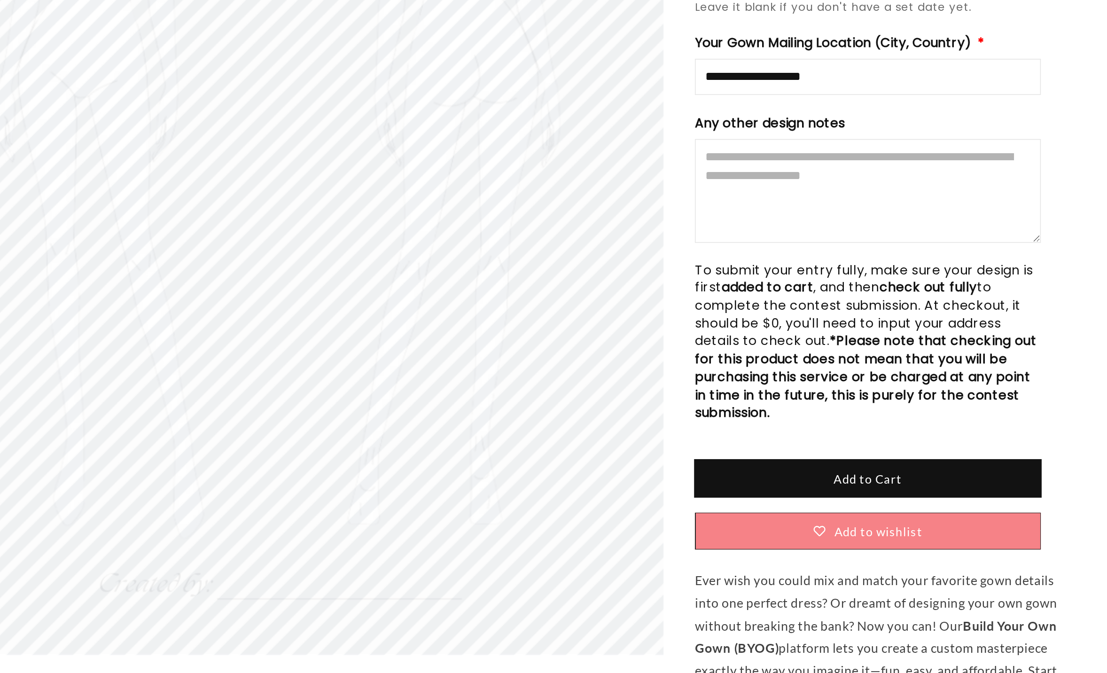
click at [624, 336] on button "Add to Cart" at bounding box center [781, 557] width 207 height 22
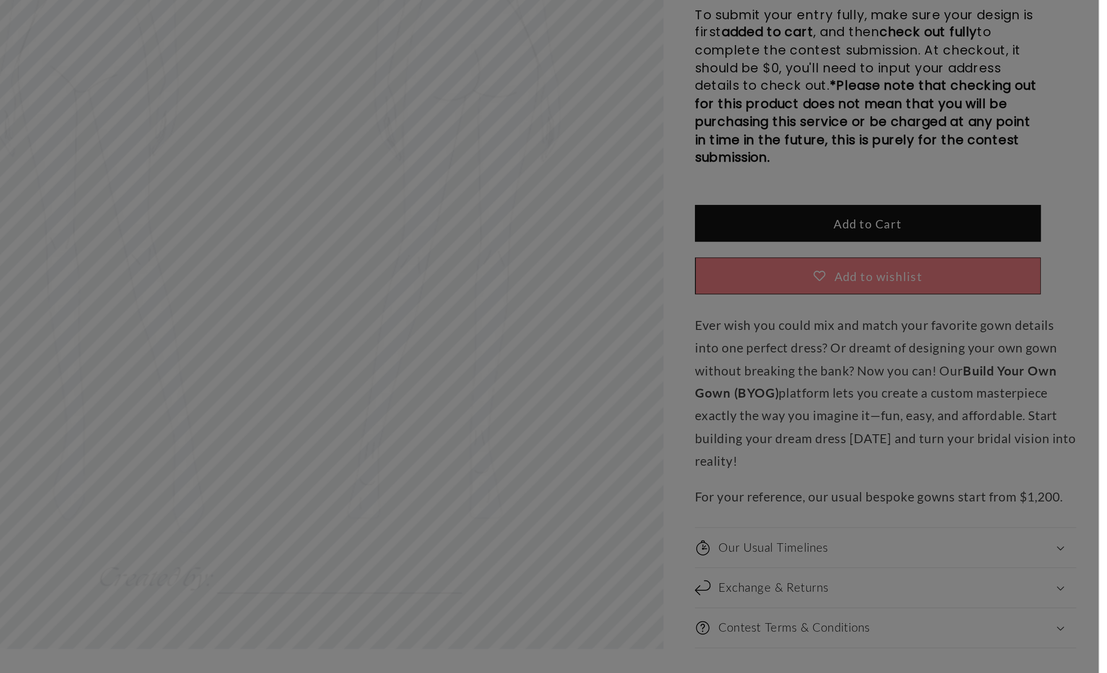
scroll to position [0, 517]
click at [624, 336] on div at bounding box center [553, 336] width 1107 height 673
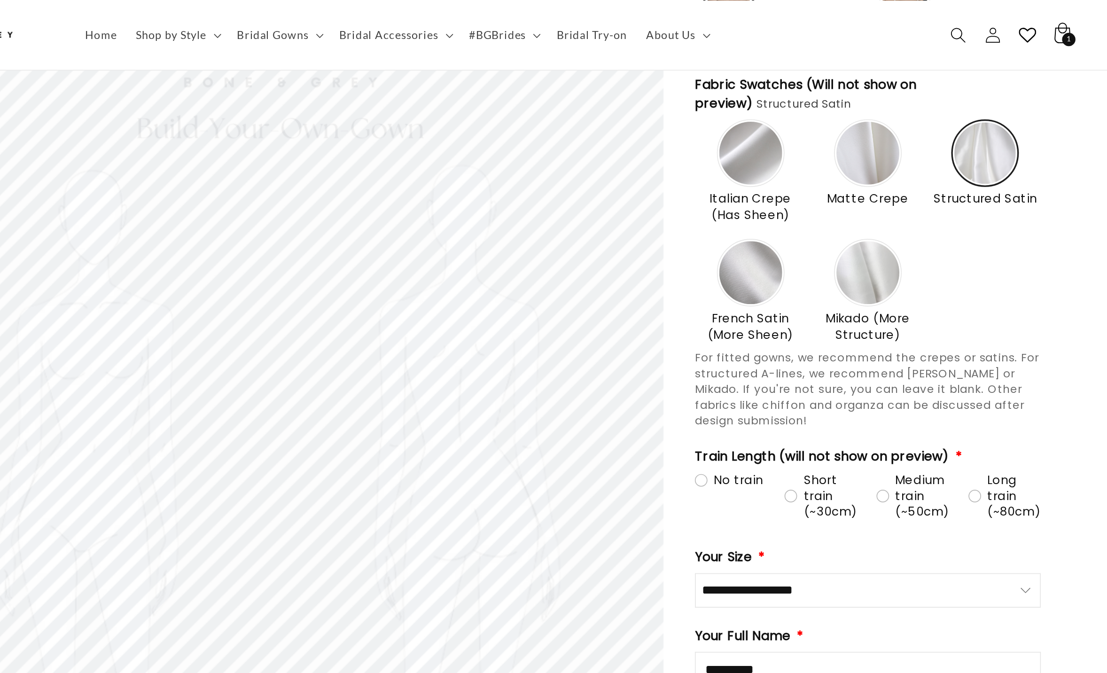
scroll to position [0, 0]
click at [624, 20] on span "1" at bounding box center [901, 23] width 3 height 8
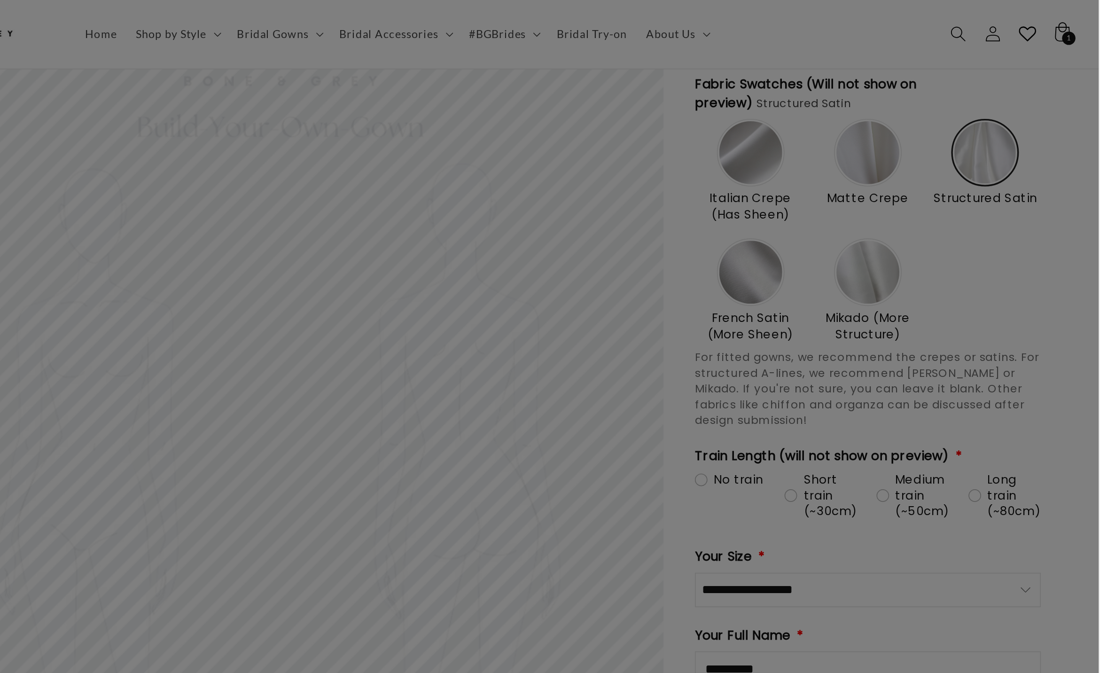
scroll to position [0, 258]
click at [624, 26] on div at bounding box center [553, 336] width 1107 height 673
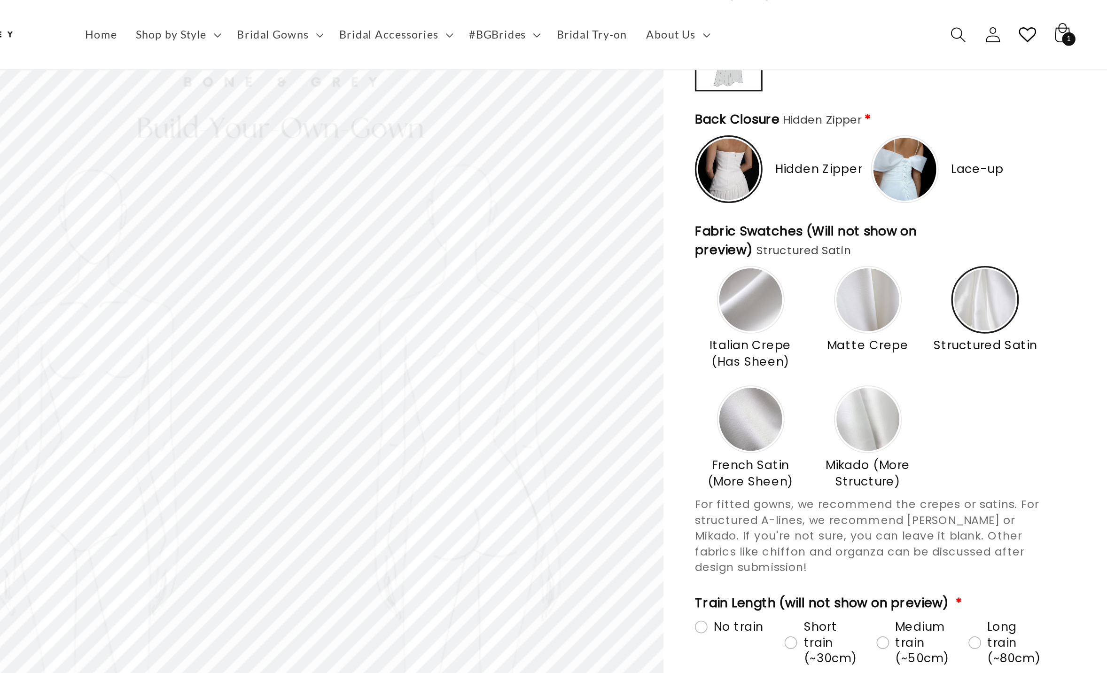
scroll to position [970, 0]
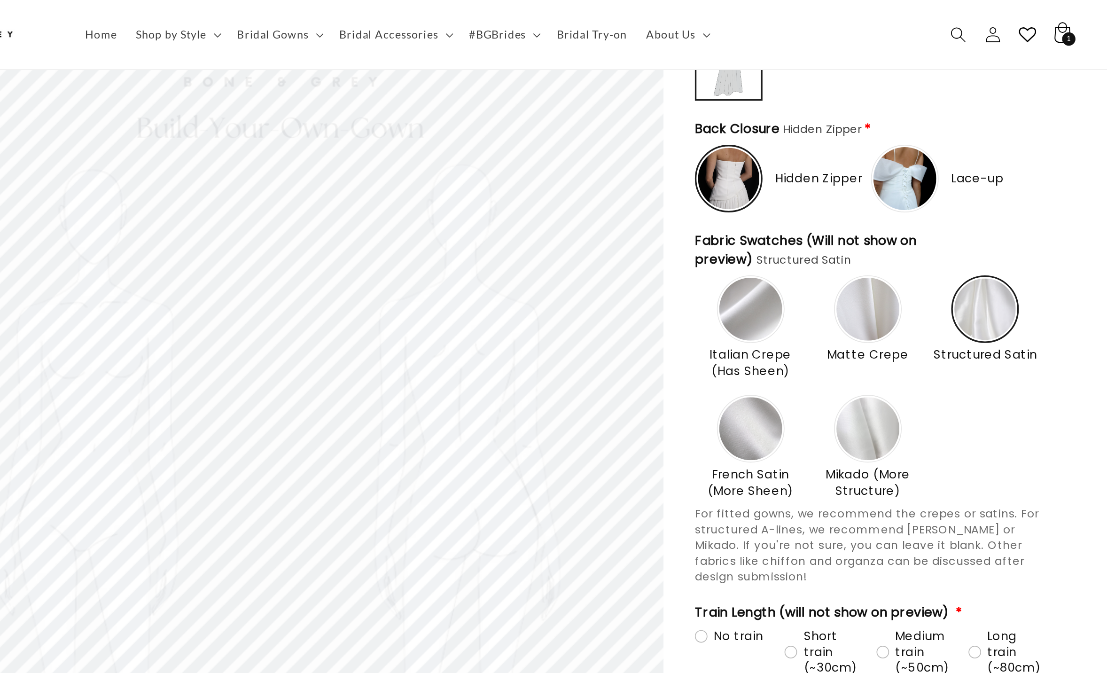
click at [624, 21] on div "1 1 item" at bounding box center [902, 23] width 8 height 8
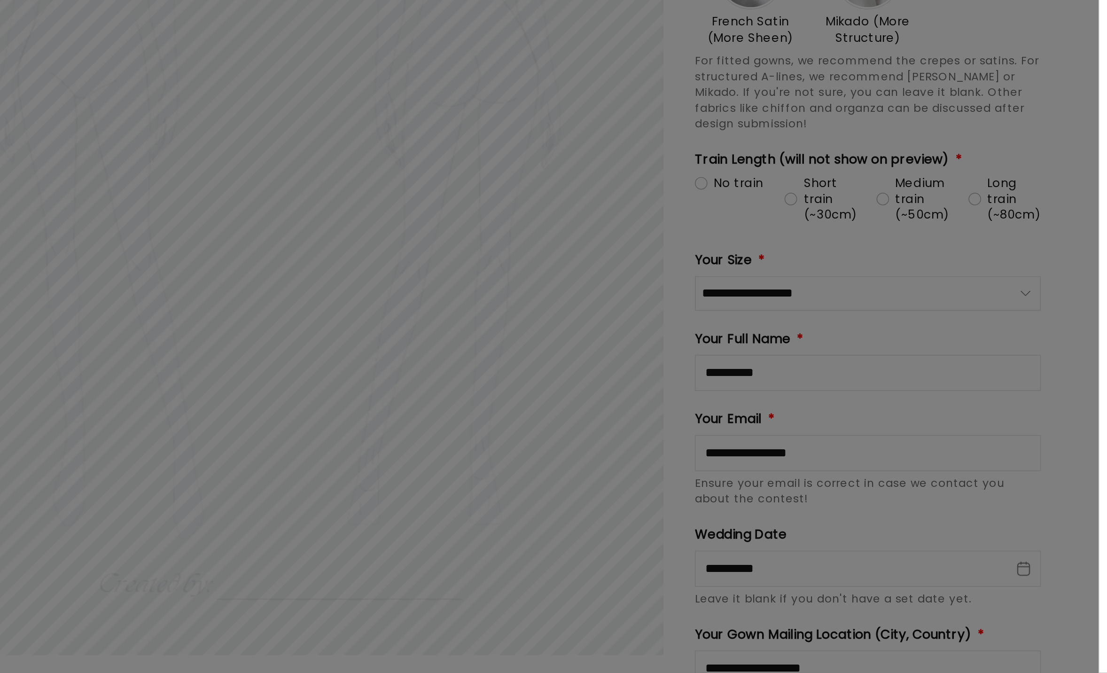
scroll to position [0, 517]
click at [624, 336] on div at bounding box center [553, 336] width 1107 height 673
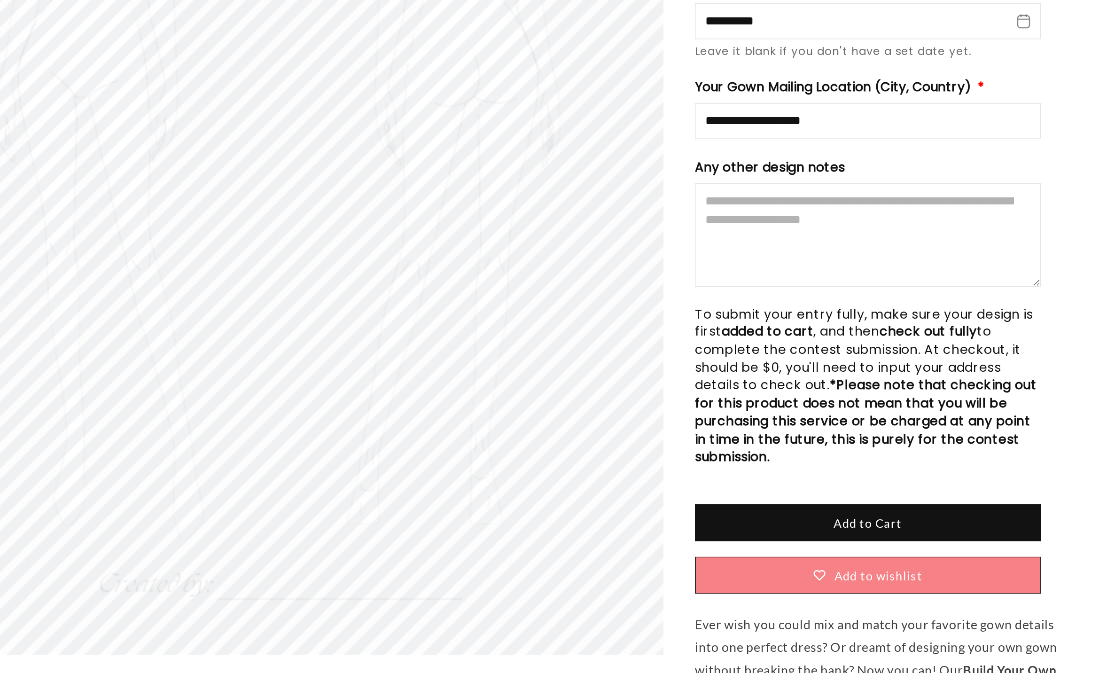
scroll to position [1345, 0]
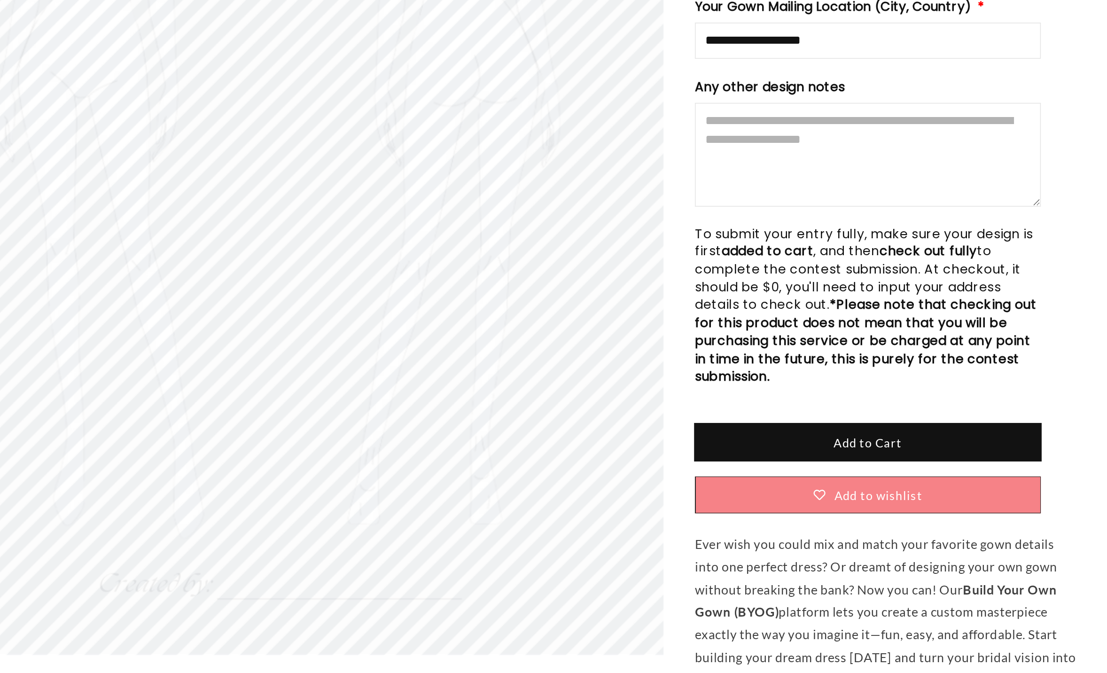
click at [624, 336] on button "Add to Cart" at bounding box center [781, 535] width 207 height 22
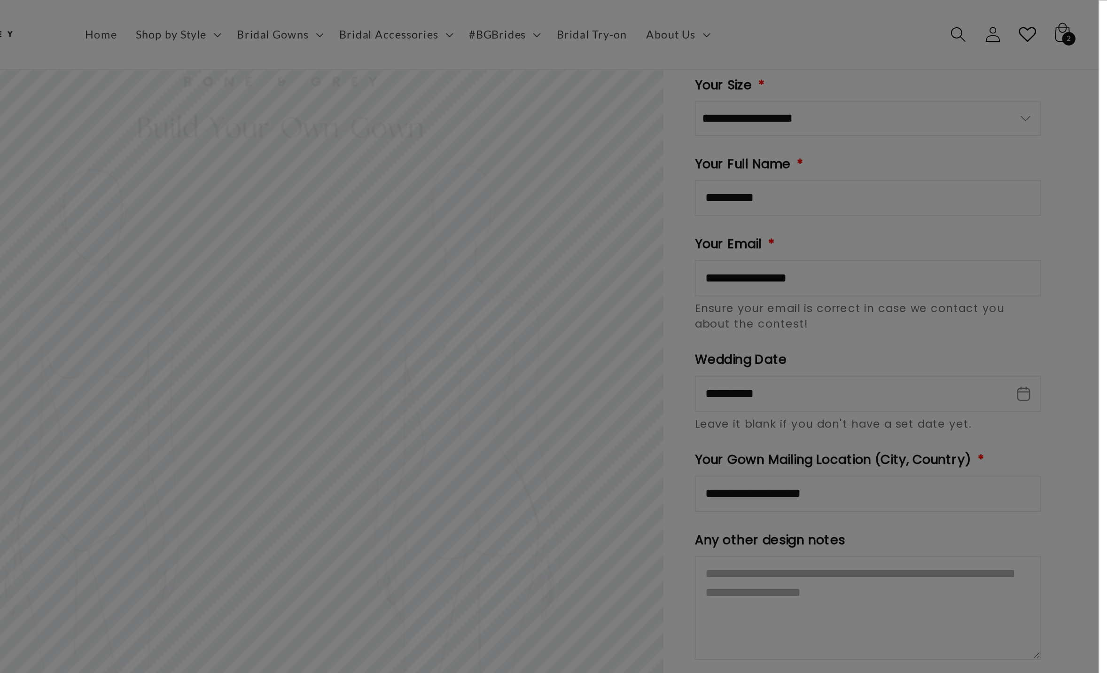
scroll to position [0, 258]
click at [624, 43] on div at bounding box center [553, 336] width 1107 height 673
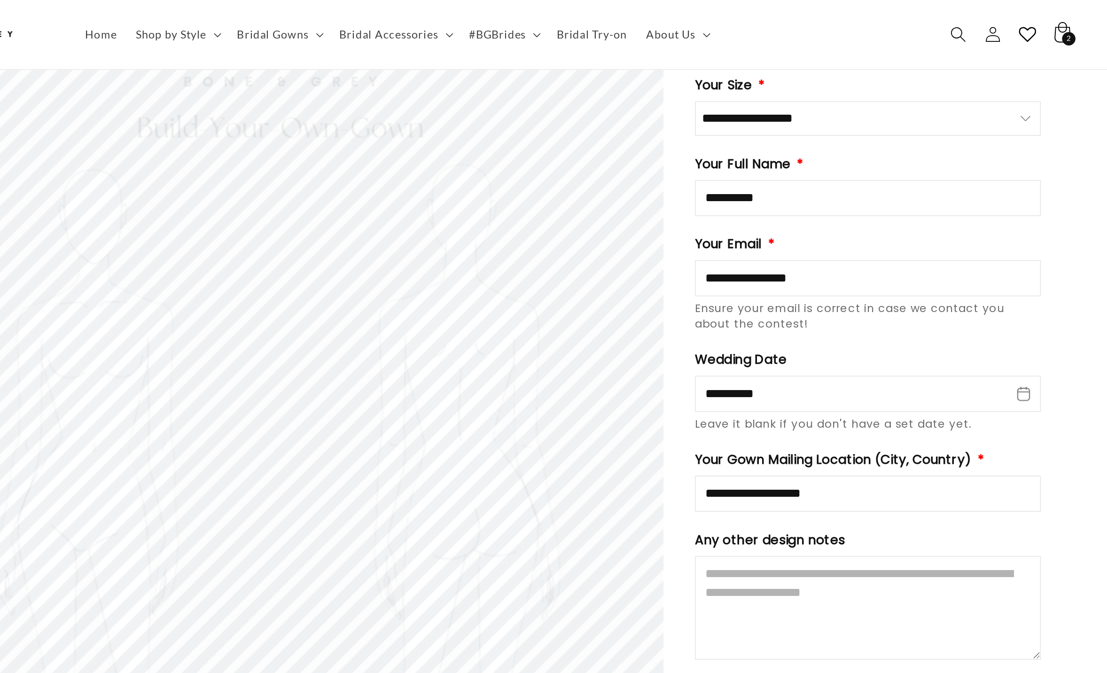
click at [624, 22] on span "2" at bounding box center [901, 23] width 3 height 8
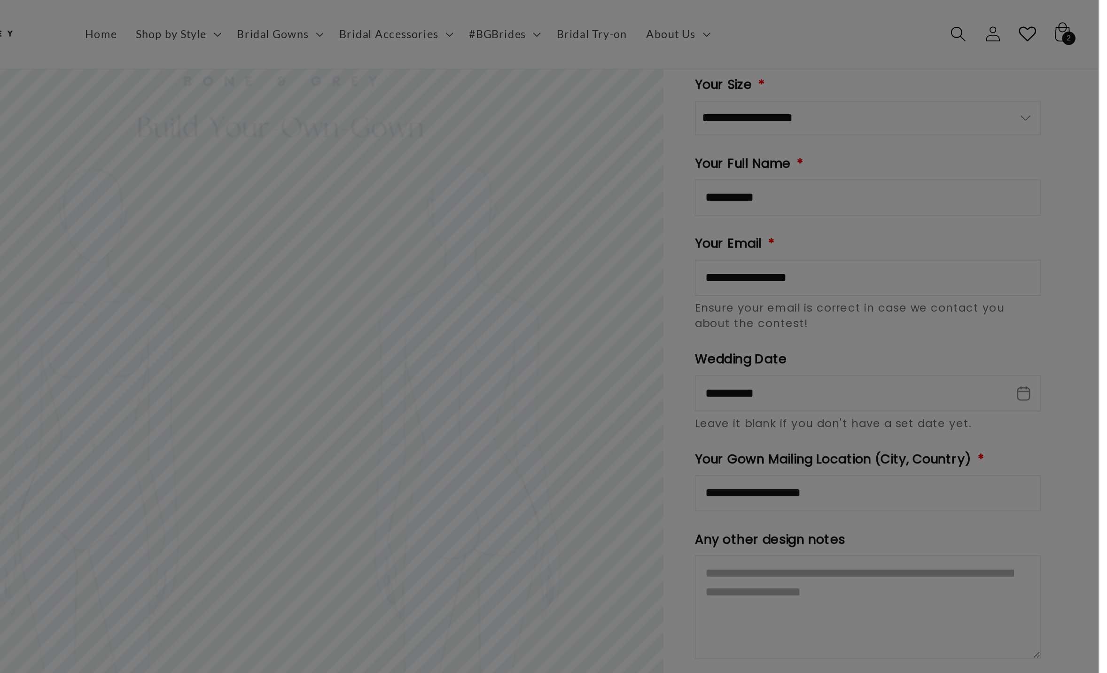
click at [624, 56] on div at bounding box center [553, 336] width 1107 height 673
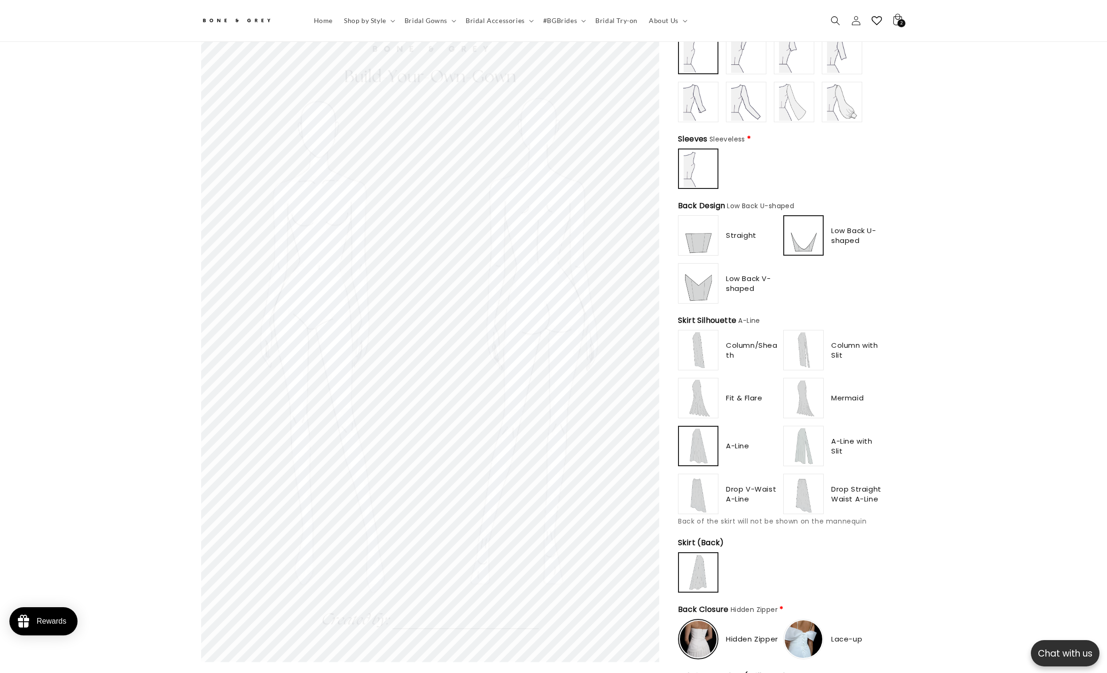
scroll to position [220, 0]
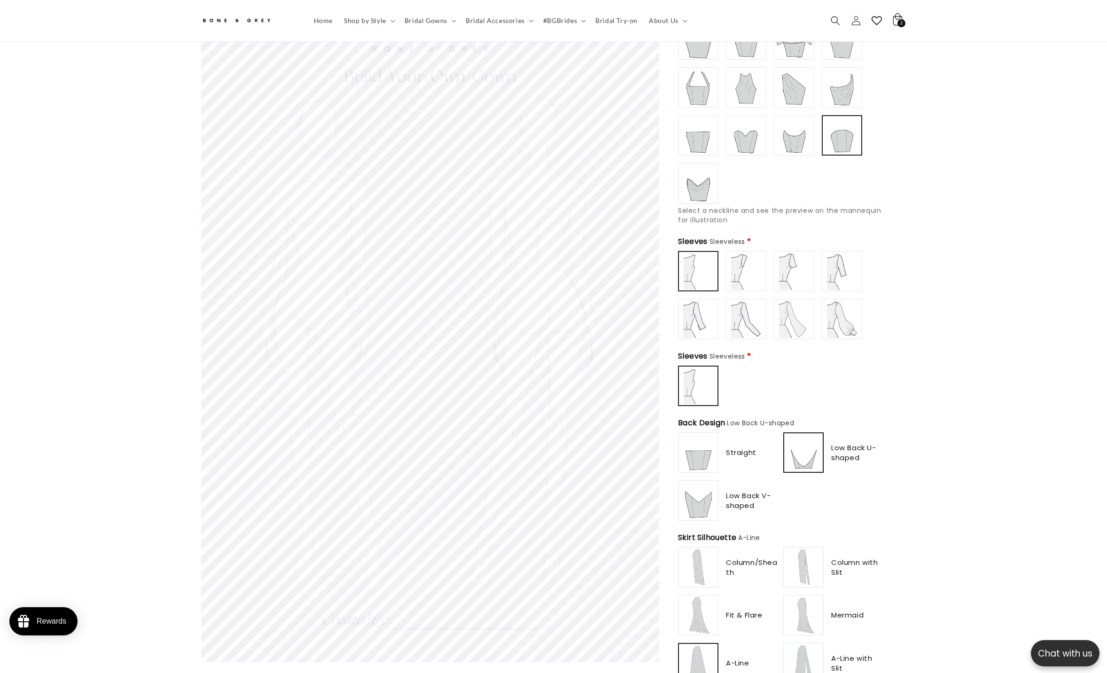
click at [624, 22] on icon at bounding box center [897, 20] width 22 height 22
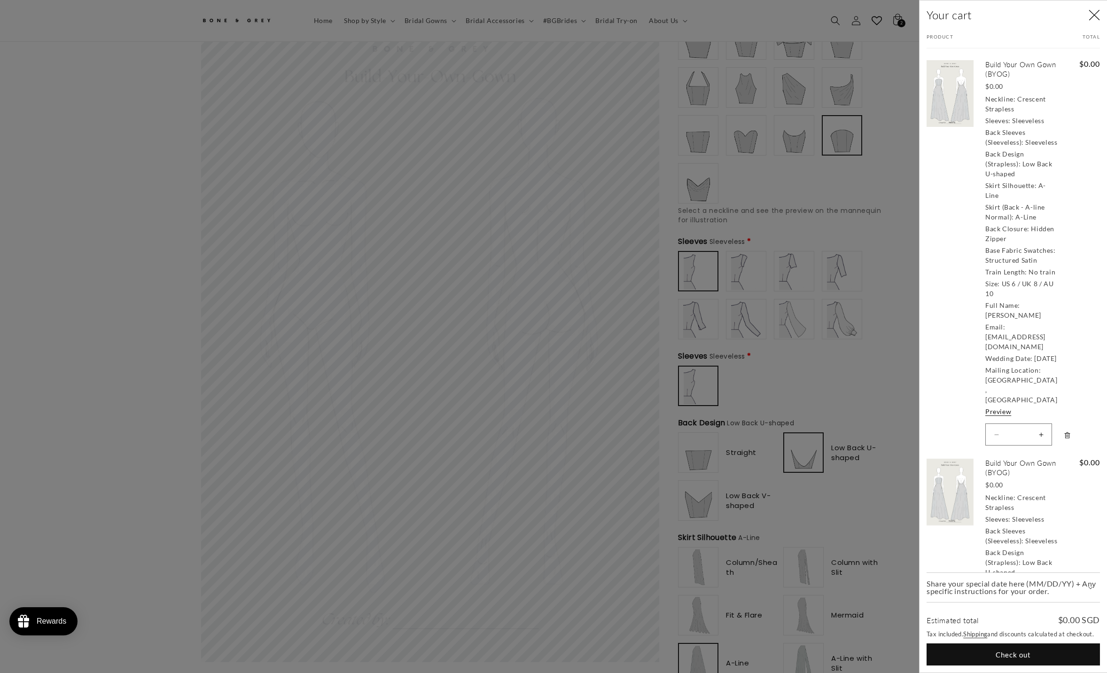
scroll to position [243, 0]
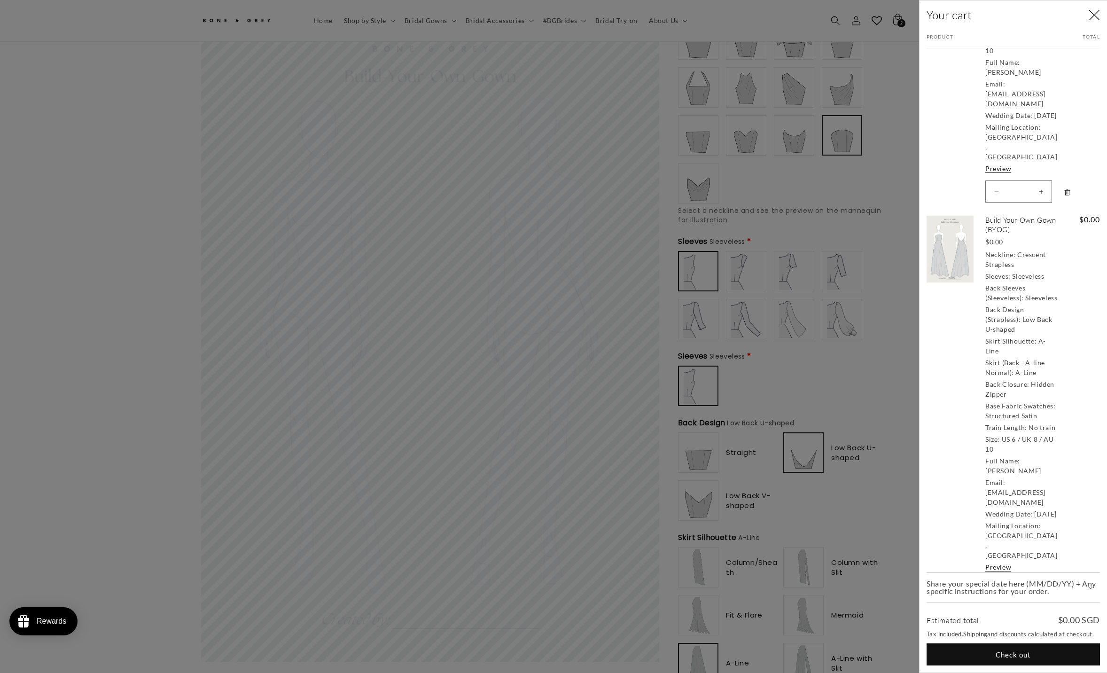
click at [624, 336] on icon "Remove Build Your Own Gown (BYOG)" at bounding box center [1067, 591] width 6 height 6
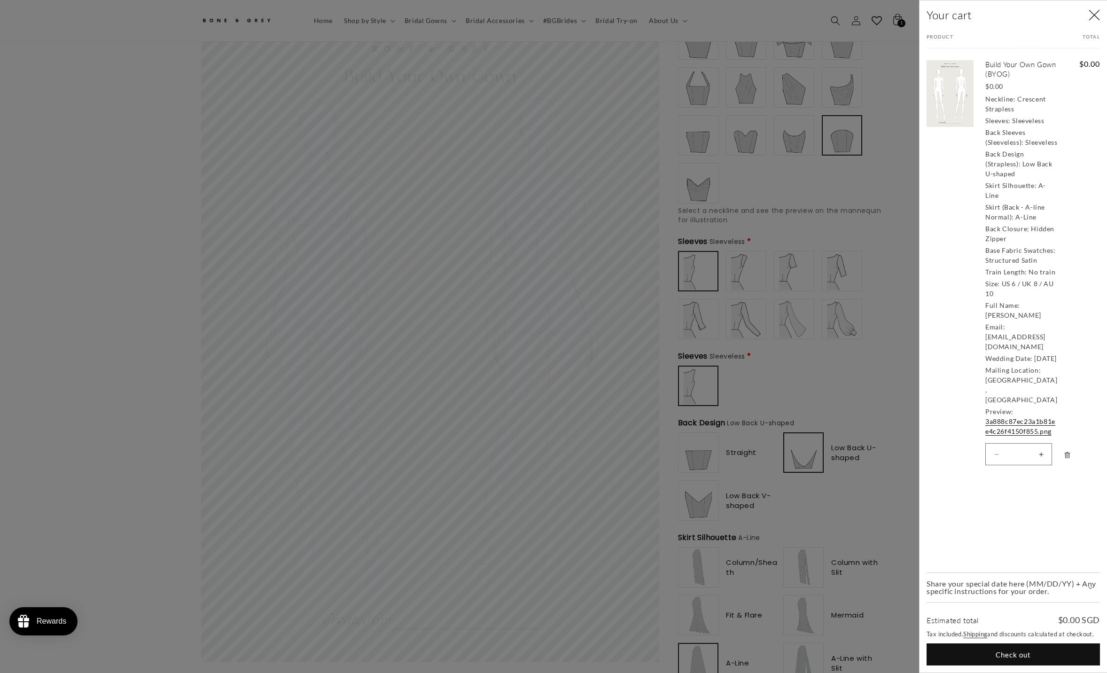
click at [624, 336] on span "Share your special date here (MM/DD/YY) + Any specific instructions for your or…" at bounding box center [1013, 587] width 173 height 15
click at [624, 336] on textarea "Share your special date here (MM/DD/YY) + Any specific instructions for your or…" at bounding box center [1013, 582] width 172 height 47
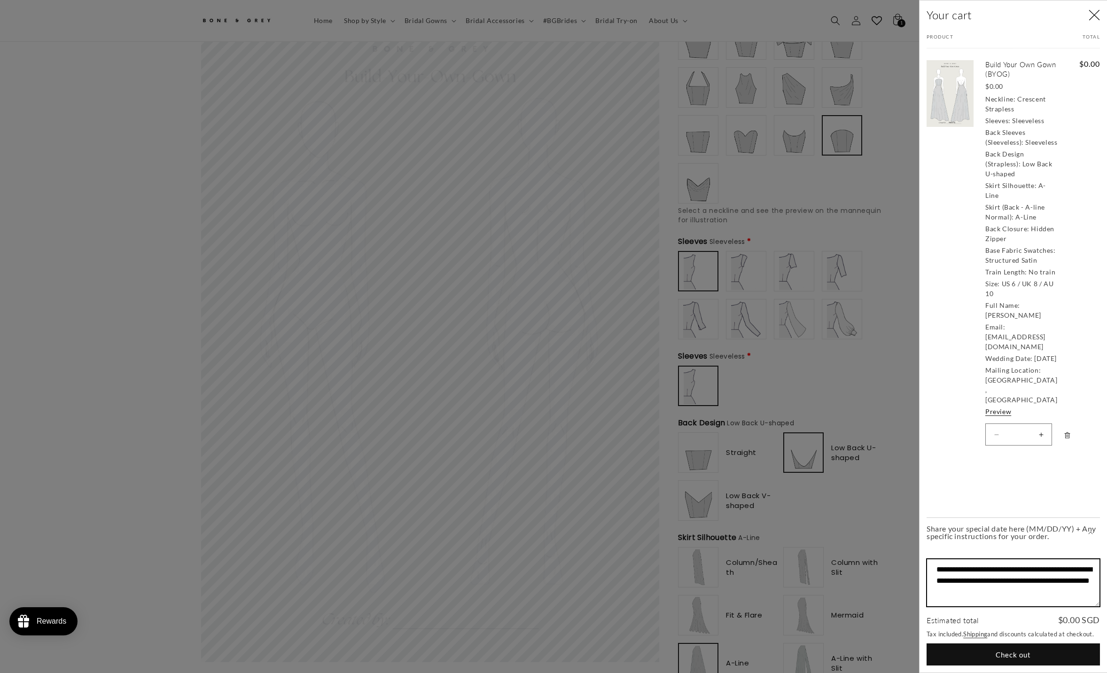
scroll to position [0, 0]
drag, startPoint x: 1030, startPoint y: 596, endPoint x: 974, endPoint y: 585, distance: 57.3
click at [624, 336] on textarea "**********" at bounding box center [1013, 582] width 172 height 47
drag, startPoint x: 1045, startPoint y: 590, endPoint x: 983, endPoint y: 590, distance: 61.6
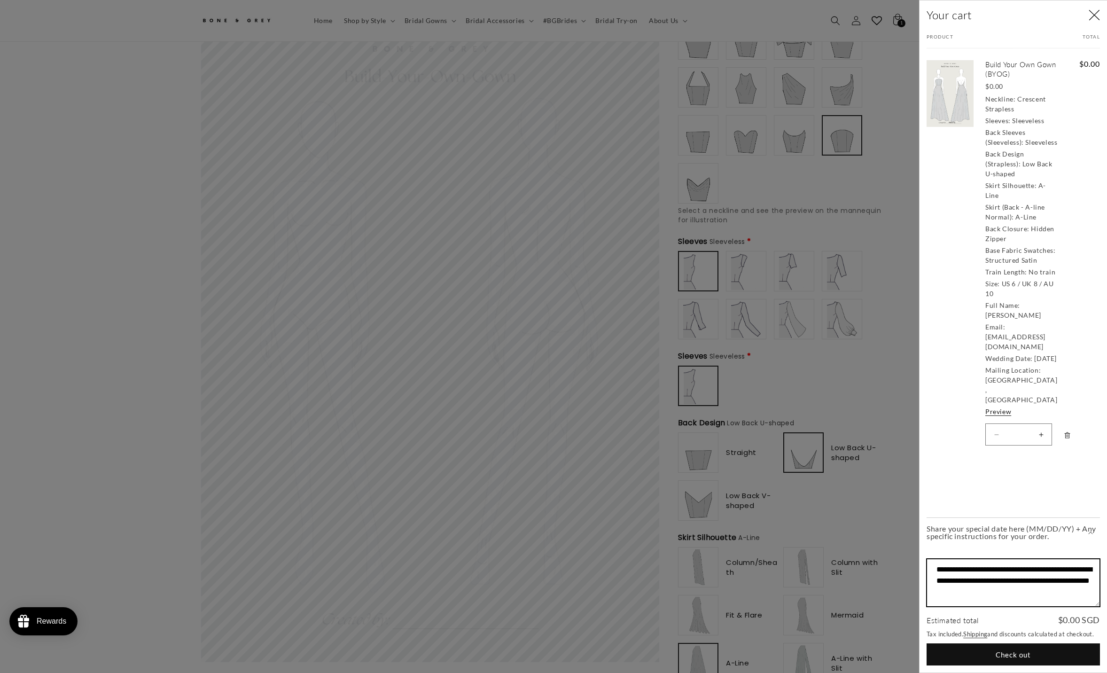
click at [624, 336] on textarea "**********" at bounding box center [1013, 582] width 172 height 47
type textarea "**********"
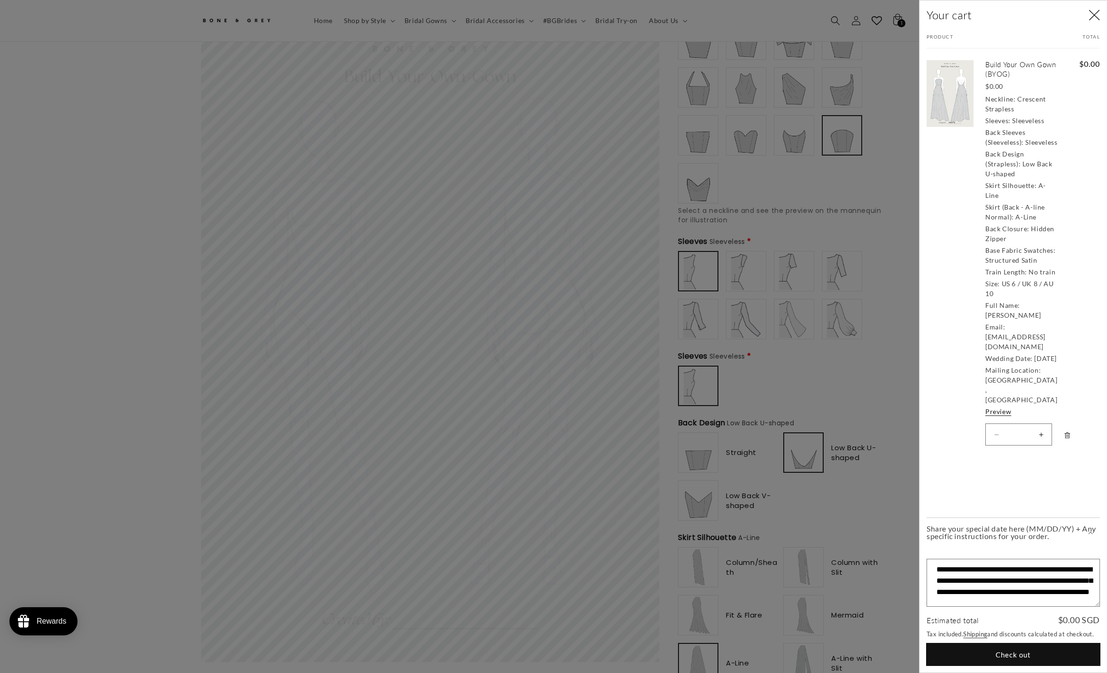
click at [624, 336] on button "Check out" at bounding box center [1013, 654] width 173 height 22
